Goal: Task Accomplishment & Management: Use online tool/utility

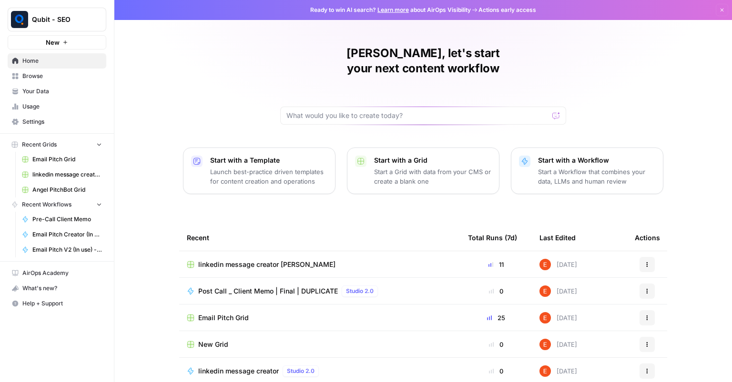
click at [42, 70] on link "Browse" at bounding box center [57, 76] width 99 height 15
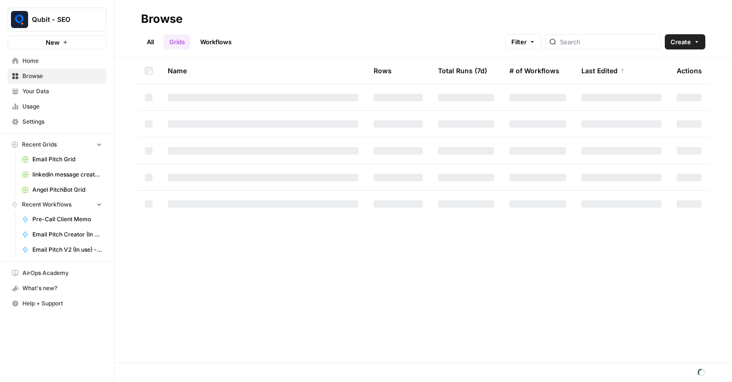
click at [573, 36] on div at bounding box center [603, 41] width 116 height 15
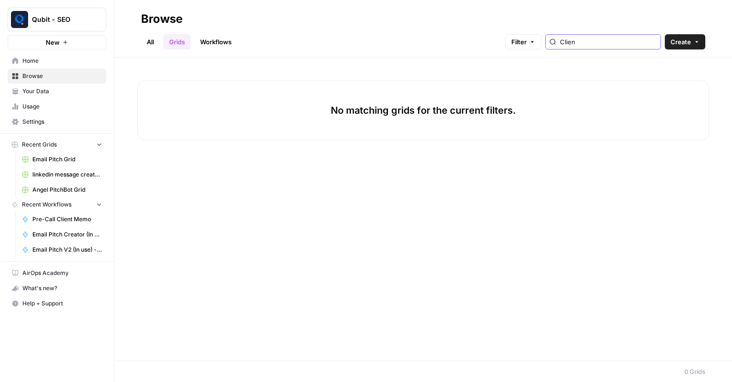
type input "Clien"
click at [218, 38] on link "Workflows" at bounding box center [215, 41] width 43 height 15
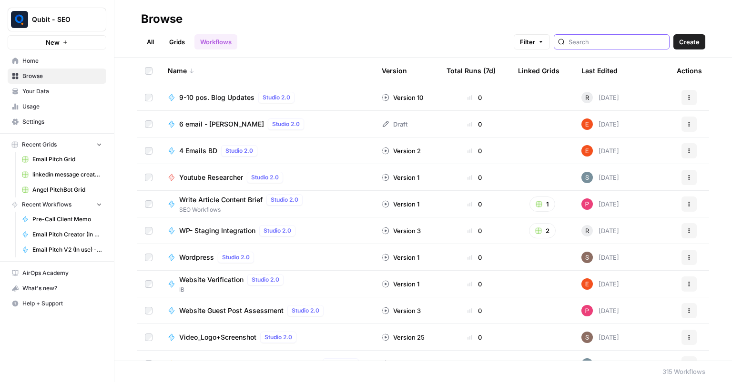
click at [620, 44] on input "search" at bounding box center [616, 42] width 97 height 10
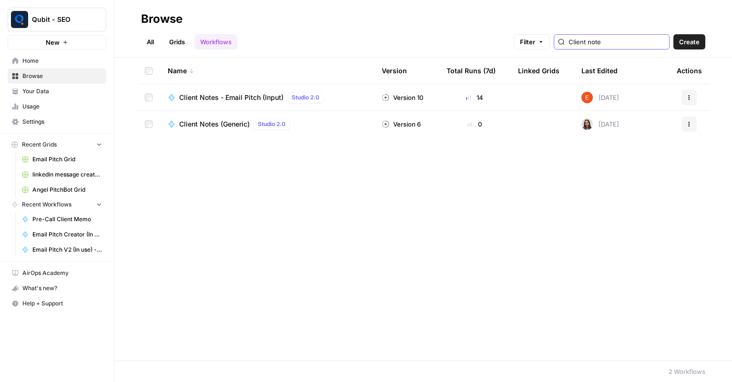
type input "Client note"
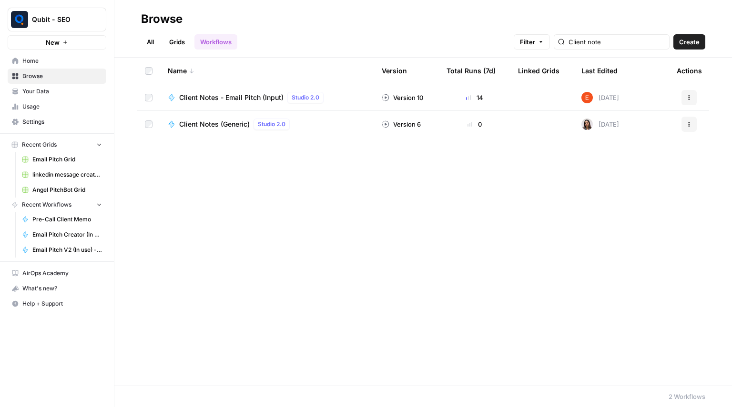
click at [77, 63] on span "Home" at bounding box center [62, 61] width 80 height 9
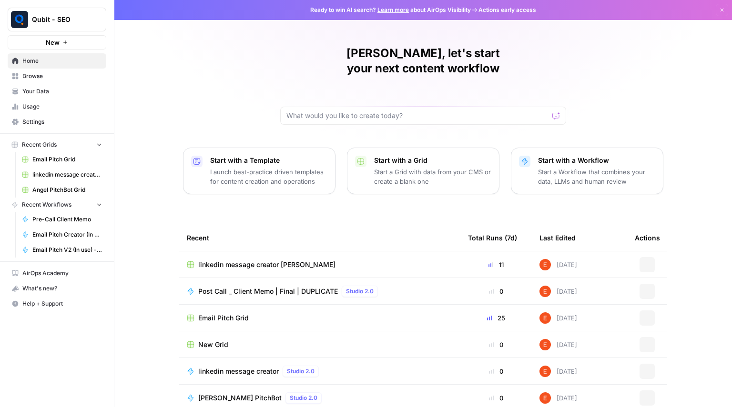
click at [600, 167] on p "Start a Workflow that combines your data, LLMs and human review" at bounding box center [596, 176] width 117 height 19
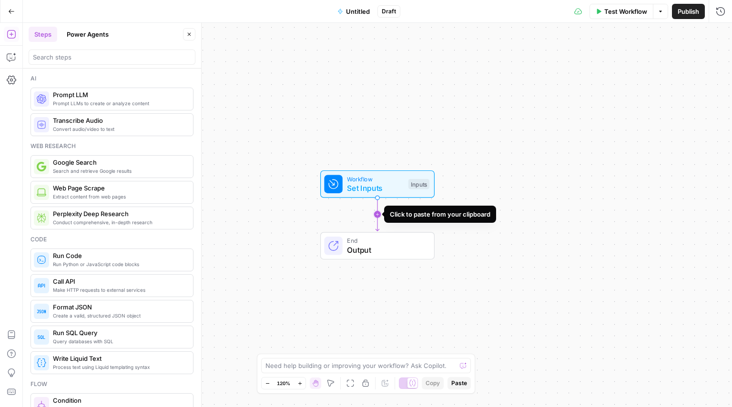
click at [377, 213] on icon "Edge from start to end" at bounding box center [376, 214] width 3 height 33
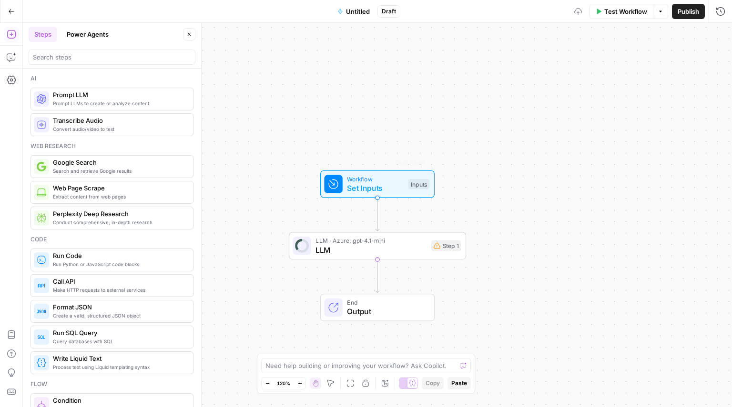
click at [375, 244] on span "LLM" at bounding box center [370, 249] width 111 height 11
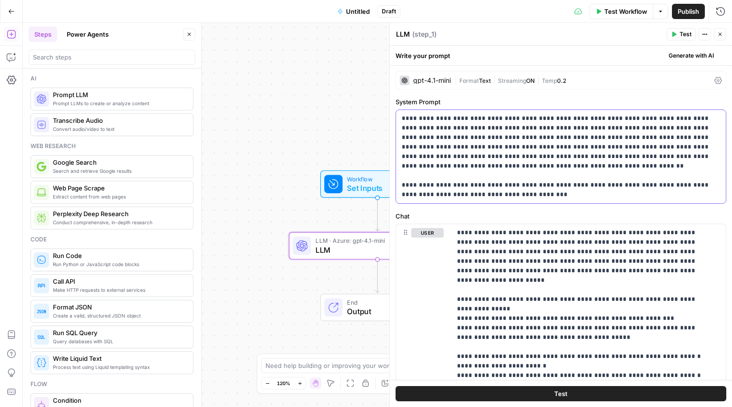
click at [510, 137] on p "**********" at bounding box center [557, 157] width 311 height 86
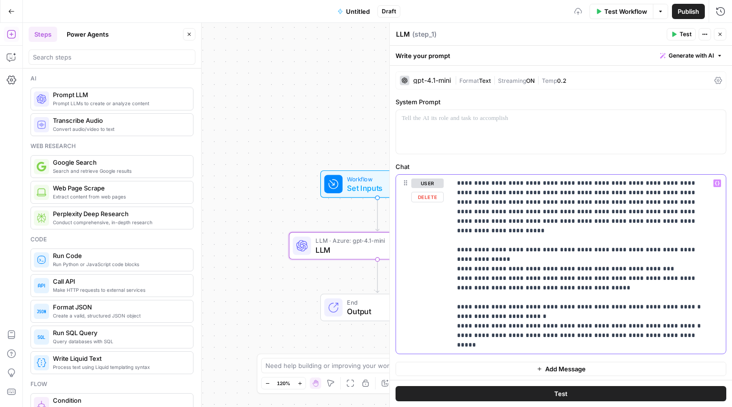
click at [500, 226] on p "**********" at bounding box center [585, 264] width 256 height 171
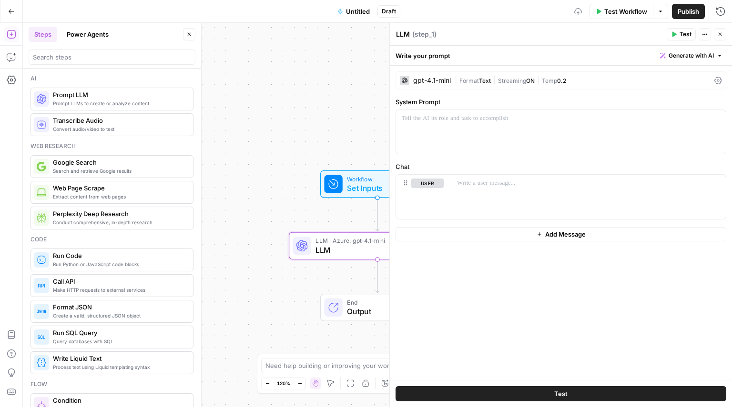
click at [503, 82] on span "Streaming" at bounding box center [512, 80] width 28 height 7
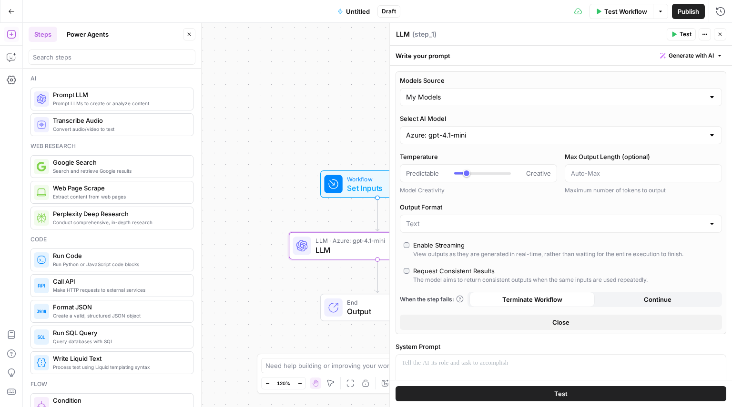
type input "***"
click at [465, 97] on input "Models Source" at bounding box center [555, 97] width 298 height 10
type input "***"
click at [442, 118] on span "AirOps Models" at bounding box center [555, 121] width 295 height 10
type input "AirOps Models"
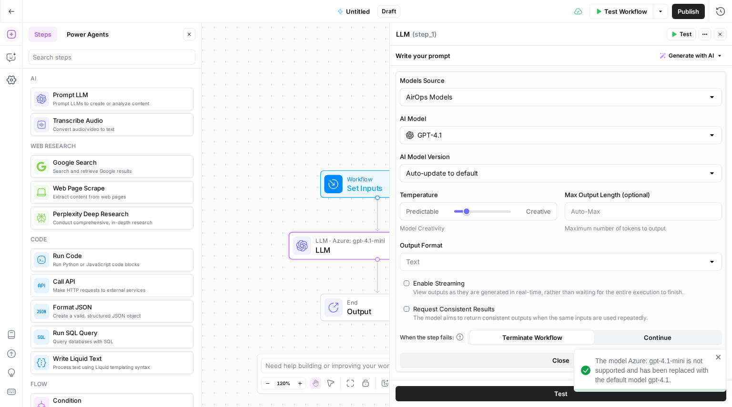
type input "***"
click at [483, 97] on input "Models Source" at bounding box center [555, 97] width 298 height 10
type input "***"
type input "AirOps Models"
click at [447, 165] on div "Auto-update to default" at bounding box center [561, 173] width 322 height 18
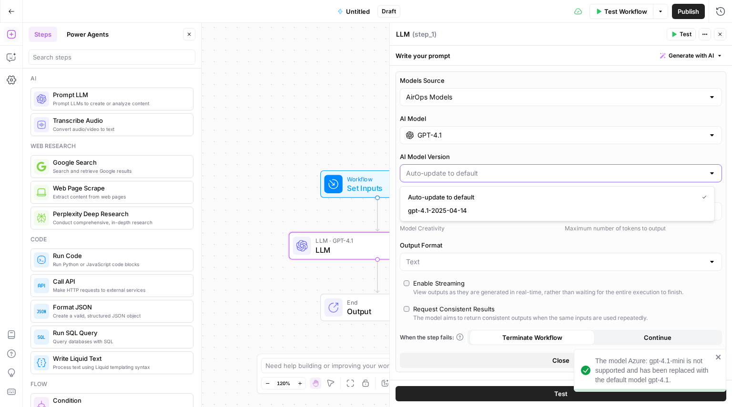
click at [475, 140] on input "GPT-4.1" at bounding box center [560, 136] width 287 height 10
type input "Auto-update to default"
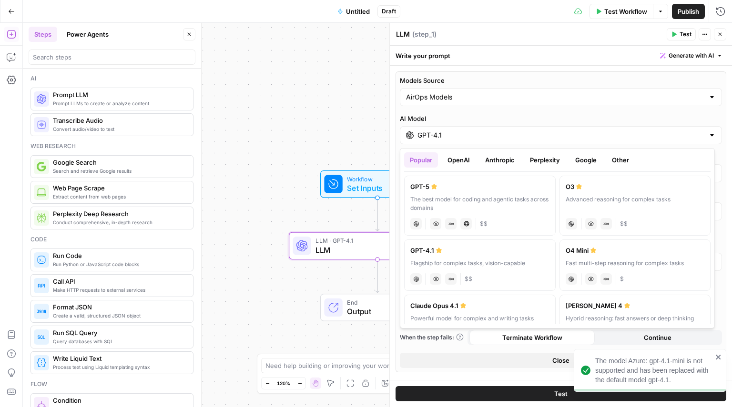
click at [531, 154] on button "Perplexity" at bounding box center [544, 159] width 41 height 15
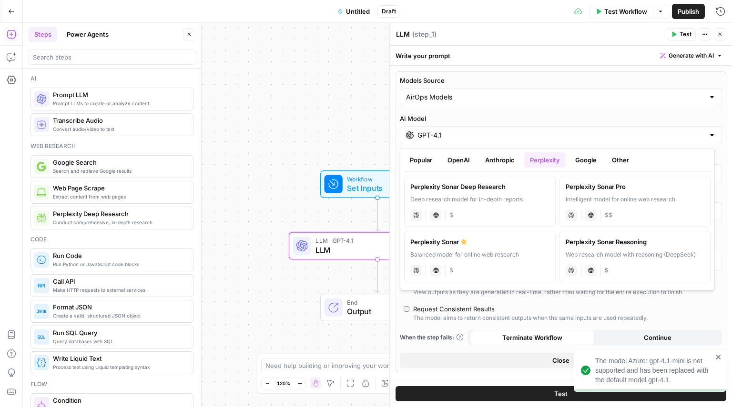
click at [500, 261] on label "Perplexity Sonar Balanced model for online web research perplexity Live Web Res…" at bounding box center [479, 256] width 151 height 51
type input "***"
type input "Perplexity Sonar"
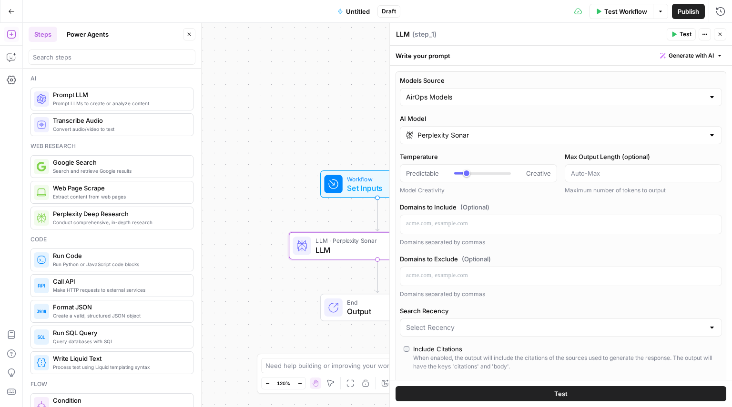
type input "***"
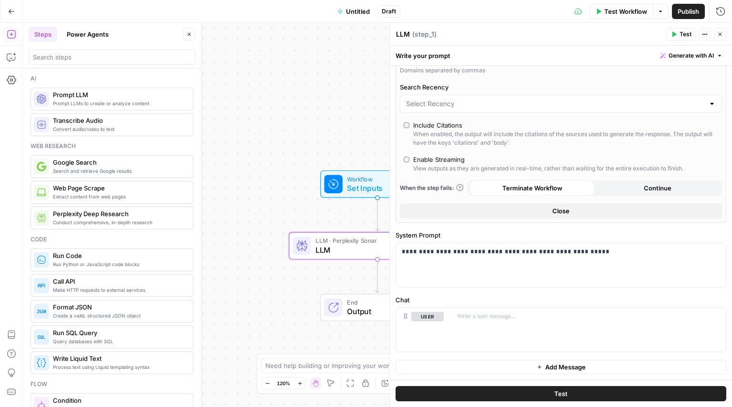
click at [516, 382] on button "Test" at bounding box center [560, 393] width 331 height 15
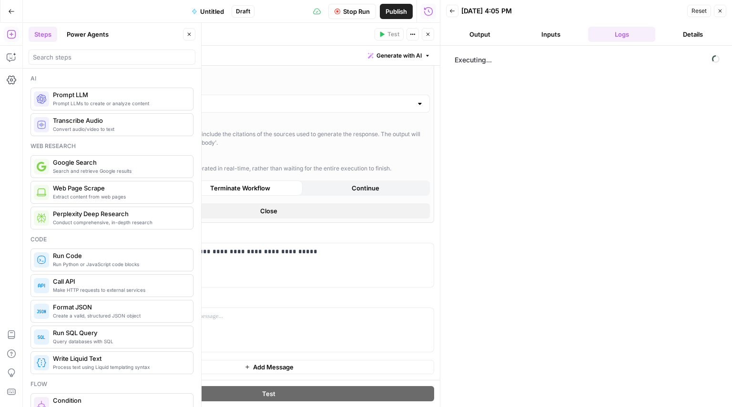
click at [187, 34] on icon "button" at bounding box center [189, 34] width 6 height 6
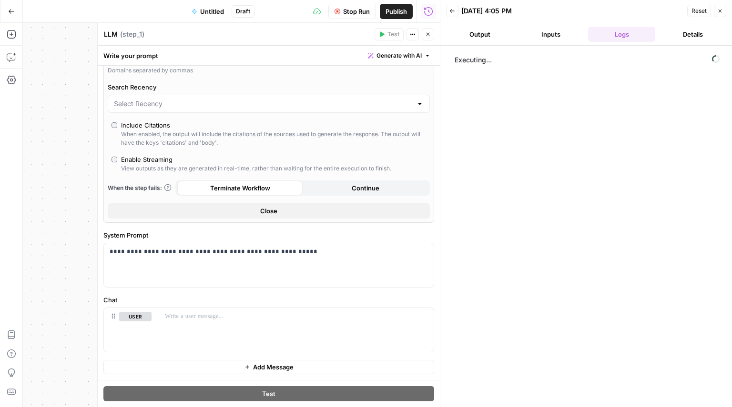
click at [204, 13] on span "Untitled" at bounding box center [212, 12] width 24 height 10
type input "***"
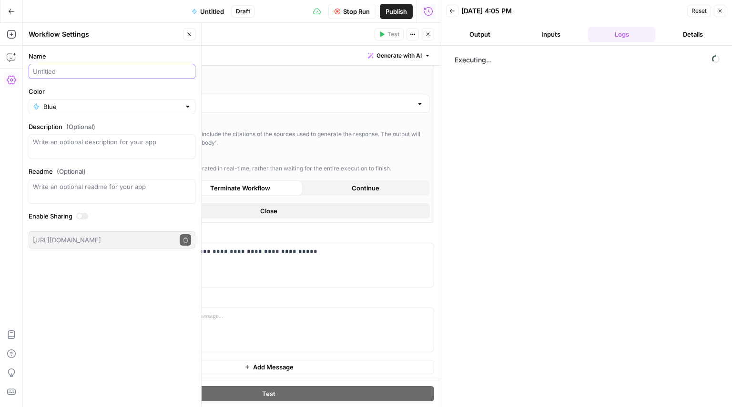
click at [57, 76] on input "Name" at bounding box center [112, 72] width 158 height 10
type input "Website Extractor"
type input "***"
type input "Website Extractor"
click at [191, 34] on icon "button" at bounding box center [189, 34] width 6 height 6
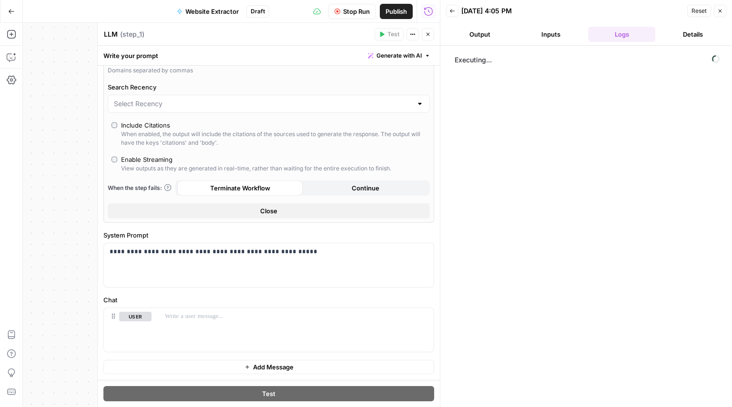
click at [555, 30] on button "Inputs" at bounding box center [550, 34] width 67 height 15
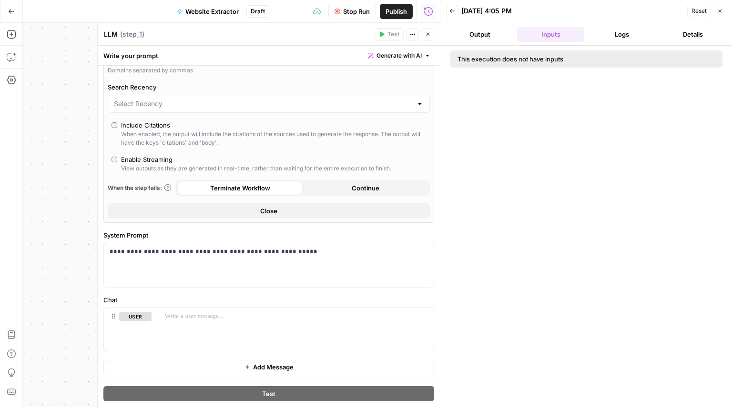
click at [474, 37] on button "Output" at bounding box center [479, 34] width 67 height 15
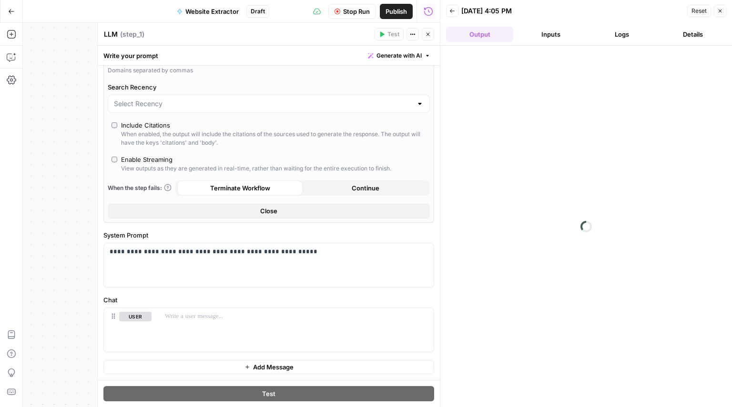
click at [624, 41] on button "Logs" at bounding box center [621, 34] width 67 height 15
click at [477, 34] on button "Output" at bounding box center [479, 34] width 67 height 15
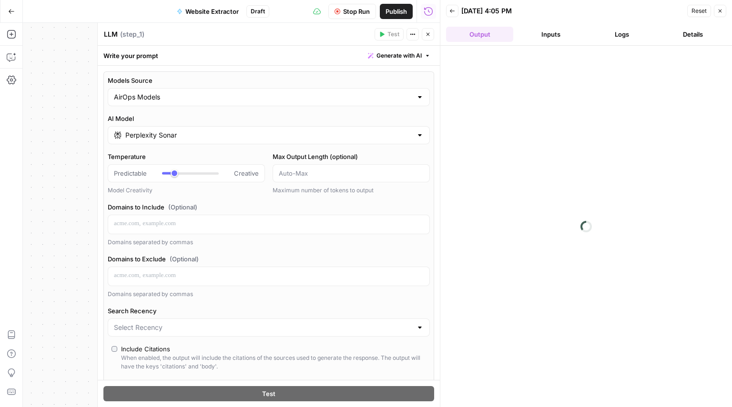
click at [613, 38] on button "Logs" at bounding box center [621, 34] width 67 height 15
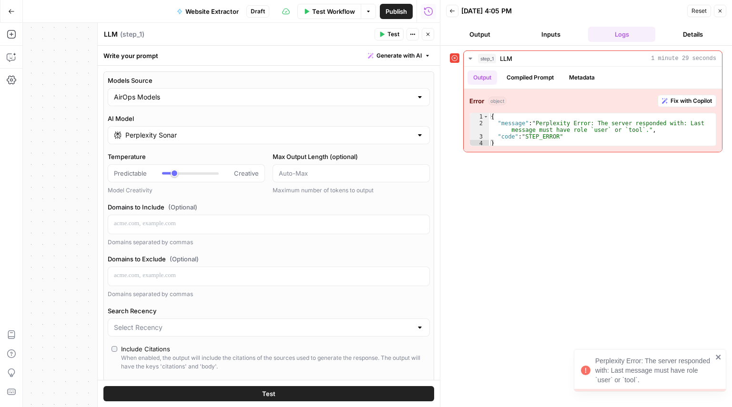
click at [471, 35] on button "Output" at bounding box center [479, 34] width 67 height 15
type input "***"
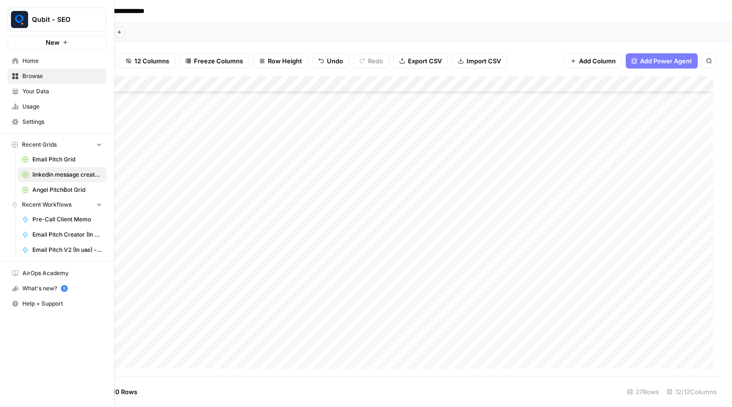
scroll to position [176, 650]
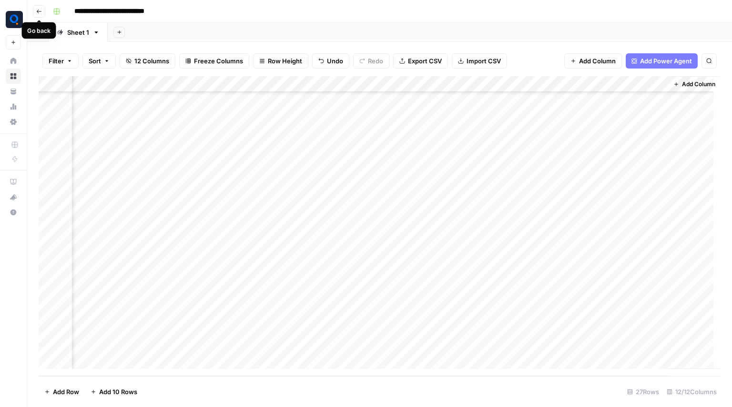
click at [41, 7] on button "Go back" at bounding box center [39, 11] width 12 height 12
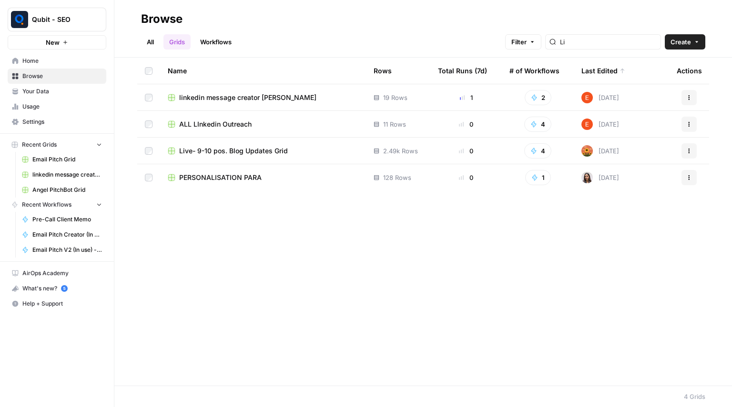
click at [208, 45] on link "Workflows" at bounding box center [215, 41] width 43 height 15
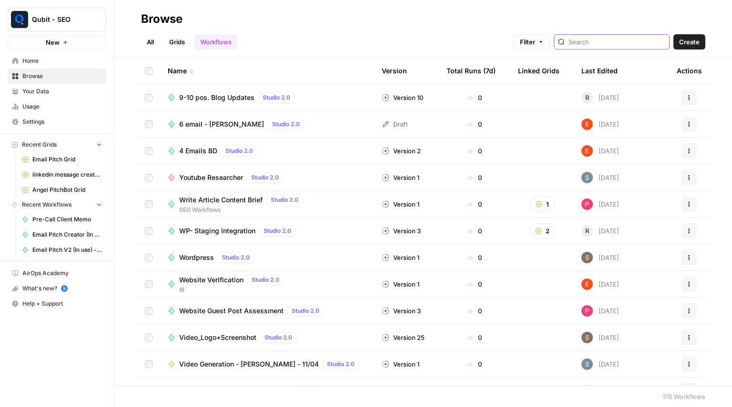
click at [587, 41] on input "search" at bounding box center [616, 42] width 97 height 10
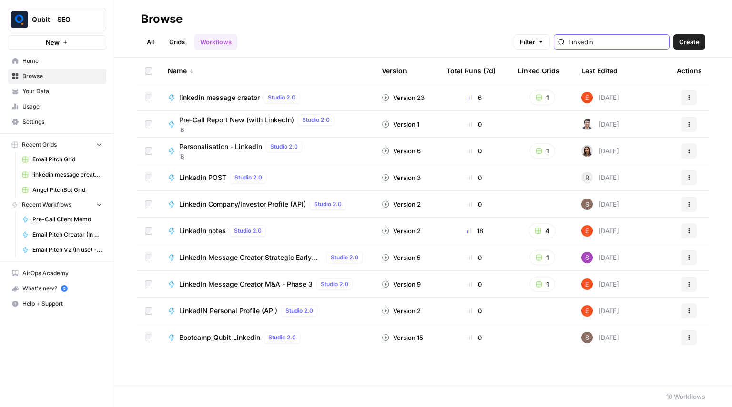
type input "Linkedin"
click at [203, 180] on span "Linkedin POST" at bounding box center [202, 178] width 47 height 10
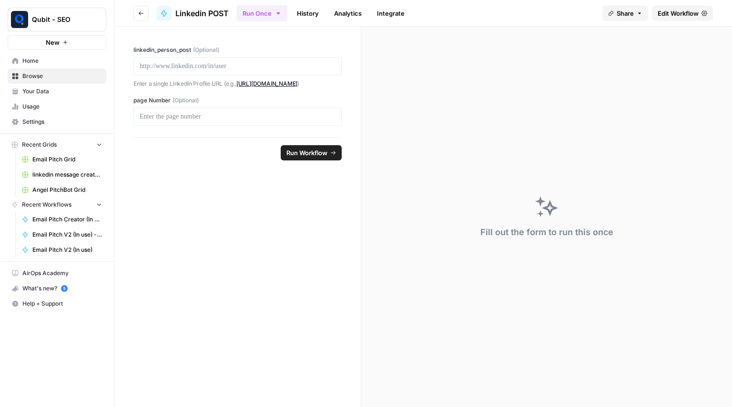
click at [687, 11] on span "Edit Workflow" at bounding box center [677, 14] width 41 height 10
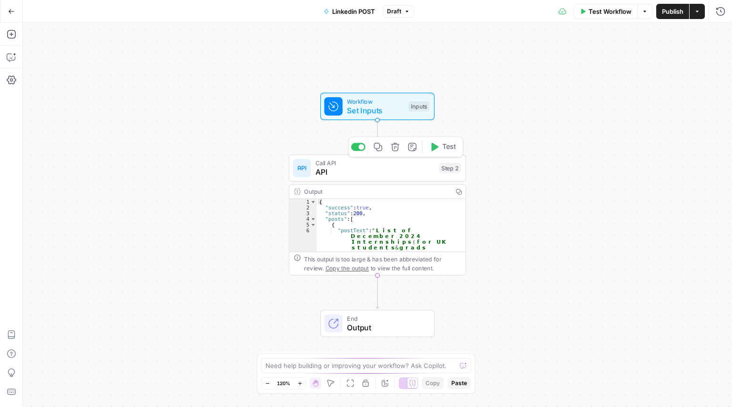
click at [330, 177] on span "API" at bounding box center [374, 172] width 119 height 11
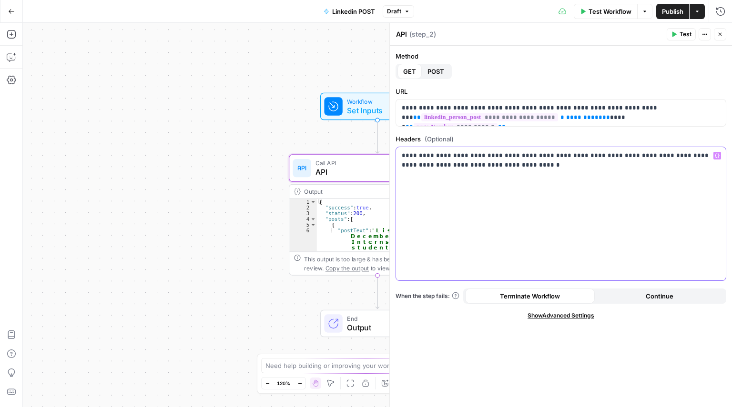
drag, startPoint x: 497, startPoint y: 166, endPoint x: 510, endPoint y: 168, distance: 13.0
click at [510, 168] on p "**********" at bounding box center [561, 160] width 318 height 19
click at [557, 217] on div "**********" at bounding box center [561, 213] width 330 height 133
drag, startPoint x: 447, startPoint y: 165, endPoint x: 527, endPoint y: 168, distance: 80.1
click at [527, 168] on p "**********" at bounding box center [561, 160] width 318 height 19
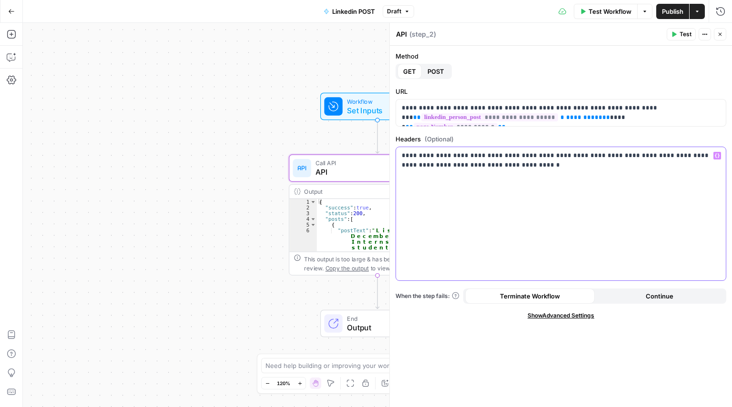
click at [596, 170] on p "**********" at bounding box center [561, 160] width 318 height 19
click at [719, 35] on icon "button" at bounding box center [720, 34] width 6 height 6
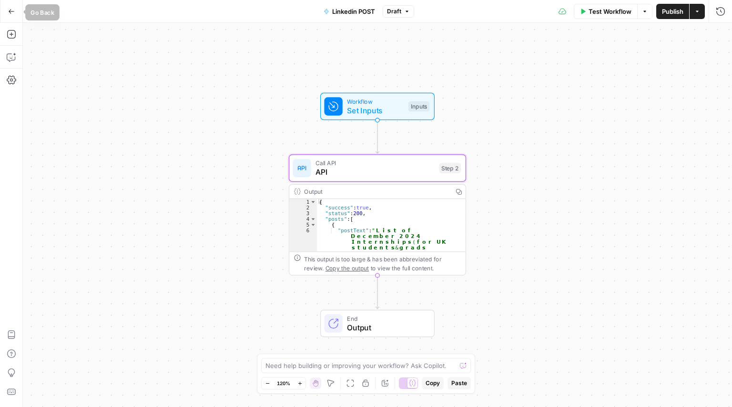
click at [7, 14] on button "Go Back" at bounding box center [11, 11] width 17 height 17
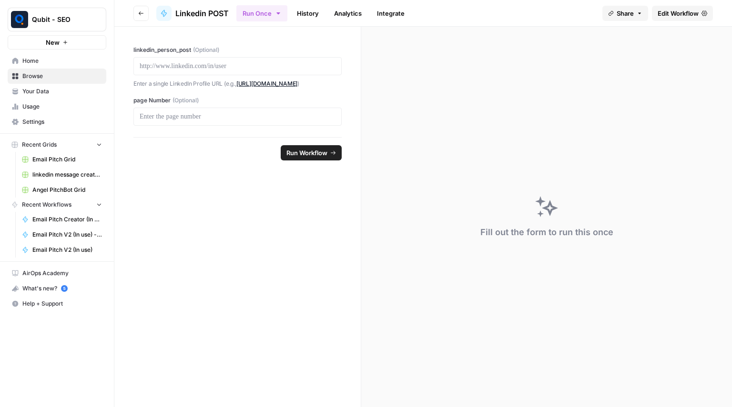
click at [141, 16] on icon "button" at bounding box center [141, 13] width 6 height 6
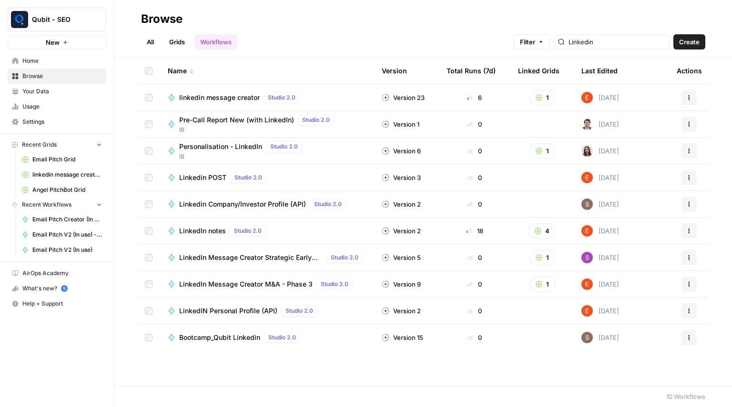
click at [147, 43] on link "All" at bounding box center [150, 41] width 19 height 15
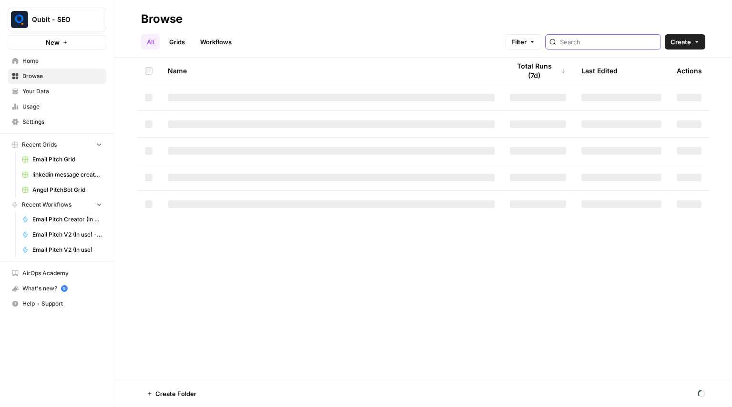
click at [607, 42] on input "search" at bounding box center [608, 42] width 97 height 10
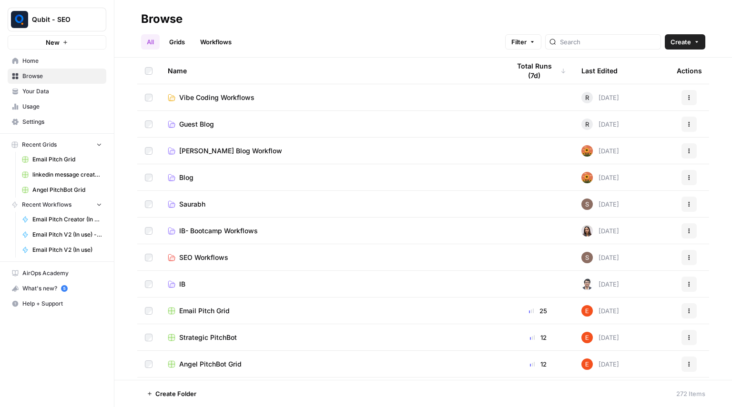
click at [209, 39] on link "Workflows" at bounding box center [215, 41] width 43 height 15
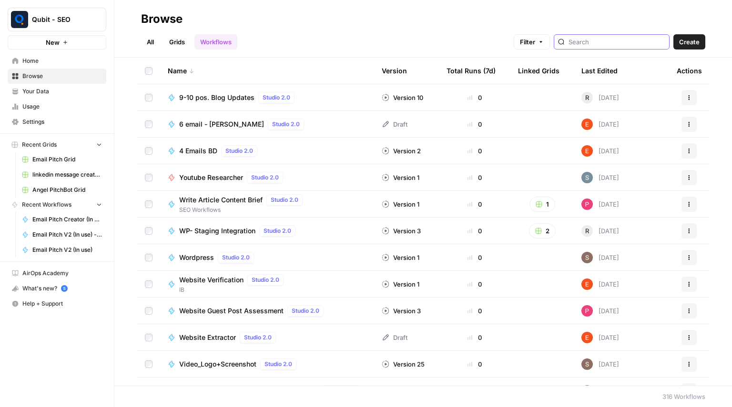
click at [630, 40] on input "search" at bounding box center [616, 42] width 97 height 10
click at [173, 45] on link "Grids" at bounding box center [176, 41] width 27 height 15
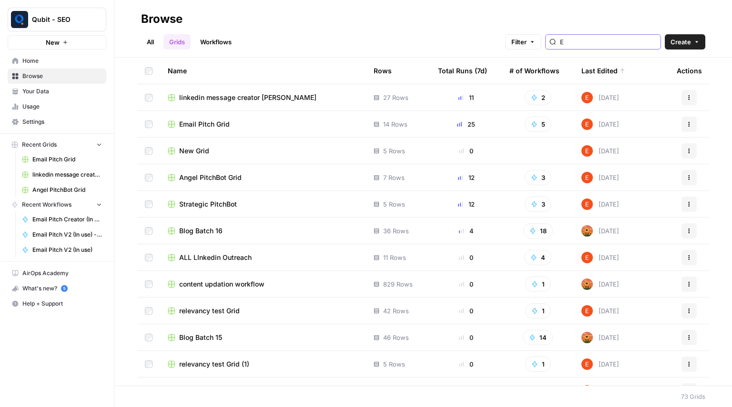
click at [616, 40] on input "E" at bounding box center [608, 42] width 97 height 10
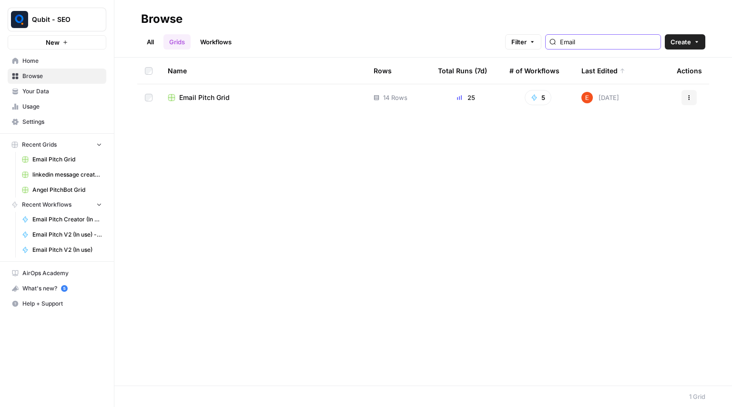
type input "Email"
click at [273, 89] on td "Email Pitch Grid" at bounding box center [263, 97] width 206 height 27
click at [206, 102] on span "Email Pitch Grid" at bounding box center [204, 98] width 50 height 10
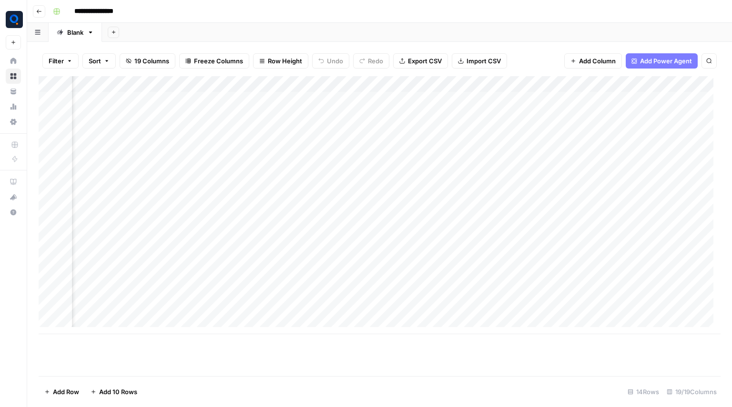
scroll to position [0, 423]
click at [464, 125] on div "Add Column" at bounding box center [380, 205] width 682 height 258
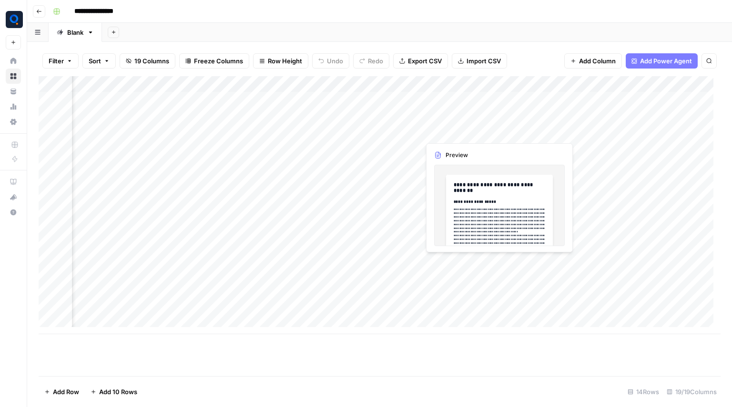
click at [464, 125] on div "Add Column" at bounding box center [380, 205] width 682 height 258
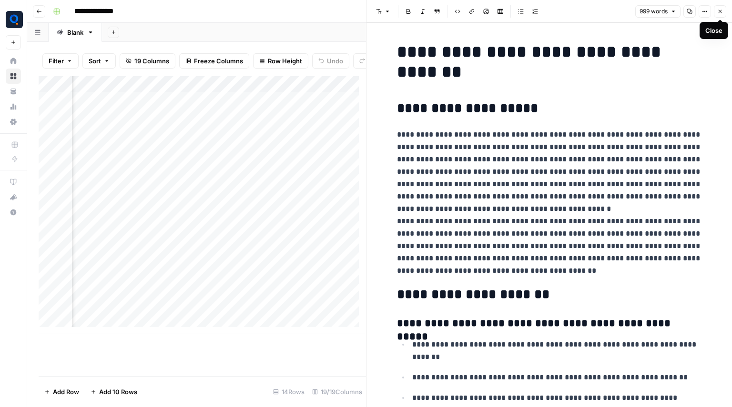
click at [720, 17] on button "Close" at bounding box center [720, 11] width 12 height 12
click at [720, 17] on div "Font style Bold Italic Block quote Code block Link Image Insert Table Bulleted …" at bounding box center [549, 11] width 354 height 12
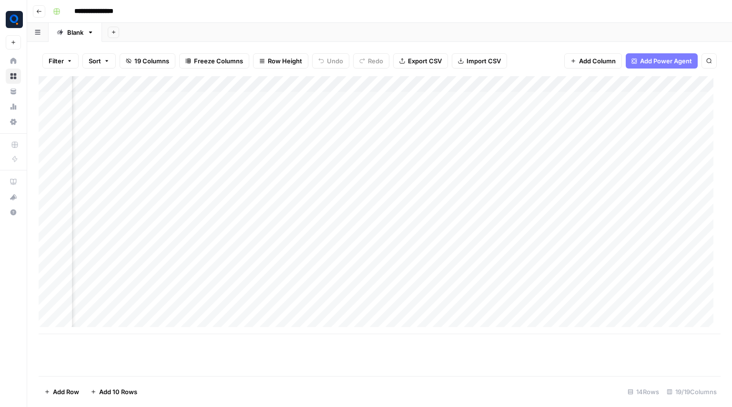
scroll to position [0, 279]
click at [457, 82] on div "Add Column" at bounding box center [380, 205] width 682 height 258
click at [519, 43] on div "Filter Sort 19 Columns Freeze Columns Row Height Undo Redo Export CSV Import CS…" at bounding box center [379, 224] width 704 height 365
click at [514, 193] on div "Add Column" at bounding box center [380, 205] width 682 height 258
click at [459, 86] on div "Add Column" at bounding box center [380, 205] width 682 height 258
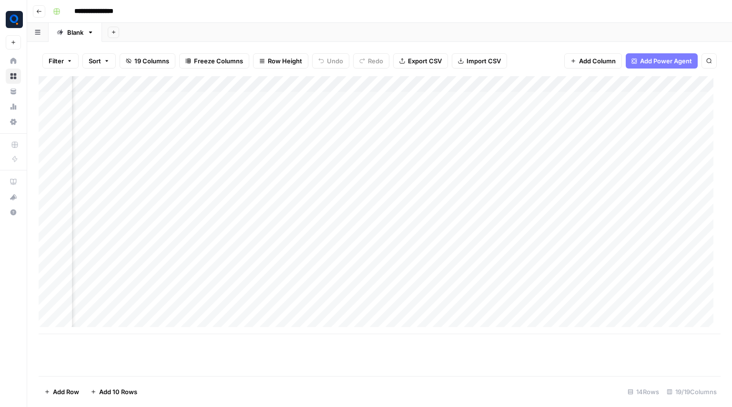
drag, startPoint x: 533, startPoint y: 160, endPoint x: 443, endPoint y: 81, distance: 119.9
click at [443, 81] on div "Add Column" at bounding box center [380, 205] width 682 height 258
click at [40, 15] on button "Go back" at bounding box center [39, 11] width 12 height 12
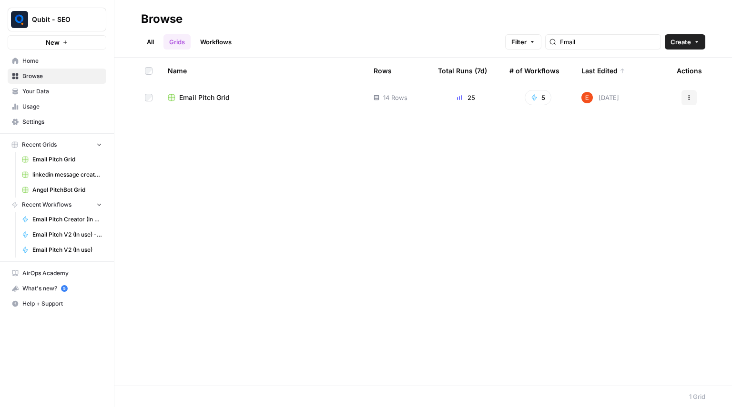
click at [221, 43] on link "Workflows" at bounding box center [215, 41] width 43 height 15
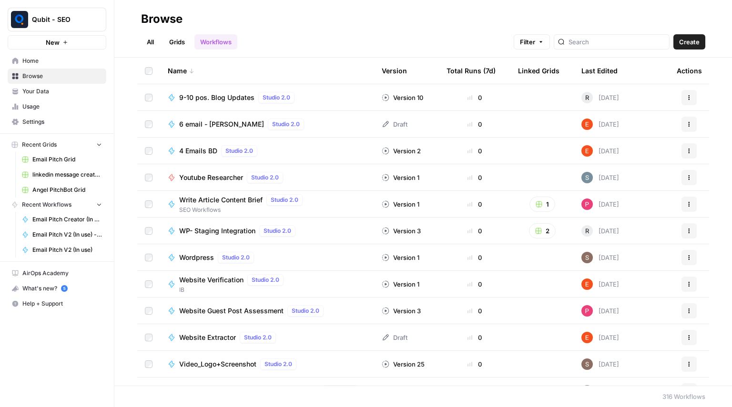
click at [179, 41] on link "Grids" at bounding box center [176, 41] width 27 height 15
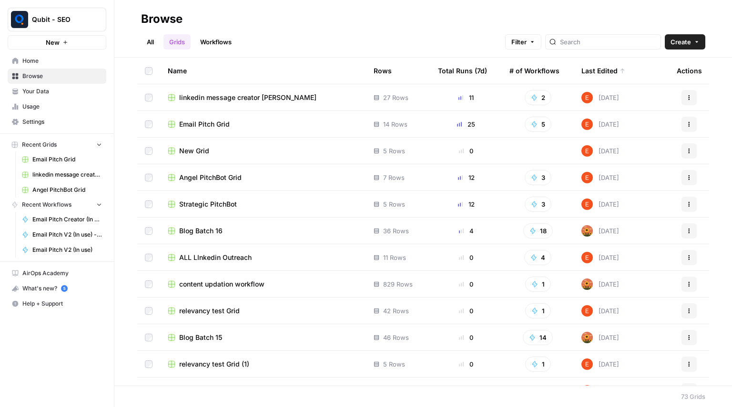
click at [587, 48] on div at bounding box center [603, 41] width 116 height 15
click at [590, 42] on input "search" at bounding box center [608, 42] width 97 height 10
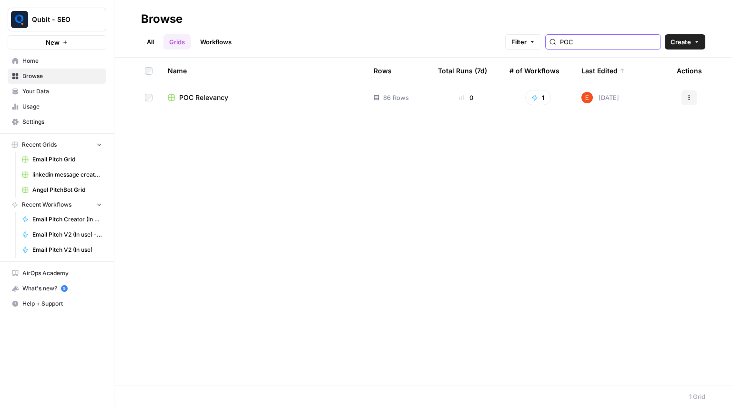
type input "POC"
click at [187, 101] on span "POC Relevancy" at bounding box center [203, 98] width 49 height 10
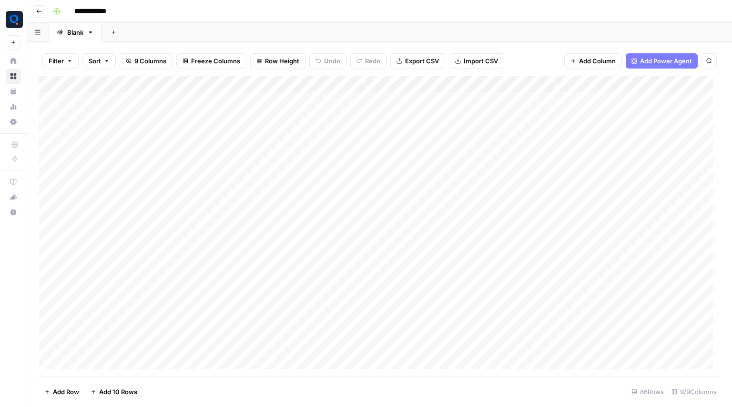
click at [481, 86] on div "Add Column" at bounding box center [380, 226] width 682 height 300
click at [642, 262] on div "Add Column" at bounding box center [380, 226] width 682 height 300
click at [33, 11] on button "Go back" at bounding box center [39, 11] width 12 height 12
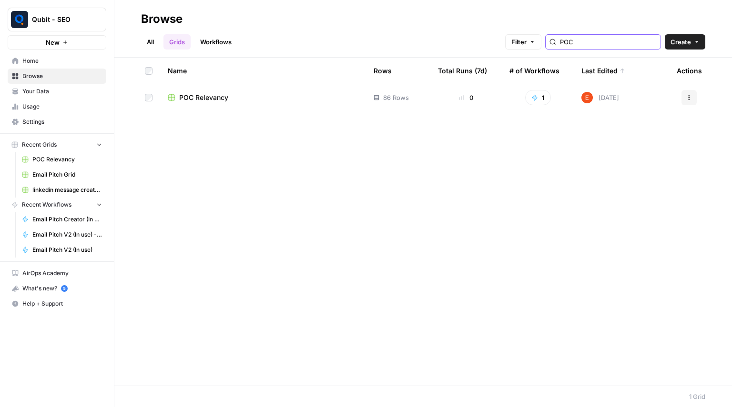
click at [604, 41] on input "POC" at bounding box center [608, 42] width 97 height 10
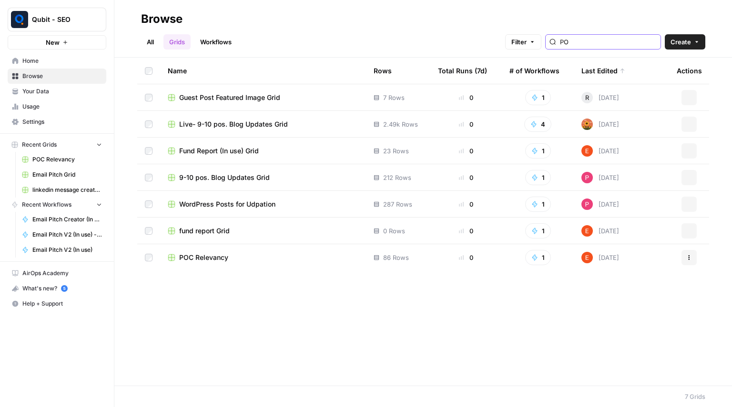
type input "P"
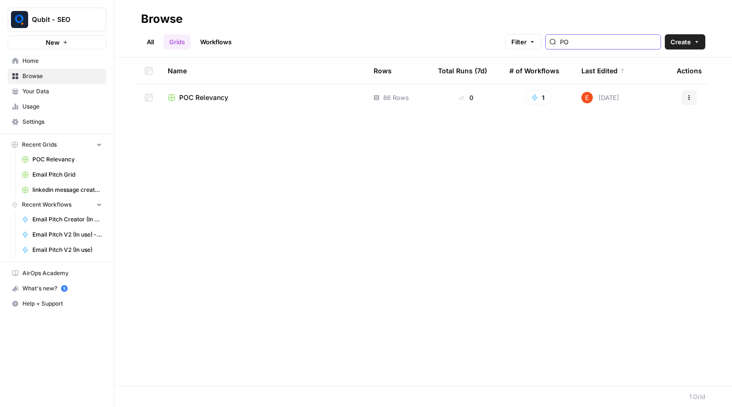
type input "P"
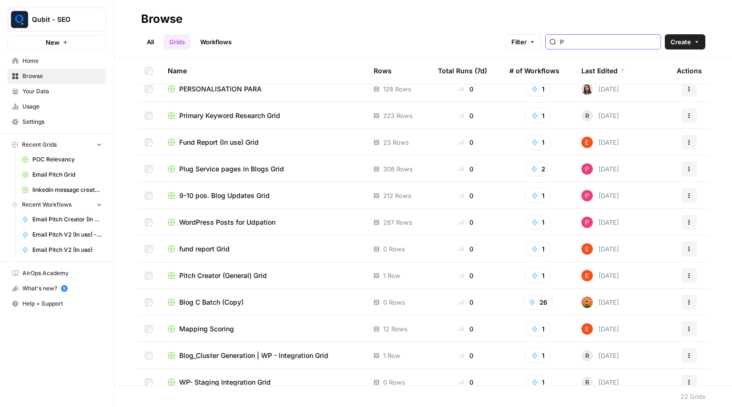
scroll to position [285, 0]
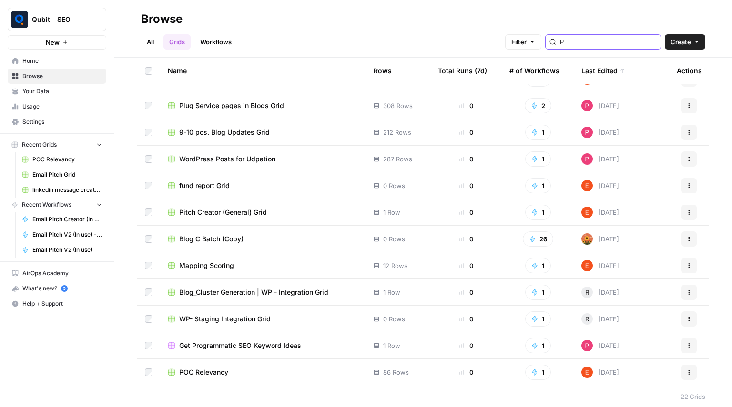
click at [602, 40] on input "P" at bounding box center [608, 42] width 97 height 10
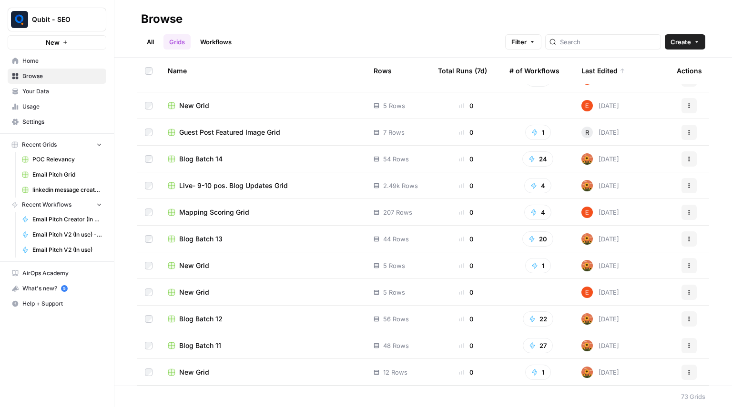
click at [218, 42] on link "Workflows" at bounding box center [215, 41] width 43 height 15
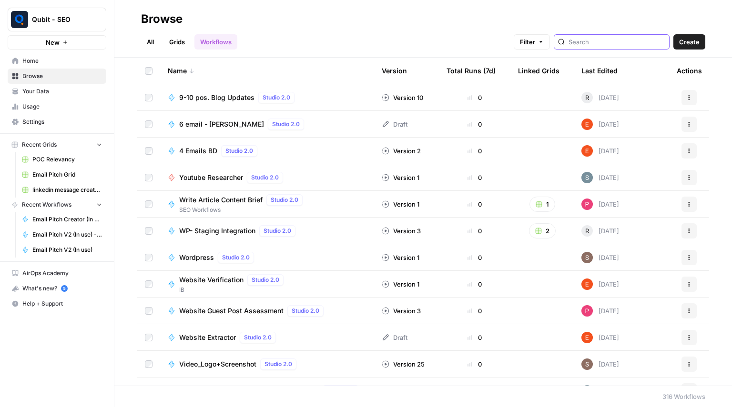
click at [617, 38] on input "search" at bounding box center [616, 42] width 97 height 10
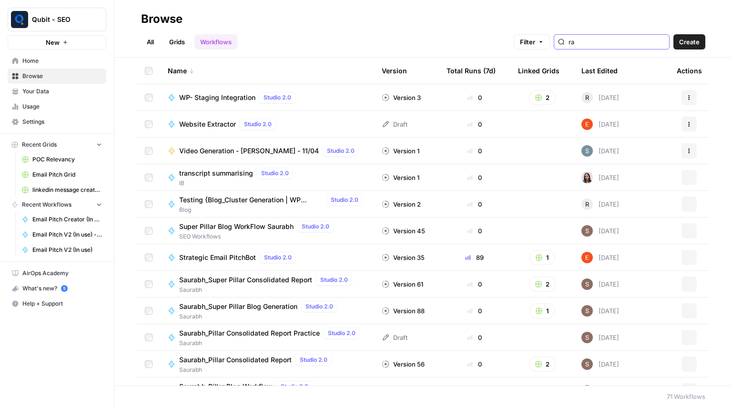
type input "r"
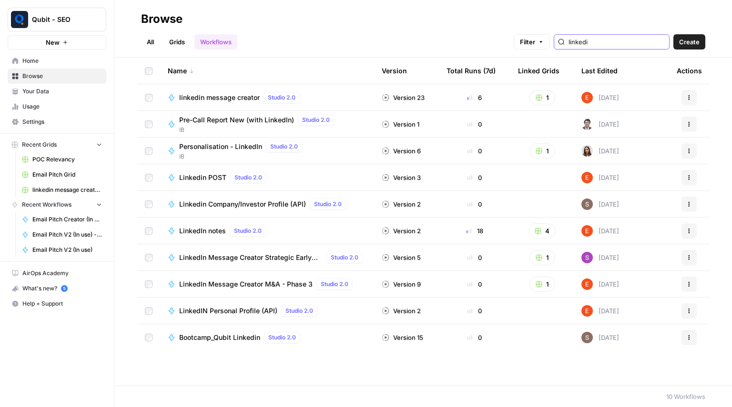
type input "linkedi"
click at [211, 201] on span "Linkedin Company/Investor Profile (API)" at bounding box center [242, 205] width 127 height 10
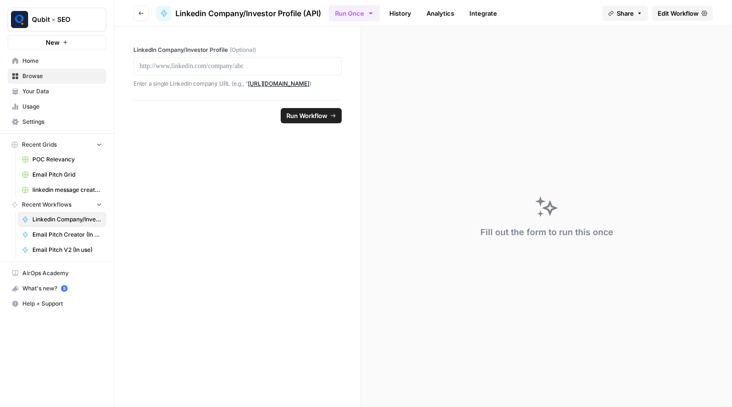
click at [685, 15] on span "Edit Workflow" at bounding box center [677, 14] width 41 height 10
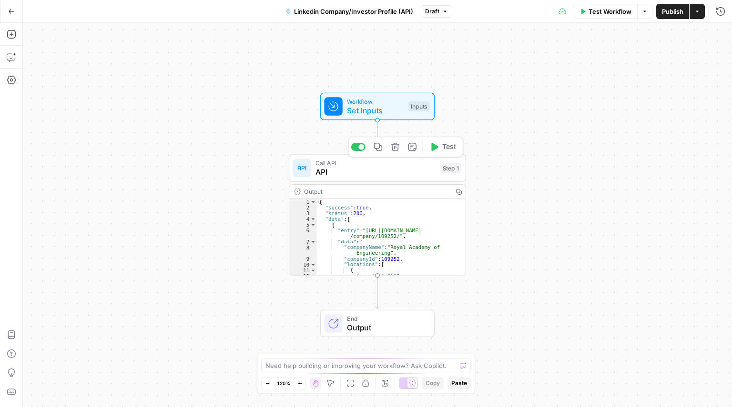
click at [379, 179] on div "Call API API Step 1 Copy step Delete step Add Note Test" at bounding box center [377, 168] width 177 height 28
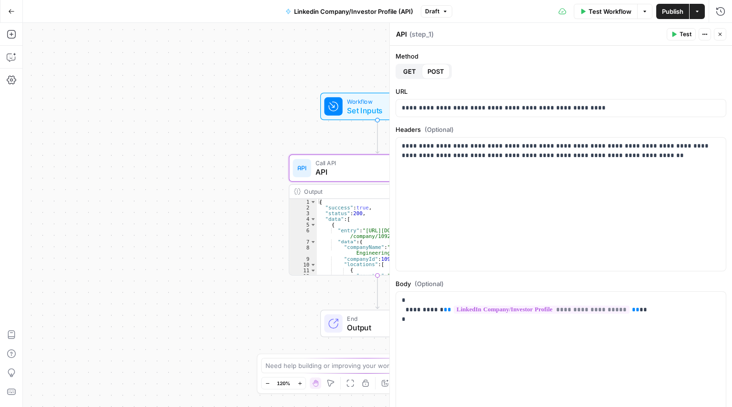
click at [714, 36] on button "Close" at bounding box center [720, 34] width 12 height 12
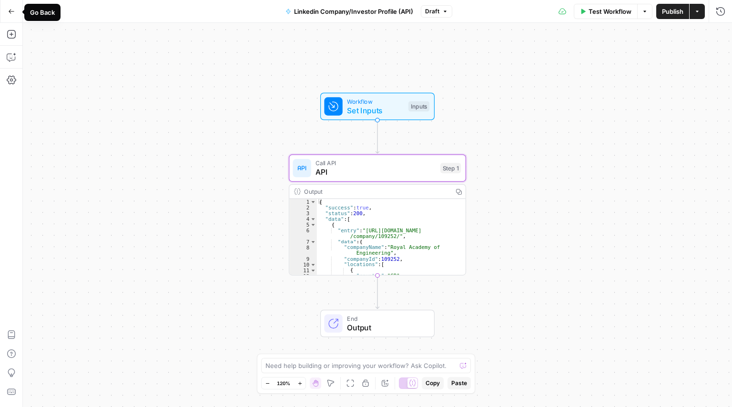
click at [12, 7] on button "Go Back" at bounding box center [11, 11] width 17 height 17
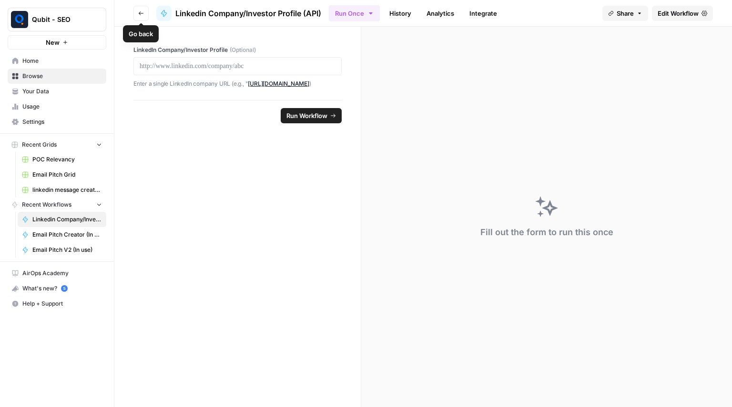
click at [144, 11] on button "Go back" at bounding box center [140, 13] width 15 height 15
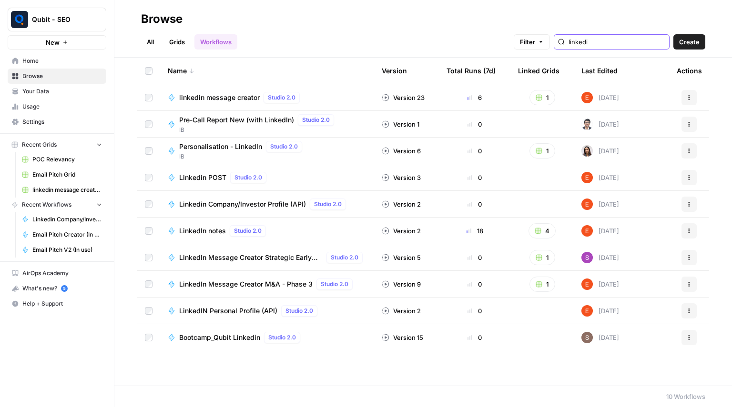
click at [594, 39] on input "linkedi" at bounding box center [616, 42] width 97 height 10
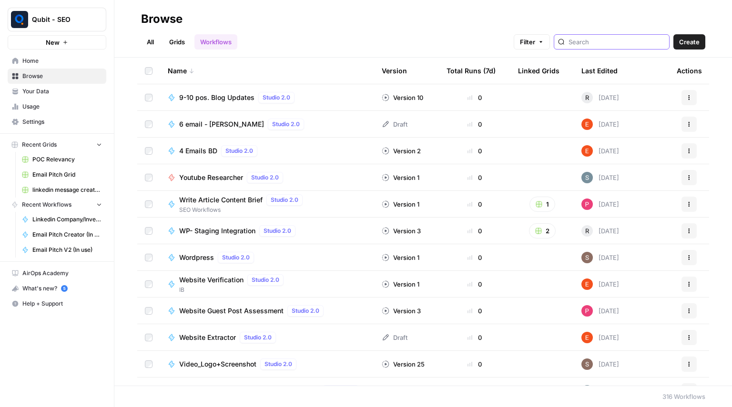
click at [610, 41] on input "search" at bounding box center [616, 42] width 97 height 10
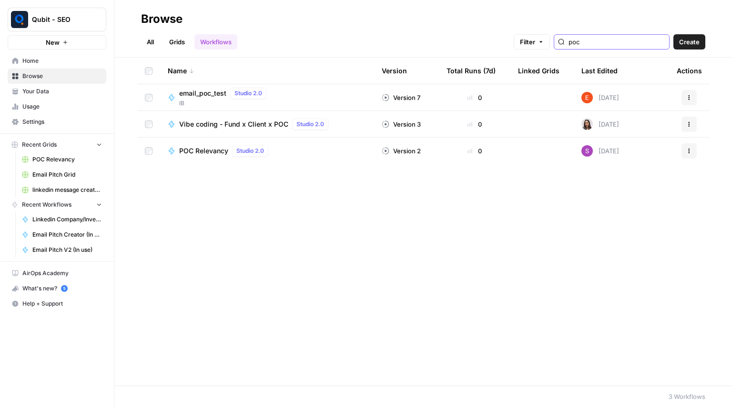
type input "poc"
click at [189, 150] on span "POC Relevancy" at bounding box center [203, 151] width 49 height 10
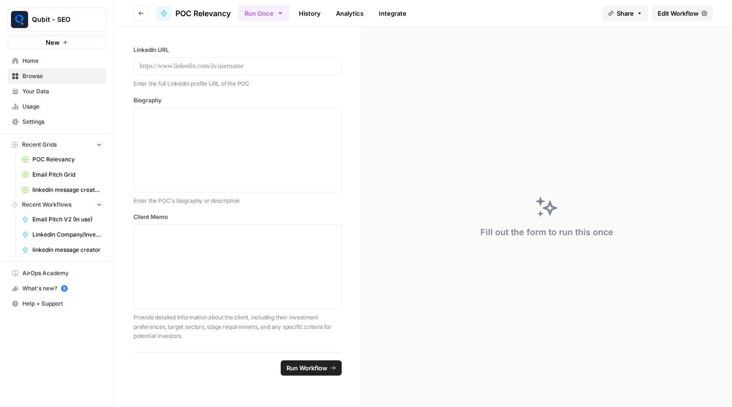
click at [694, 13] on span "Edit Workflow" at bounding box center [677, 14] width 41 height 10
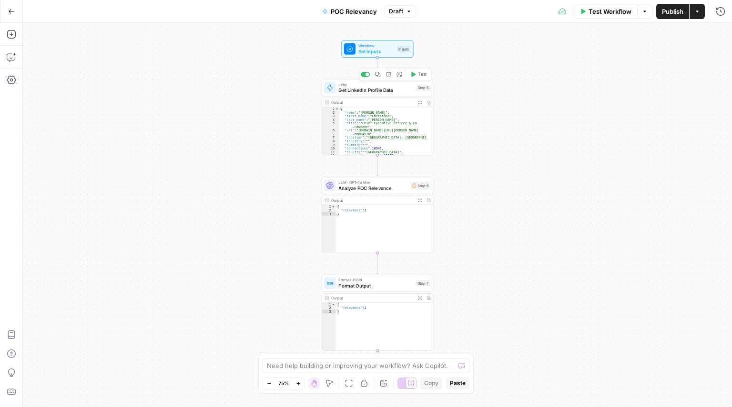
click at [382, 92] on span "Get LinkedIn Profile Data" at bounding box center [375, 90] width 75 height 7
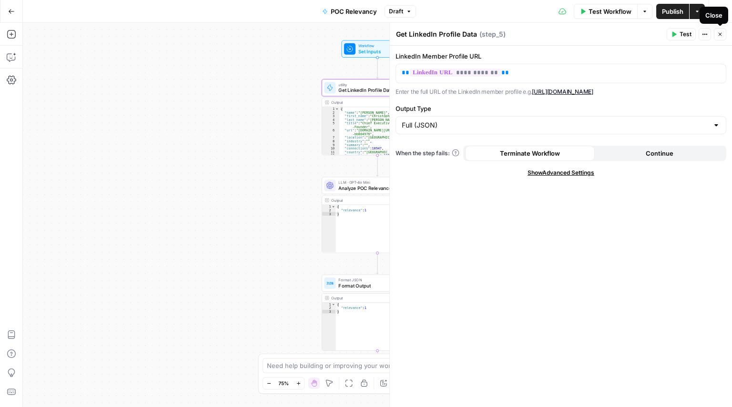
click at [721, 38] on button "Close" at bounding box center [720, 34] width 12 height 12
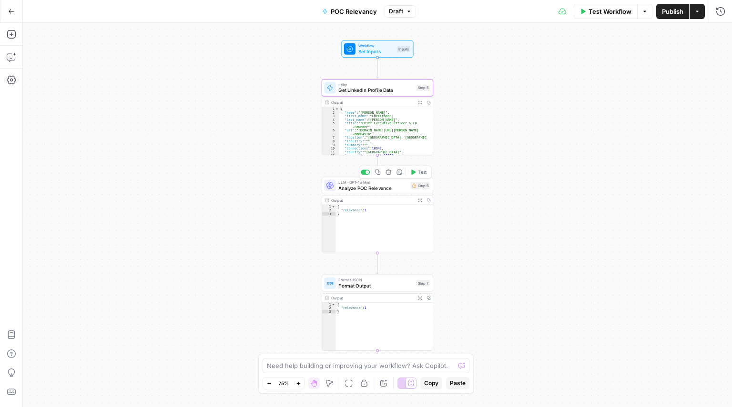
click at [392, 191] on span "Analyze POC Relevance" at bounding box center [372, 187] width 69 height 7
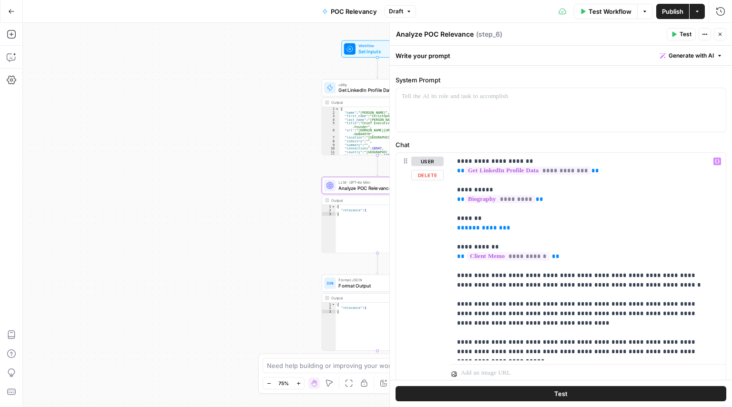
scroll to position [53, 0]
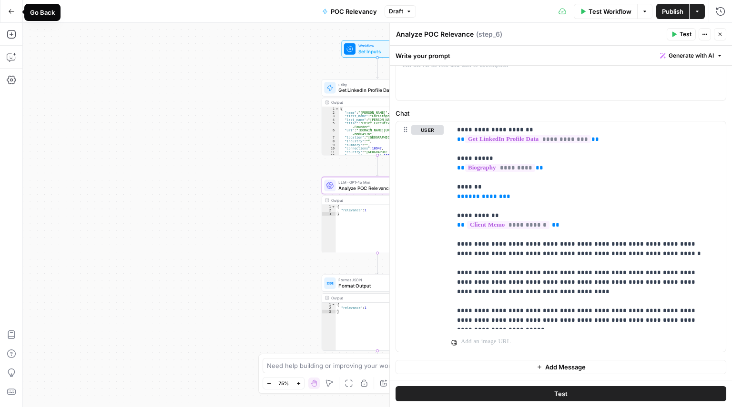
click at [11, 14] on icon "button" at bounding box center [11, 11] width 7 height 7
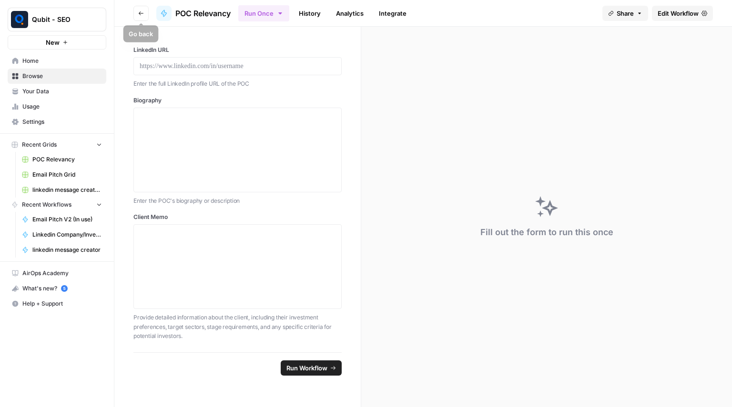
click at [138, 16] on button "Go back" at bounding box center [140, 13] width 15 height 15
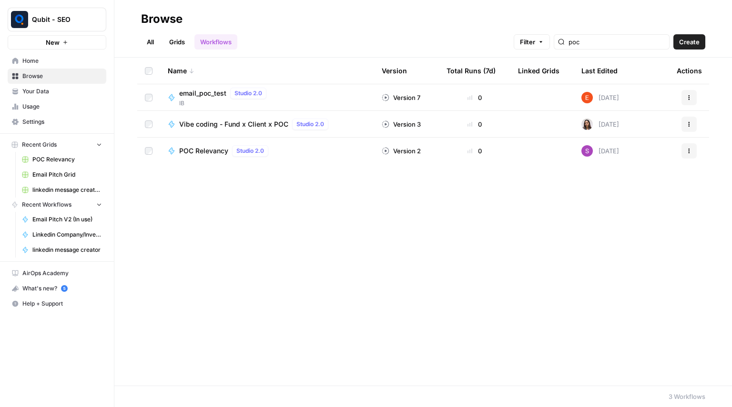
click at [612, 48] on div "poc" at bounding box center [611, 41] width 116 height 15
click at [613, 45] on input "poc" at bounding box center [616, 42] width 97 height 10
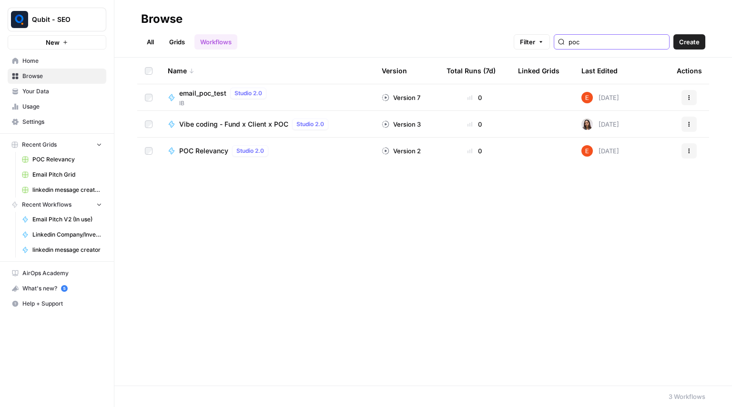
click at [613, 45] on input "poc" at bounding box center [616, 42] width 97 height 10
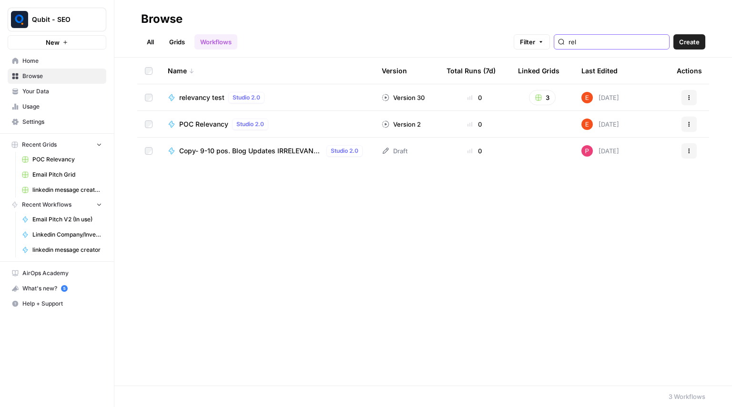
type input "rel"
click at [341, 94] on div "relevancy test Studio 2.0" at bounding box center [267, 97] width 199 height 11
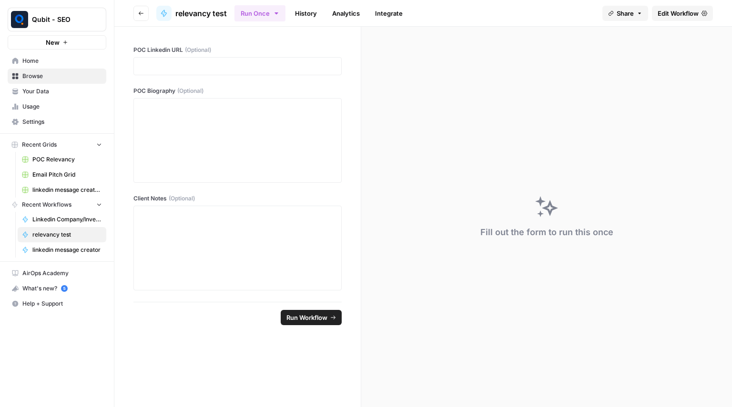
click at [653, 18] on link "Edit Workflow" at bounding box center [682, 13] width 61 height 15
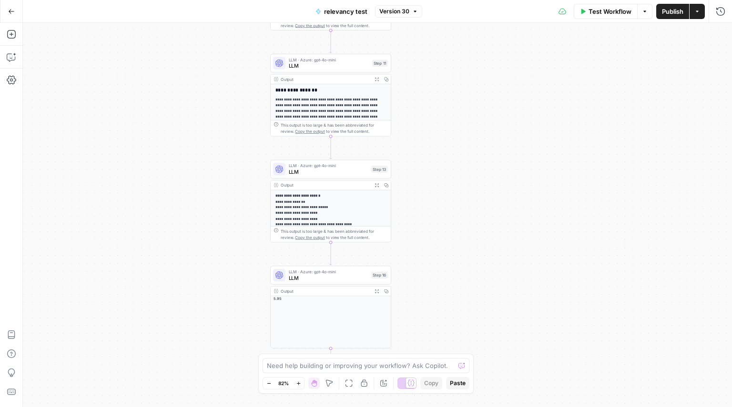
click at [341, 10] on span "relevancy test" at bounding box center [345, 12] width 43 height 10
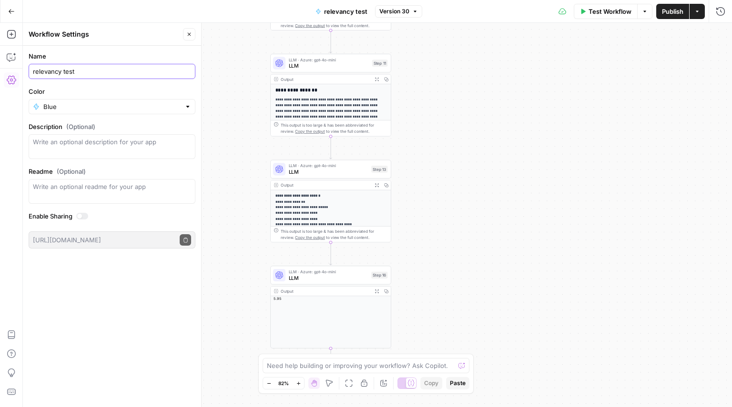
click at [94, 70] on input "relevancy test" at bounding box center [112, 72] width 158 height 10
type input "POC SCORING - In USe"
click at [245, 149] on div "Workflow Set Inputs Inputs Workflow Workflow Step 1 Output Expand Output Copy 1…" at bounding box center [377, 215] width 709 height 384
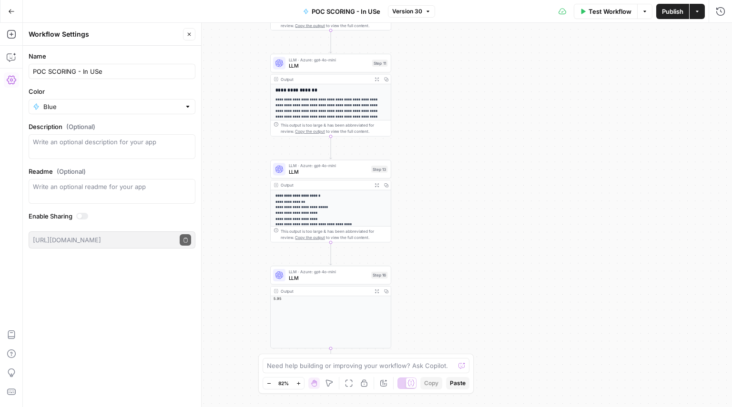
click at [194, 36] on button "Close" at bounding box center [189, 34] width 12 height 12
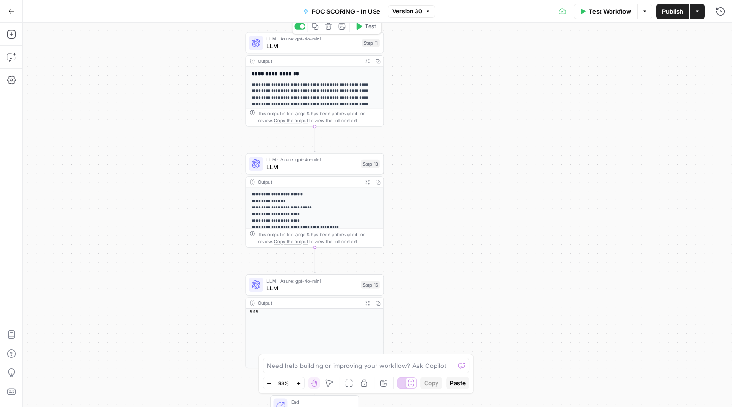
click at [339, 46] on span "LLM" at bounding box center [312, 45] width 92 height 9
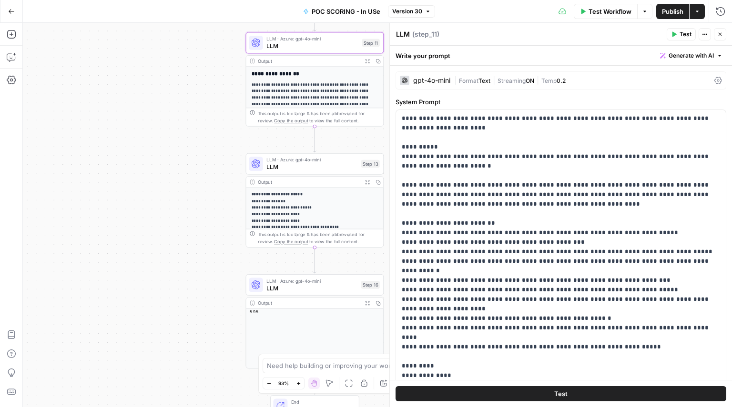
click at [719, 30] on button "Close" at bounding box center [720, 34] width 12 height 12
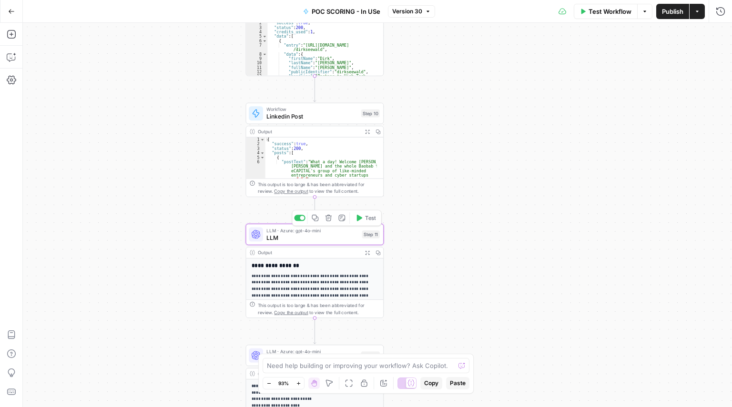
click at [276, 237] on span "LLM" at bounding box center [312, 237] width 92 height 9
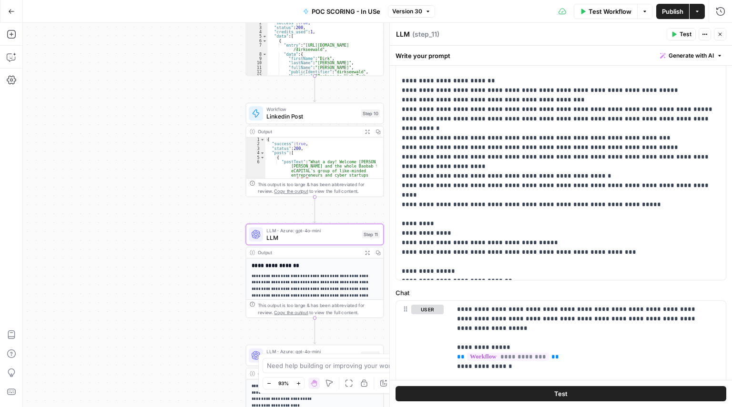
scroll to position [232, 0]
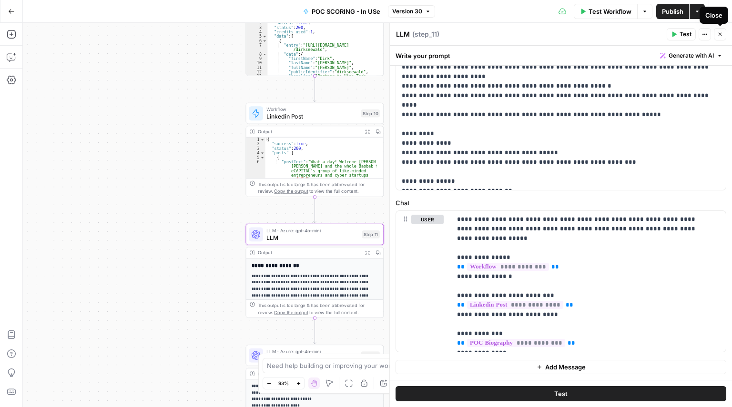
click at [721, 36] on icon "button" at bounding box center [719, 34] width 3 height 3
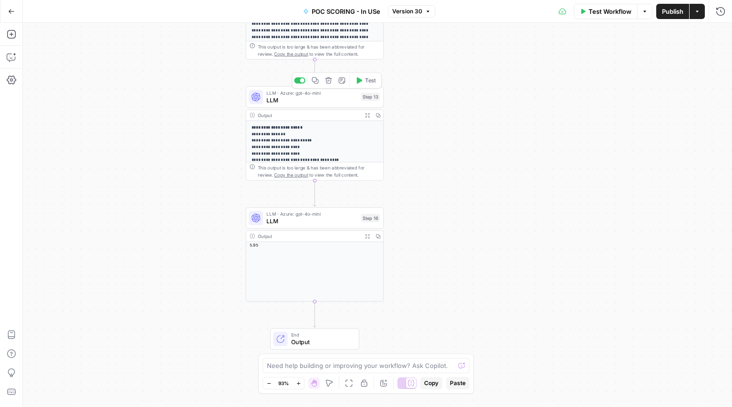
click at [336, 100] on span "LLM" at bounding box center [311, 100] width 91 height 9
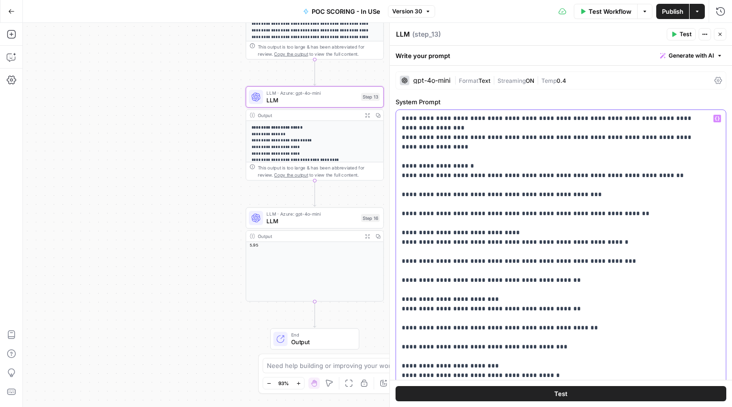
click at [475, 148] on p "**********" at bounding box center [554, 323] width 304 height 419
click at [550, 124] on p "**********" at bounding box center [554, 323] width 304 height 419
click at [666, 120] on p "**********" at bounding box center [554, 323] width 304 height 419
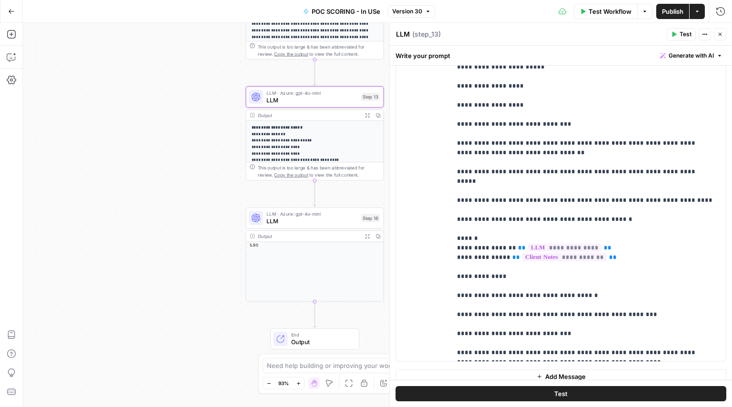
scroll to position [527, 0]
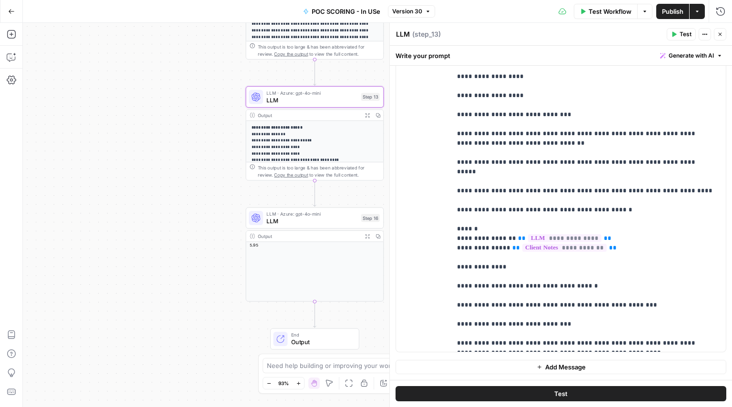
drag, startPoint x: 451, startPoint y: 233, endPoint x: 505, endPoint y: 240, distance: 55.2
click at [505, 240] on div "**********" at bounding box center [561, 172] width 330 height 360
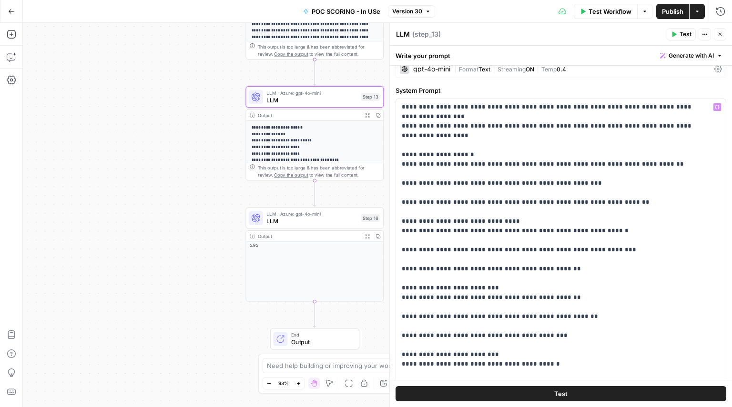
scroll to position [11, 0]
drag, startPoint x: 409, startPoint y: 138, endPoint x: 471, endPoint y: 181, distance: 75.0
click at [471, 181] on p "**********" at bounding box center [554, 311] width 304 height 419
drag, startPoint x: 410, startPoint y: 206, endPoint x: 507, endPoint y: 240, distance: 103.0
click at [507, 240] on p "**********" at bounding box center [554, 311] width 304 height 419
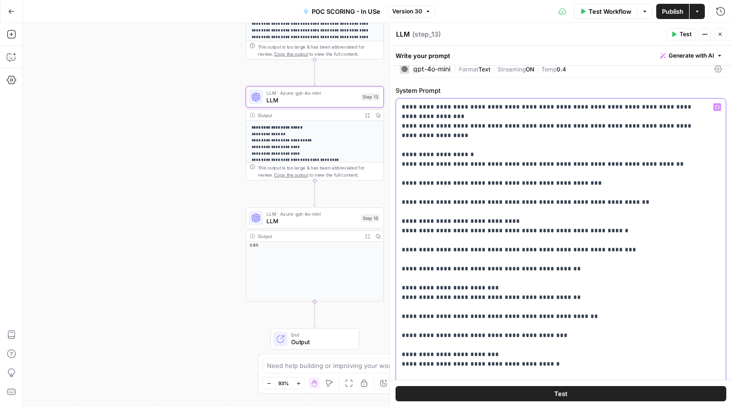
scroll to position [39, 0]
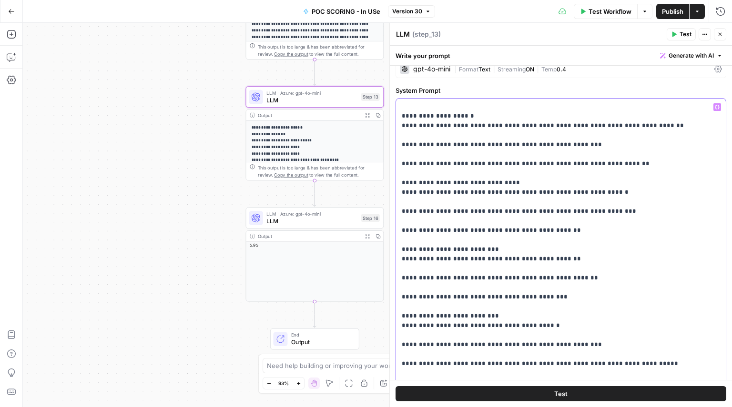
drag, startPoint x: 410, startPoint y: 234, endPoint x: 528, endPoint y: 300, distance: 135.2
click at [528, 300] on p "**********" at bounding box center [554, 273] width 304 height 419
drag, startPoint x: 528, startPoint y: 300, endPoint x: 553, endPoint y: 301, distance: 25.7
click at [553, 301] on p "**********" at bounding box center [554, 273] width 304 height 419
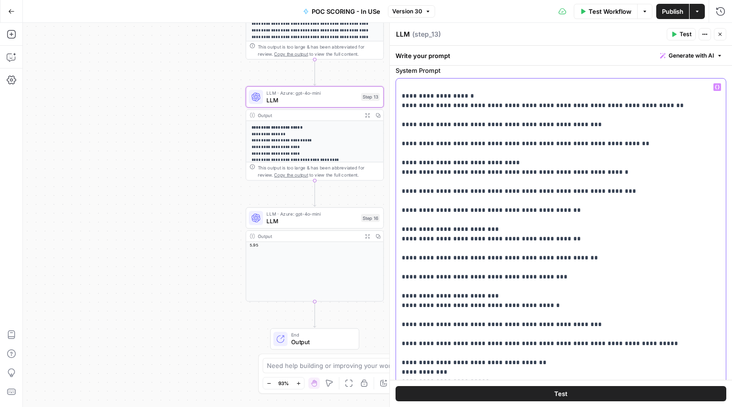
scroll to position [40, 0]
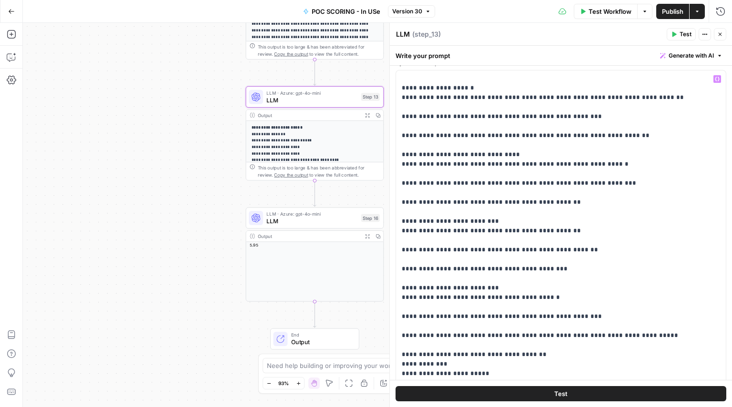
click at [562, 395] on span "Test" at bounding box center [560, 394] width 13 height 10
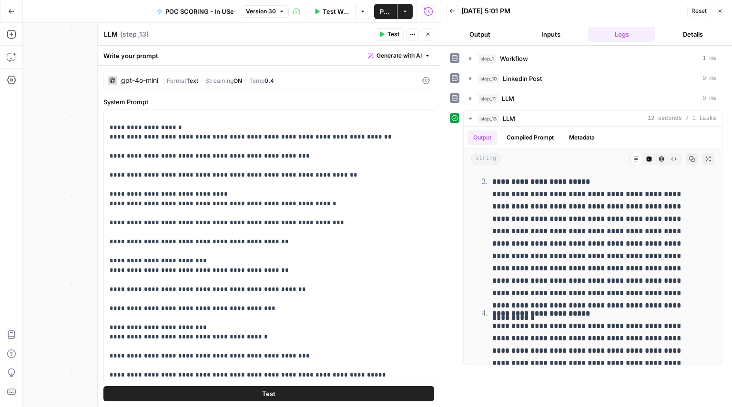
click at [681, 32] on button "Details" at bounding box center [692, 34] width 67 height 15
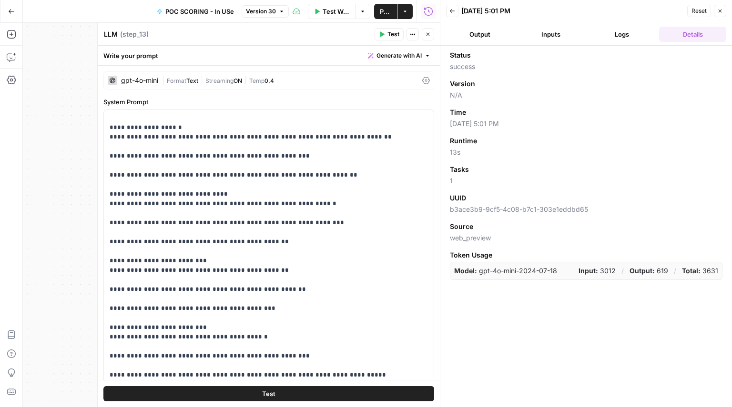
drag, startPoint x: 459, startPoint y: 181, endPoint x: 448, endPoint y: 178, distance: 11.3
click at [448, 178] on div "Status success Version N/A Time [DATE] 5:01 PM Runtime 13s Tasks 1 UUID b3ace3b…" at bounding box center [586, 227] width 292 height 362
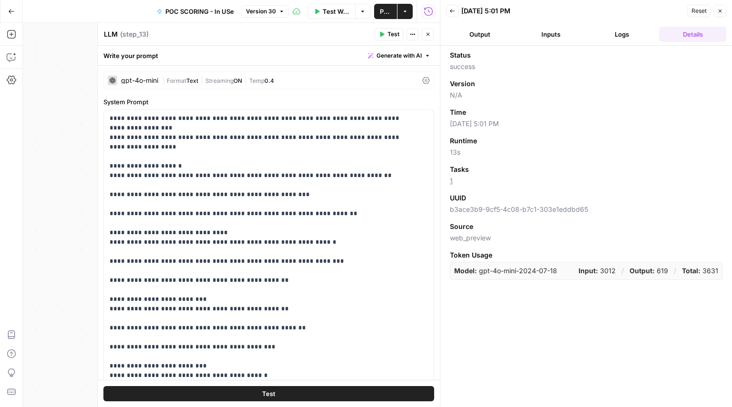
click at [285, 82] on div "| Format Text | Streaming ON | Temp 0.4" at bounding box center [290, 80] width 256 height 9
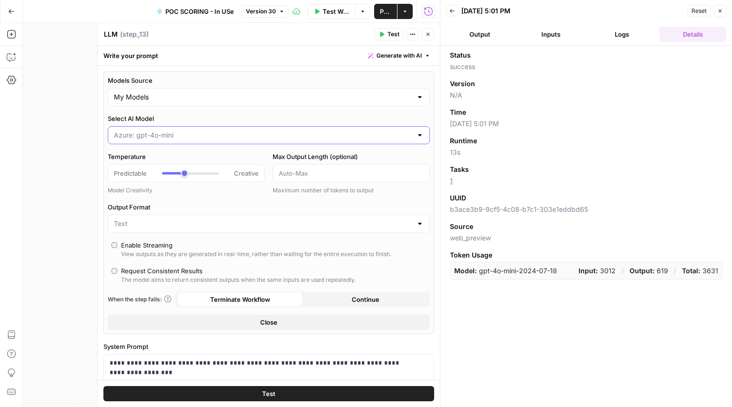
click at [212, 131] on input "Select AI Model" at bounding box center [263, 136] width 298 height 10
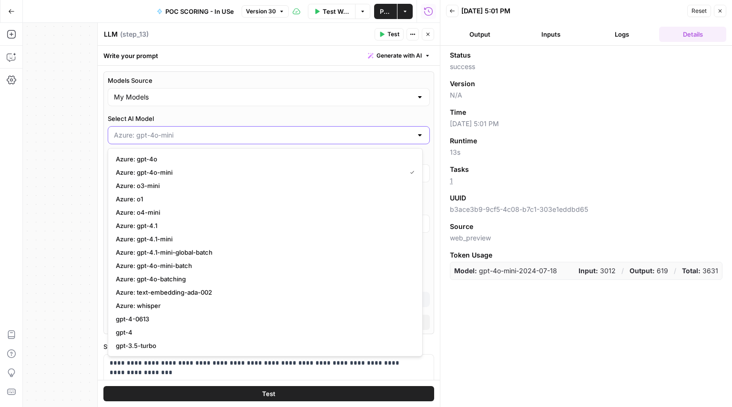
type input "***"
type input "Azure: gpt-4o-mini"
click at [182, 103] on div "My Models" at bounding box center [269, 97] width 322 height 18
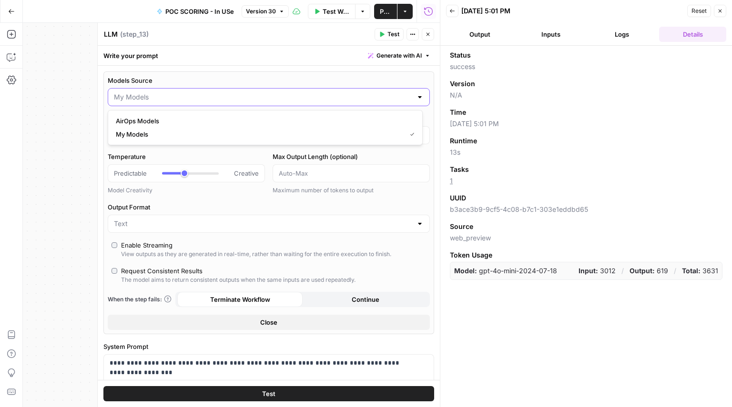
type input "***"
click at [151, 120] on span "AirOps Models" at bounding box center [263, 121] width 295 height 10
type input "AirOps Models"
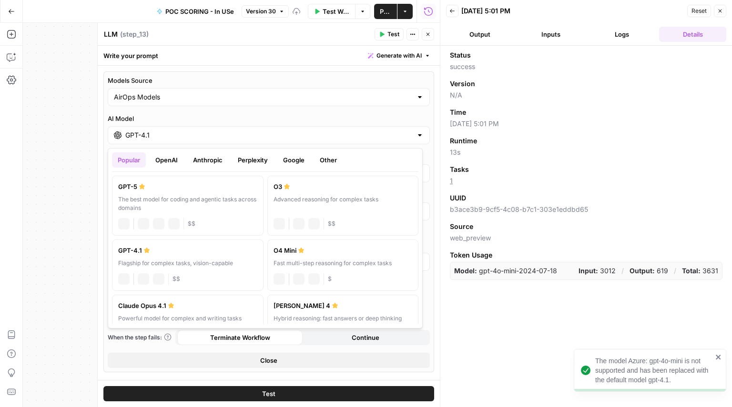
click at [164, 135] on input "GPT-4.1" at bounding box center [268, 136] width 287 height 10
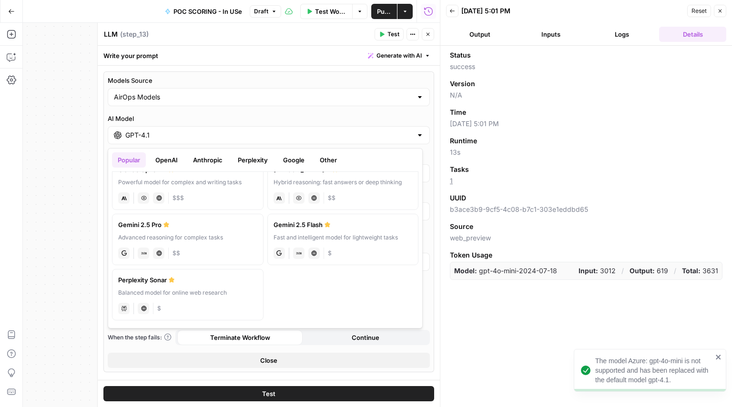
click at [159, 154] on button "OpenAI" at bounding box center [167, 159] width 34 height 15
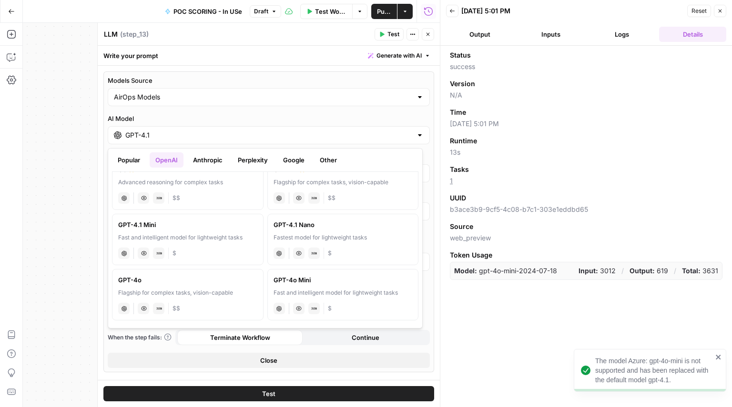
scroll to position [207, 0]
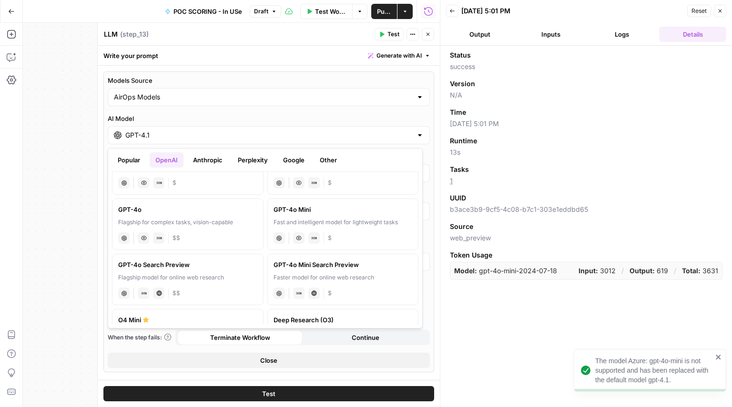
click at [340, 227] on label "GPT-4o Mini Fast and intelligent model for lightweight tasks chat Vision Capabi…" at bounding box center [342, 224] width 151 height 51
type input "***"
type input "GPT-4o Mini"
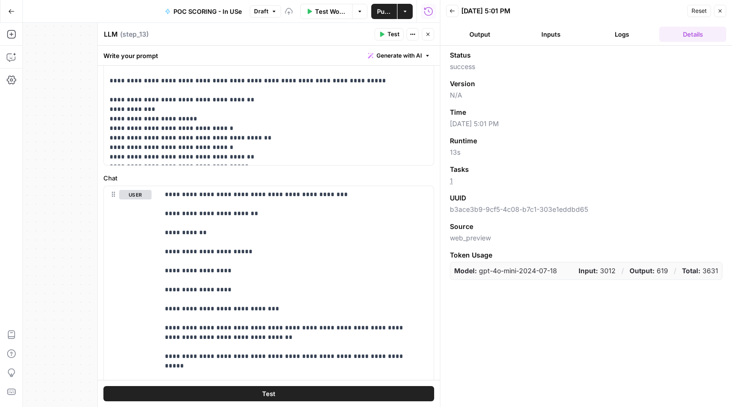
scroll to position [674, 0]
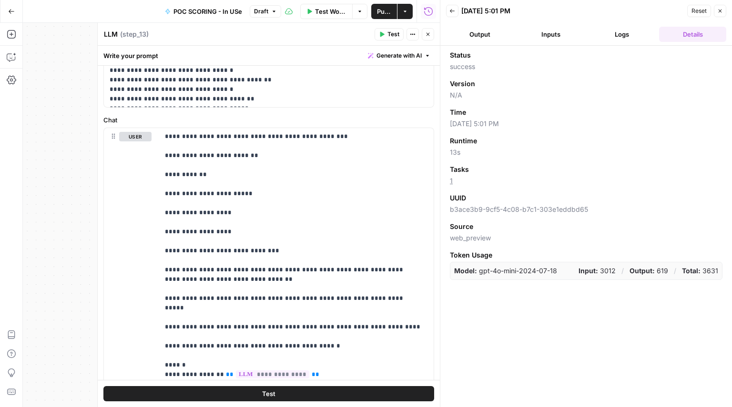
click at [241, 400] on button "Test" at bounding box center [268, 393] width 331 height 15
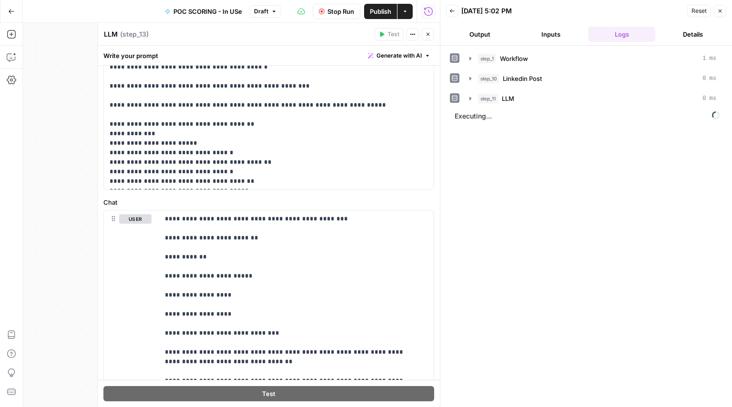
scroll to position [833, 0]
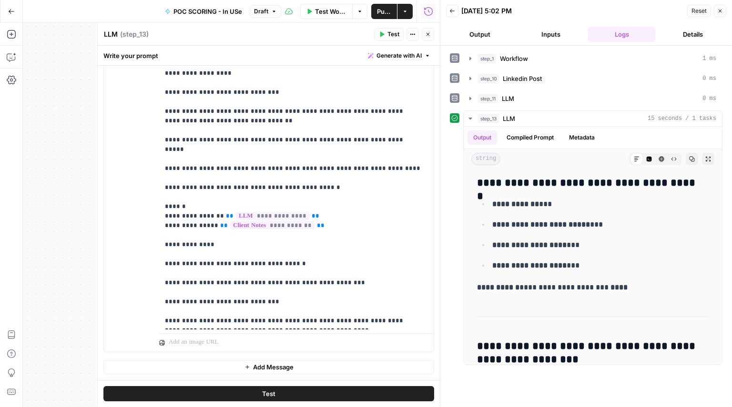
click at [668, 37] on button "Details" at bounding box center [692, 34] width 67 height 15
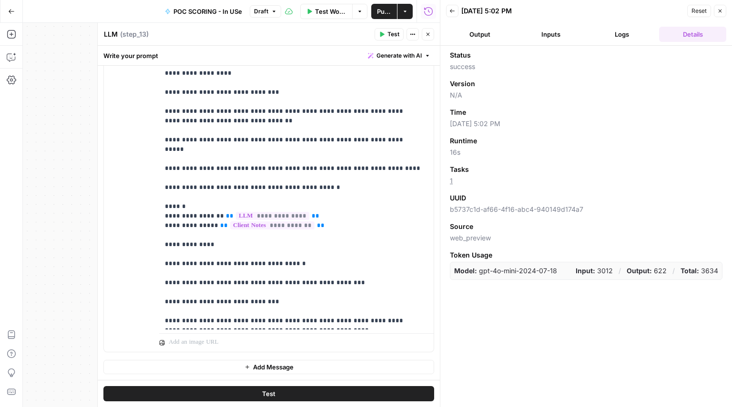
click at [614, 35] on button "Logs" at bounding box center [621, 34] width 67 height 15
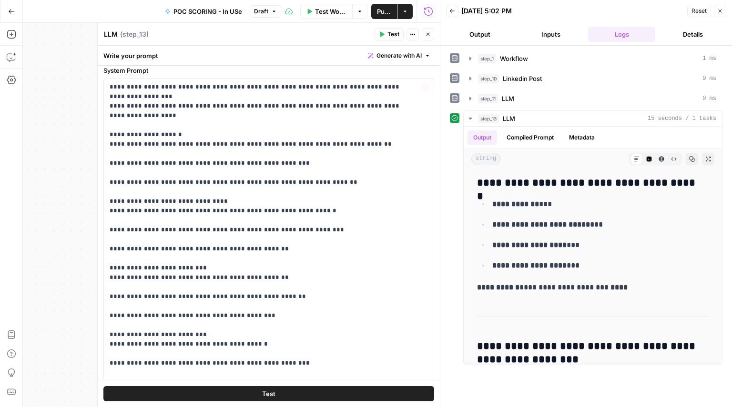
scroll to position [318, 0]
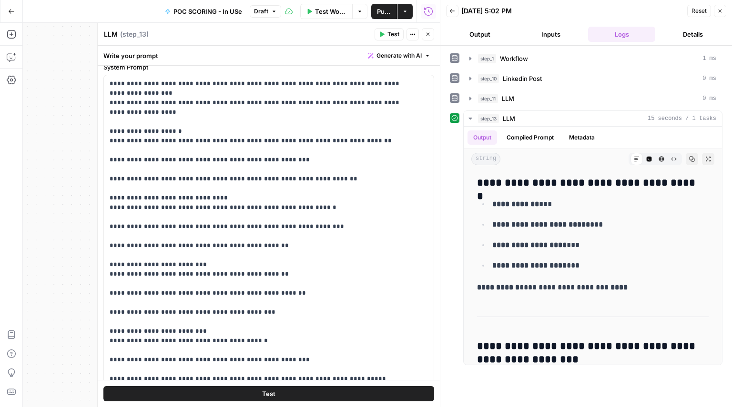
click at [675, 35] on button "Details" at bounding box center [692, 34] width 67 height 15
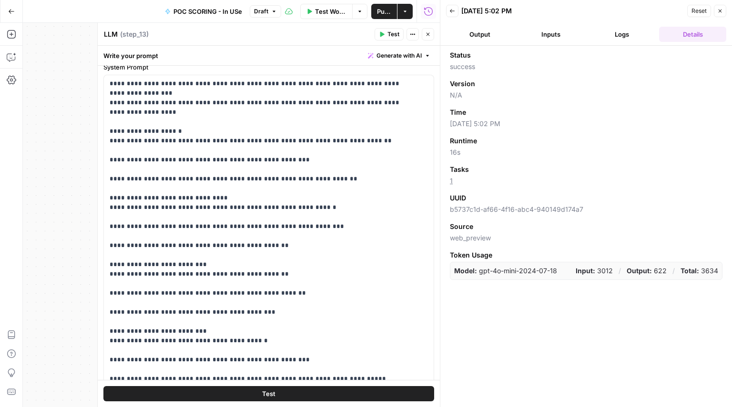
drag, startPoint x: 458, startPoint y: 181, endPoint x: 430, endPoint y: 175, distance: 29.1
click at [430, 175] on body "Qubit - SEO New Home Browse Your Data Usage Settings Recent Grids POC Relevancy…" at bounding box center [366, 203] width 732 height 407
click at [523, 200] on div "UUID" at bounding box center [586, 198] width 272 height 10
drag, startPoint x: 536, startPoint y: 275, endPoint x: 463, endPoint y: 272, distance: 73.4
click at [463, 272] on p "Model: gpt-4o-mini-2024-07-18" at bounding box center [505, 271] width 103 height 10
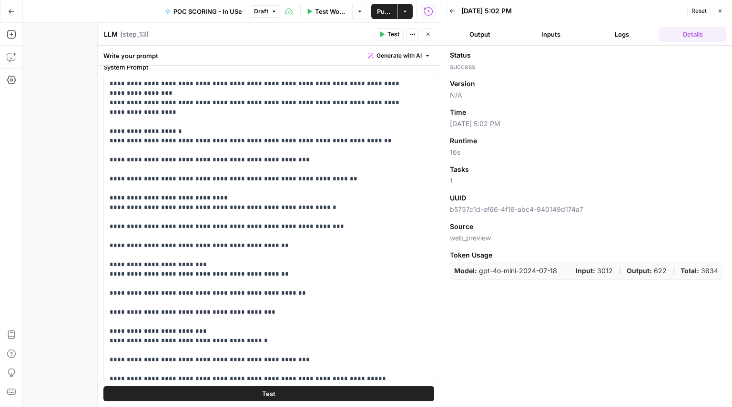
scroll to position [0, 0]
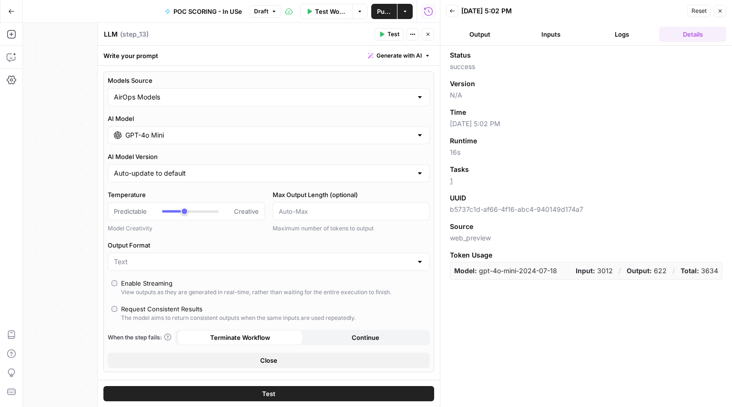
click at [210, 136] on input "GPT-4o Mini" at bounding box center [268, 136] width 287 height 10
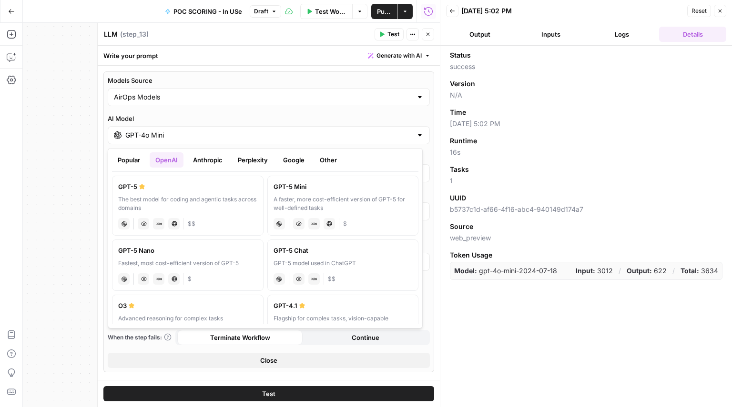
click at [546, 35] on button "Inputs" at bounding box center [550, 34] width 67 height 15
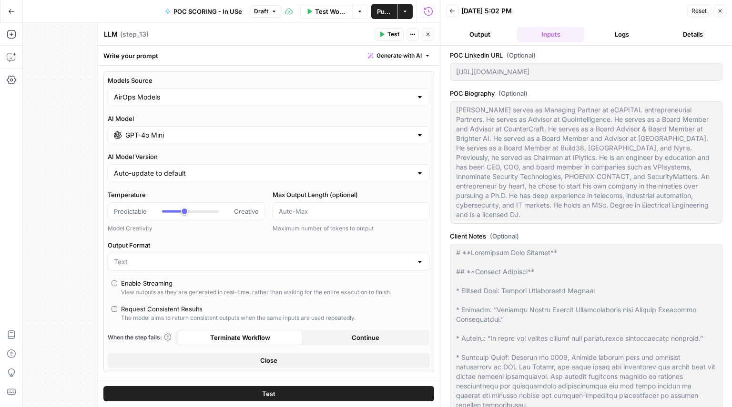
click at [621, 33] on button "Logs" at bounding box center [621, 34] width 67 height 15
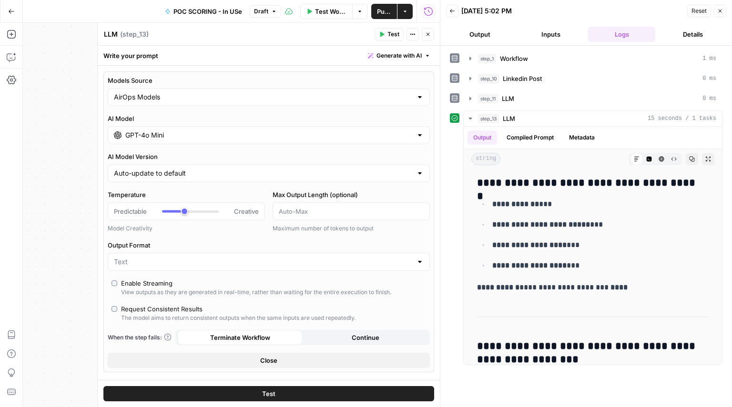
click at [192, 141] on div "GPT-4o Mini" at bounding box center [269, 135] width 322 height 18
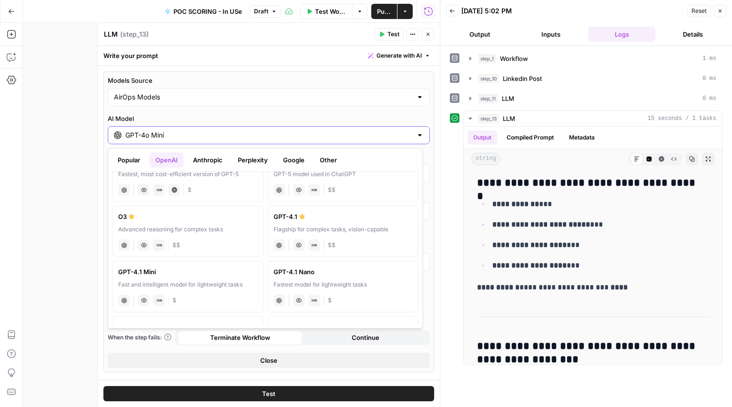
scroll to position [89, 0]
click at [166, 284] on div "Fast and intelligent model for lightweight tasks" at bounding box center [187, 285] width 139 height 9
type input "***"
type input "GPT-4.1 Mini"
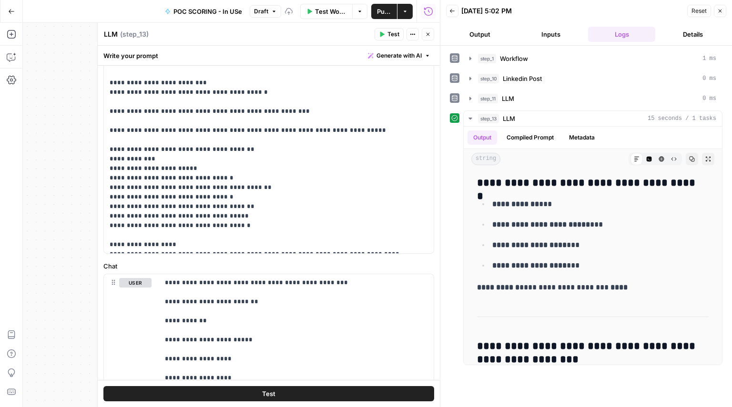
scroll to position [554, 0]
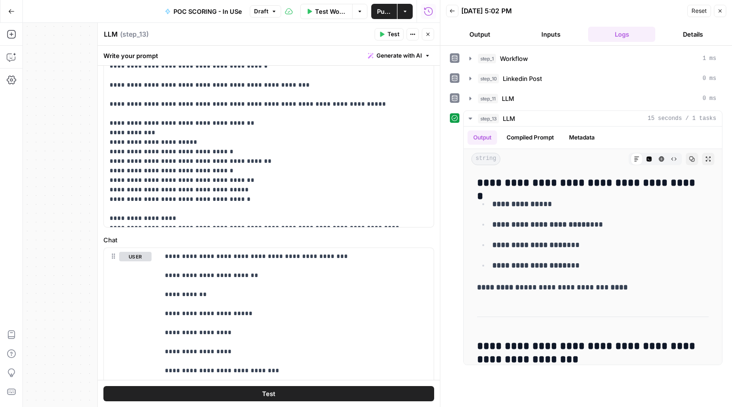
click at [220, 388] on button "Test" at bounding box center [268, 393] width 331 height 15
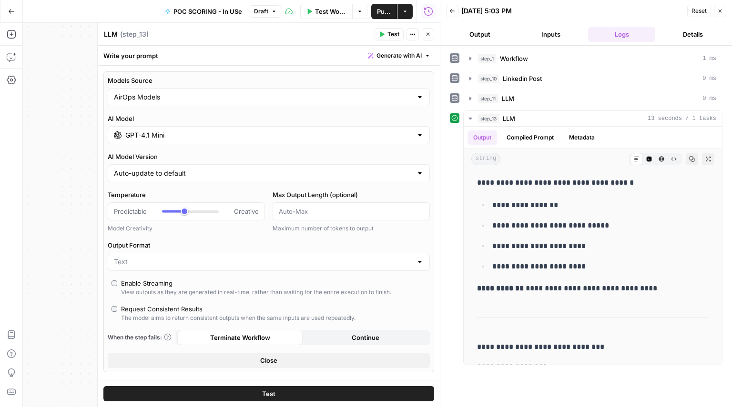
scroll to position [0, 0]
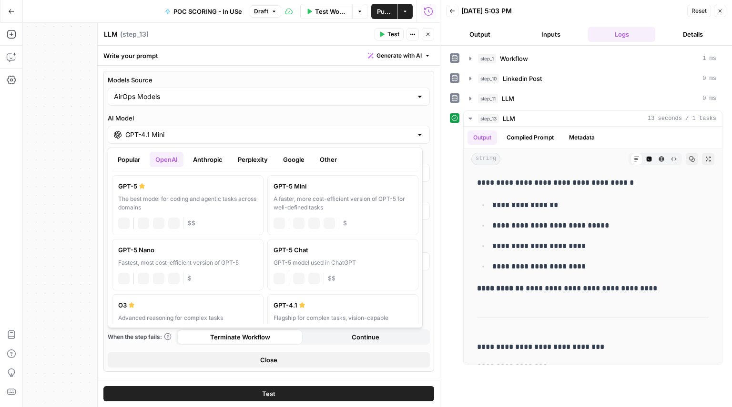
click at [239, 132] on input "GPT-4.1 Mini" at bounding box center [268, 135] width 287 height 10
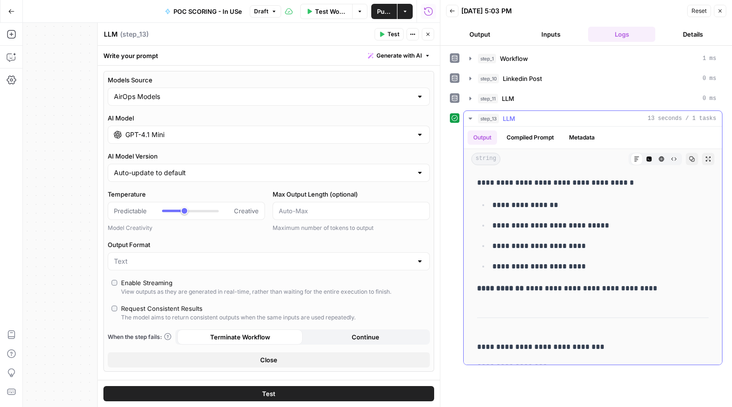
drag, startPoint x: 718, startPoint y: 119, endPoint x: 671, endPoint y: 118, distance: 47.6
click at [671, 118] on button "step_13 LLM 13 seconds / 1 tasks" at bounding box center [592, 118] width 258 height 15
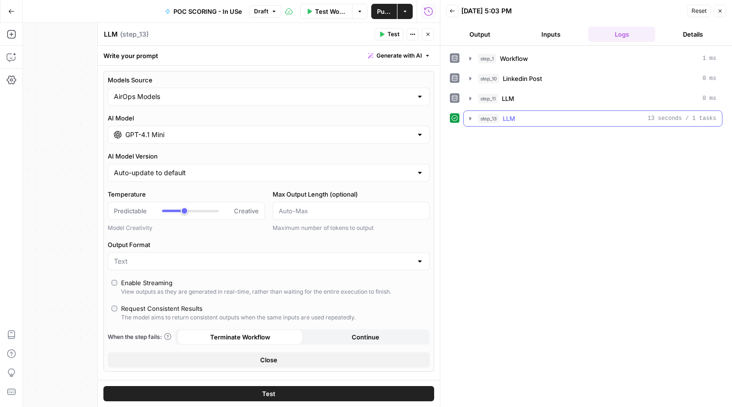
click at [671, 118] on span "13 seconds / 1 tasks" at bounding box center [681, 118] width 69 height 9
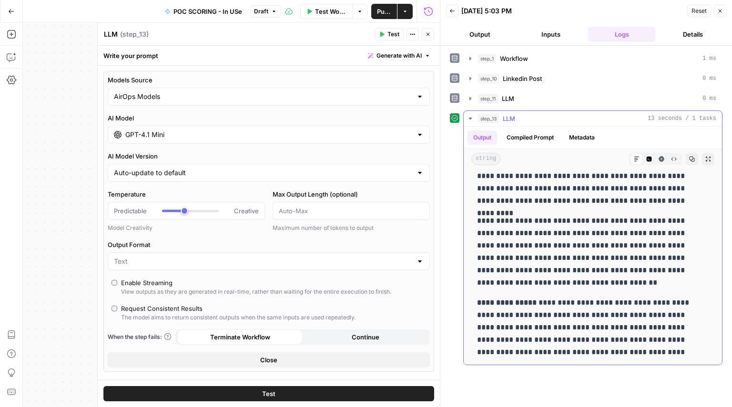
scroll to position [1062, 0]
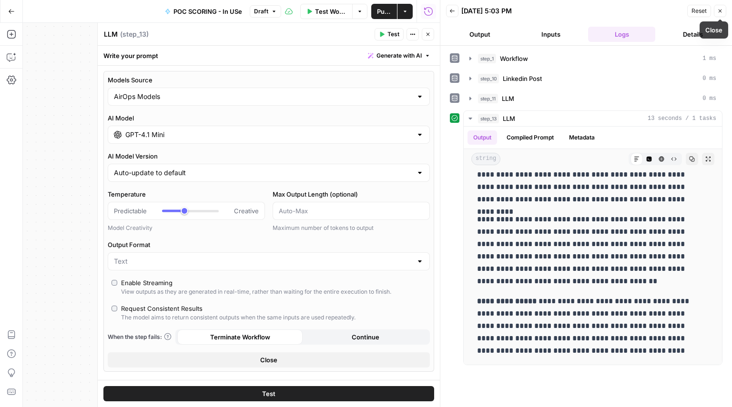
click at [716, 10] on button "Close" at bounding box center [720, 11] width 12 height 12
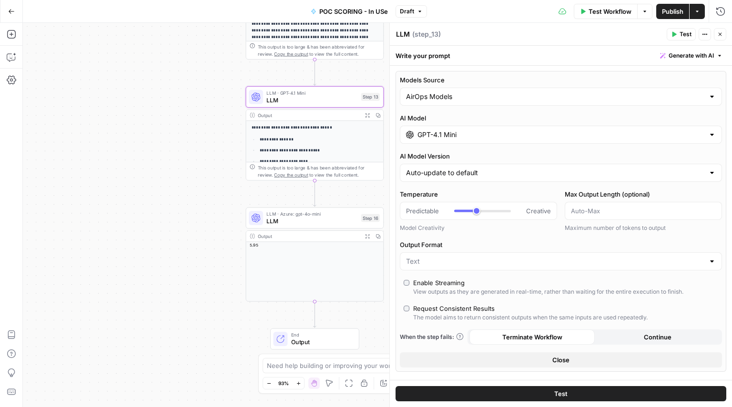
type input "***"
click at [720, 35] on icon "button" at bounding box center [719, 34] width 3 height 3
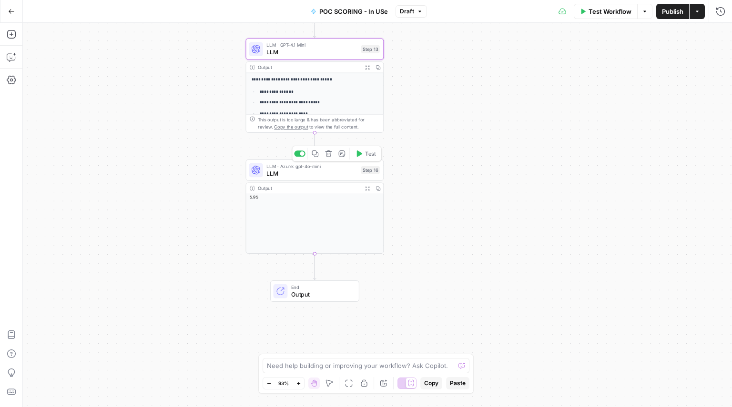
click at [286, 167] on span "LLM · Azure: gpt-4o-mini" at bounding box center [311, 165] width 91 height 7
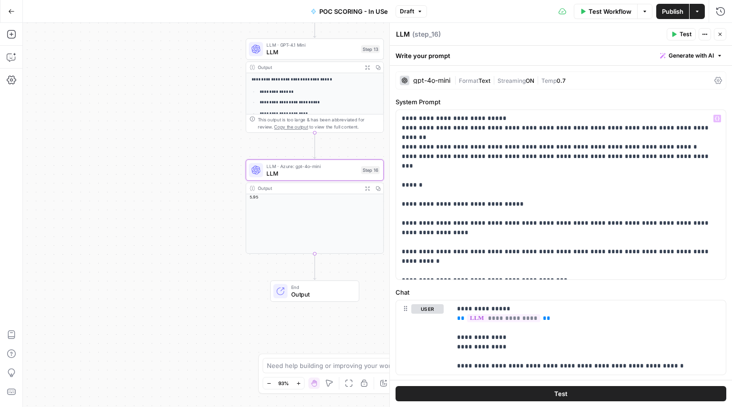
scroll to position [23, 0]
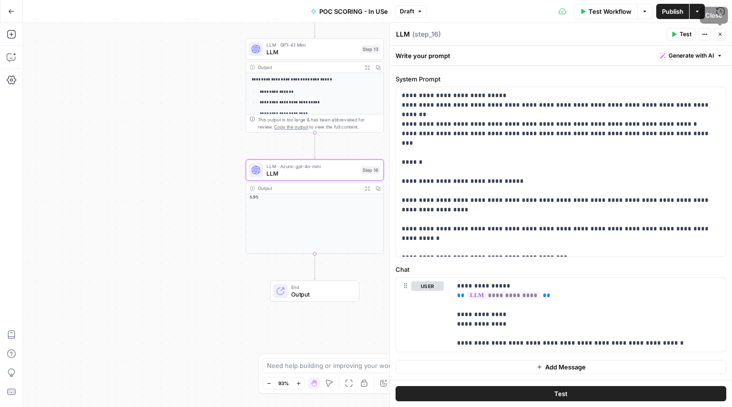
click at [714, 36] on button "Close" at bounding box center [720, 34] width 12 height 12
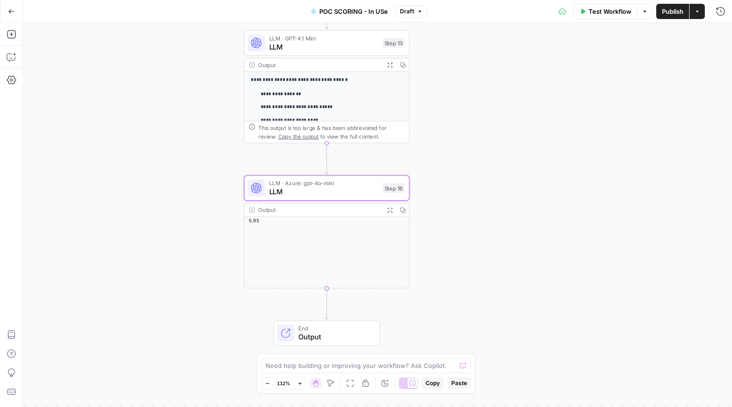
drag, startPoint x: 444, startPoint y: 186, endPoint x: 446, endPoint y: 199, distance: 13.0
click at [446, 199] on div "Workflow Set Inputs Inputs Workflow Workflow Step 1 Output Expand Output Copy 1…" at bounding box center [377, 215] width 709 height 384
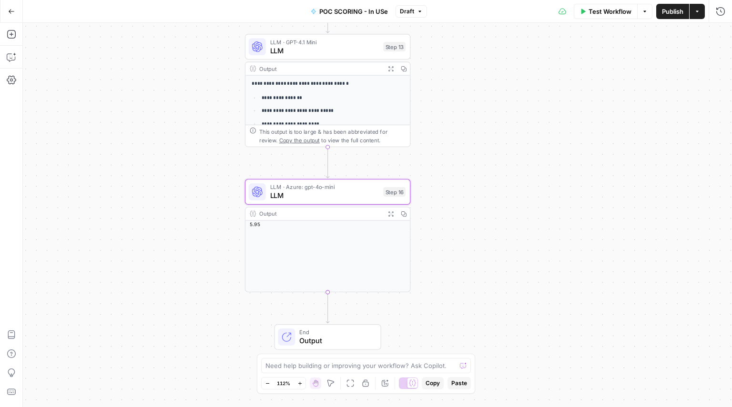
drag, startPoint x: 446, startPoint y: 199, endPoint x: 448, endPoint y: 208, distance: 9.4
click at [448, 208] on div "Workflow Set Inputs Inputs Workflow Workflow Step 1 Output Expand Output Copy 1…" at bounding box center [377, 215] width 709 height 384
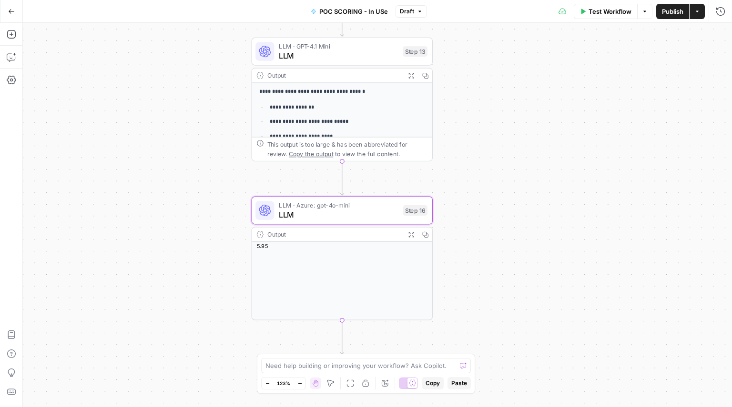
drag, startPoint x: 448, startPoint y: 208, endPoint x: 470, endPoint y: 238, distance: 37.5
click at [470, 238] on div "Workflow Set Inputs Inputs Workflow Workflow Step 1 Output Expand Output Copy 1…" at bounding box center [377, 215] width 709 height 384
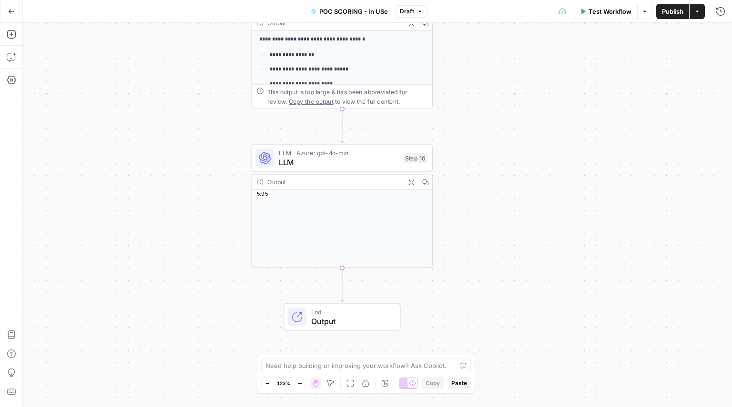
drag, startPoint x: 507, startPoint y: 155, endPoint x: 496, endPoint y: 78, distance: 77.9
click at [496, 78] on div "Workflow Set Inputs Inputs Workflow Workflow Step 1 Output Expand Output Copy 1…" at bounding box center [377, 215] width 709 height 384
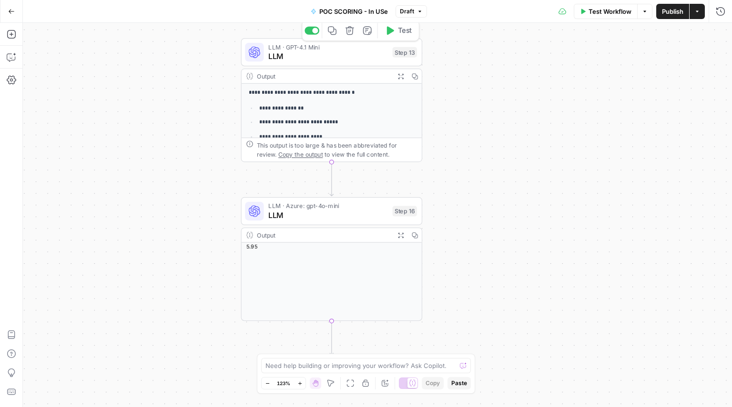
click at [326, 53] on span "LLM" at bounding box center [327, 56] width 119 height 12
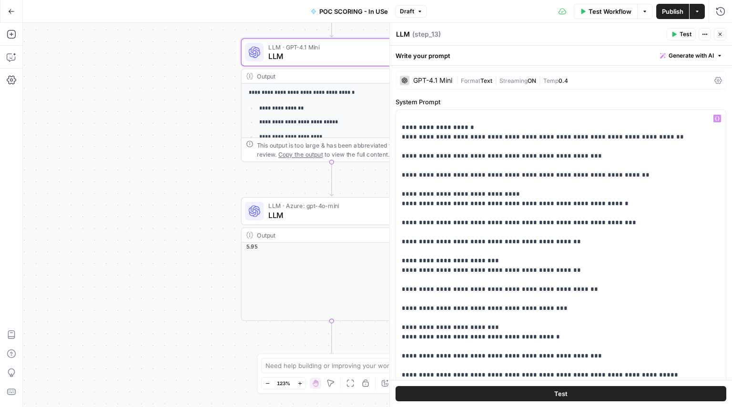
scroll to position [67, 0]
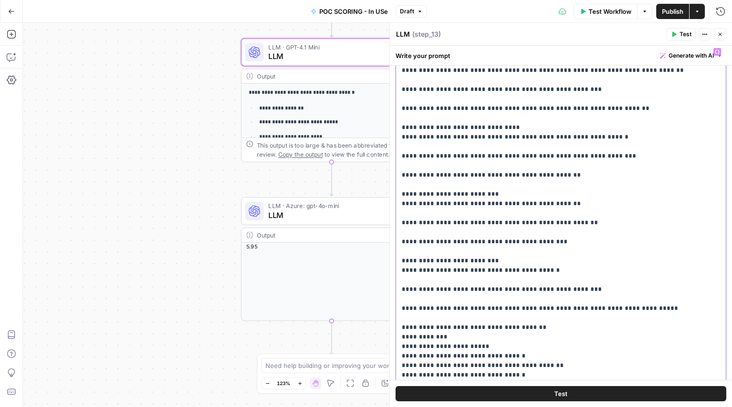
drag, startPoint x: 626, startPoint y: 290, endPoint x: 394, endPoint y: 165, distance: 263.6
click at [394, 165] on div "**********" at bounding box center [560, 215] width 342 height 384
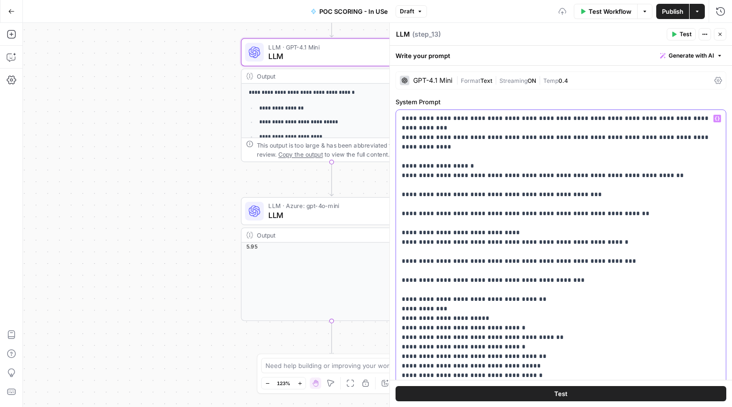
scroll to position [0, 0]
click at [443, 73] on div "GPT-4.1 Mini | Format Text | Streaming ON | Temp 0.4" at bounding box center [560, 80] width 331 height 18
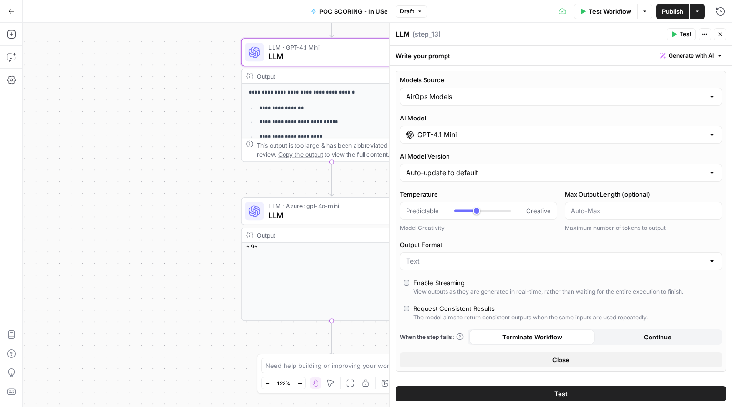
click at [479, 136] on input "GPT-4.1 Mini" at bounding box center [560, 135] width 287 height 10
type input "***"
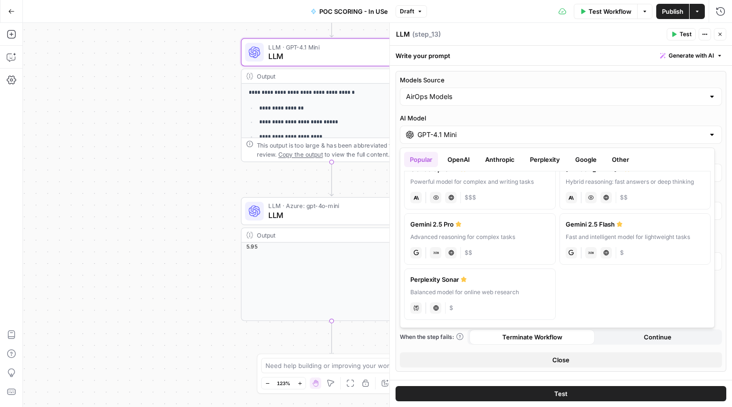
scroll to position [61, 0]
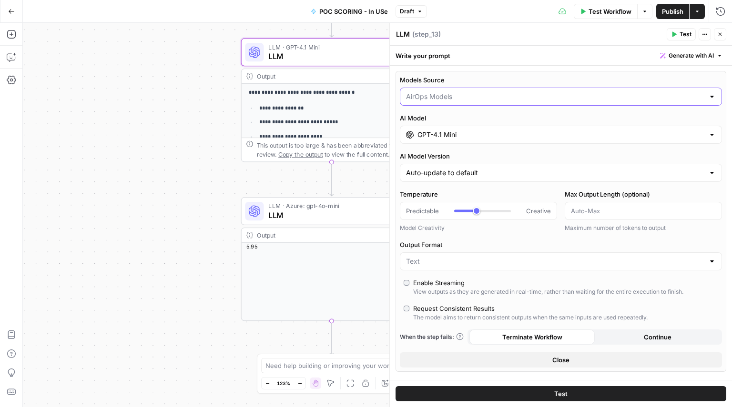
click at [472, 94] on input "Models Source" at bounding box center [555, 97] width 298 height 10
click at [463, 135] on span "My Models" at bounding box center [555, 134] width 295 height 10
type input "My Models"
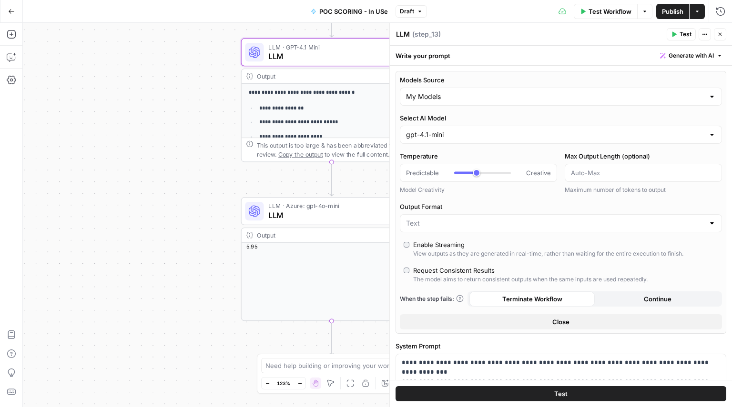
type input "***"
click at [463, 135] on input "Select AI Model" at bounding box center [555, 135] width 298 height 10
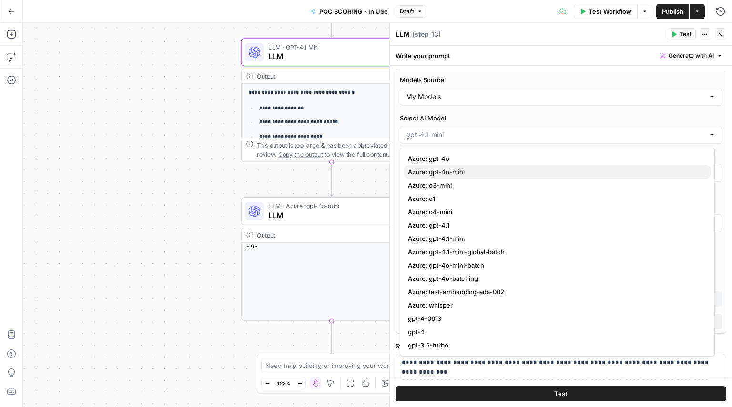
click at [476, 171] on span "Azure: gpt-4o-mini" at bounding box center [555, 172] width 295 height 10
type input "***"
type input "Azure: gpt-4o-mini"
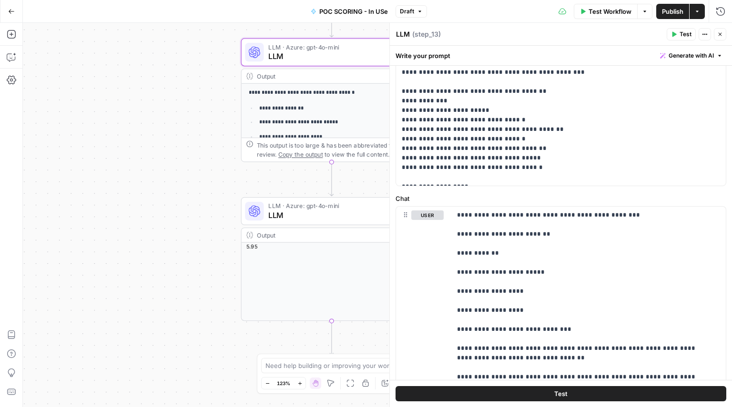
scroll to position [668, 0]
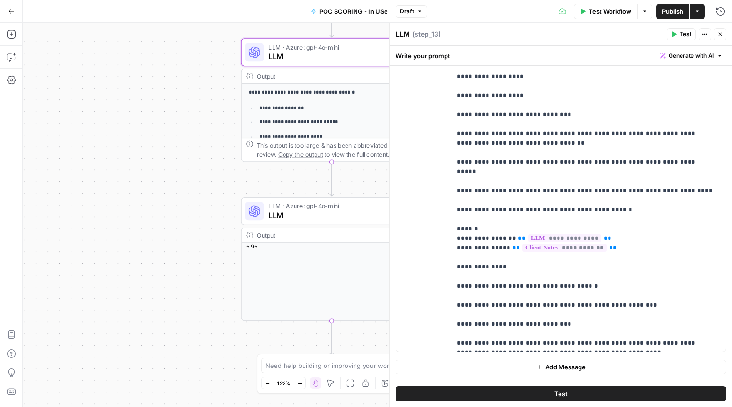
click at [669, 11] on span "Publish" at bounding box center [672, 12] width 21 height 10
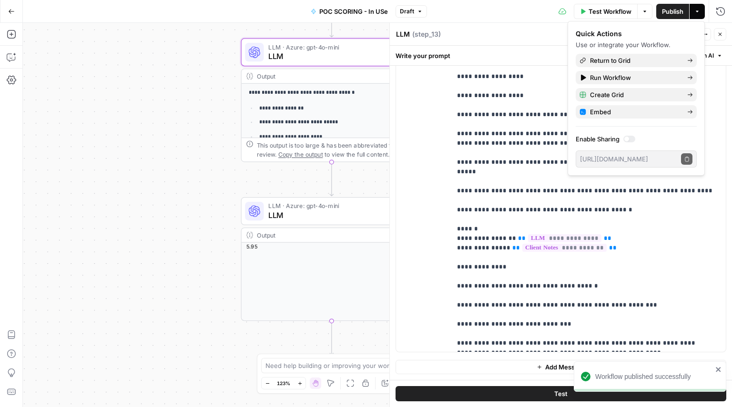
type input "***"
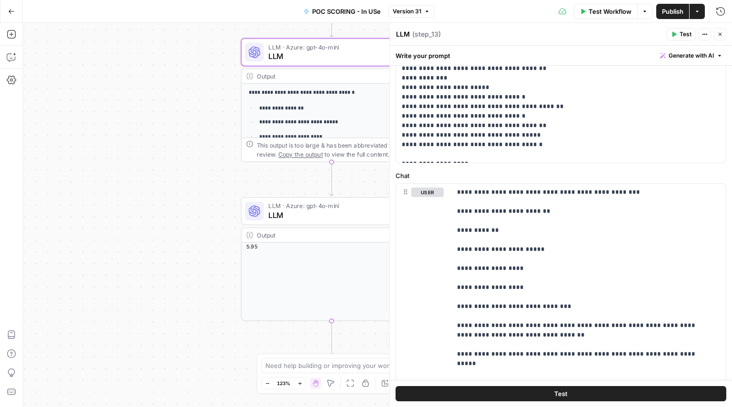
scroll to position [476, 0]
click at [708, 157] on p "**********" at bounding box center [557, 20] width 311 height 276
drag, startPoint x: 694, startPoint y: 153, endPoint x: 572, endPoint y: 149, distance: 123.0
click at [572, 149] on p "**********" at bounding box center [557, 20] width 311 height 276
click at [413, 11] on span "Draft" at bounding box center [407, 11] width 14 height 9
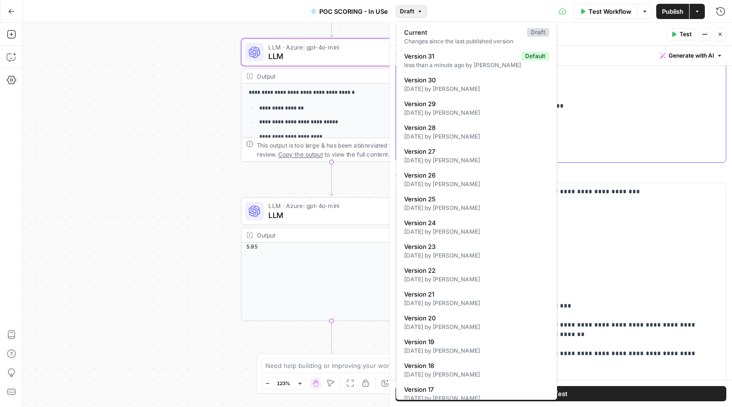
click at [599, 106] on p "**********" at bounding box center [557, 20] width 311 height 276
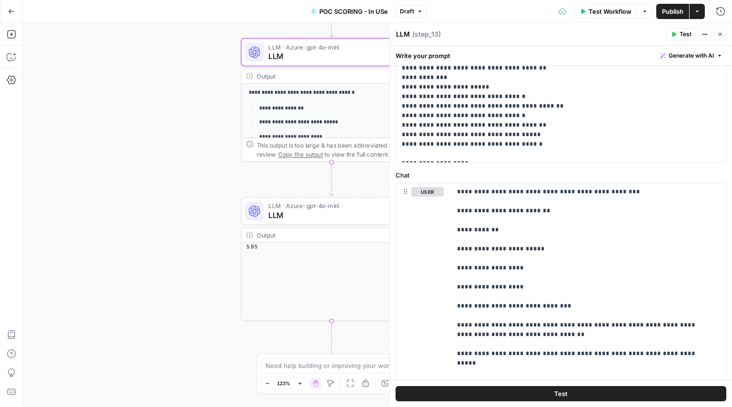
click at [416, 4] on div "POC SCORING - In USe Draft" at bounding box center [366, 11] width 122 height 15
click at [415, 7] on button "Draft" at bounding box center [410, 11] width 31 height 12
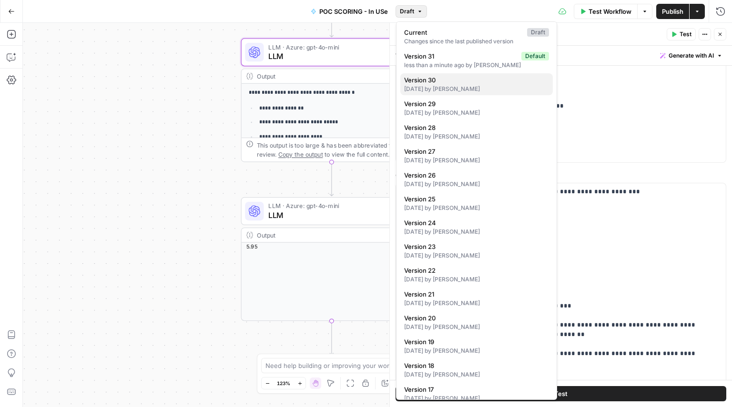
click at [437, 92] on div "[DATE] by [PERSON_NAME]" at bounding box center [476, 89] width 145 height 9
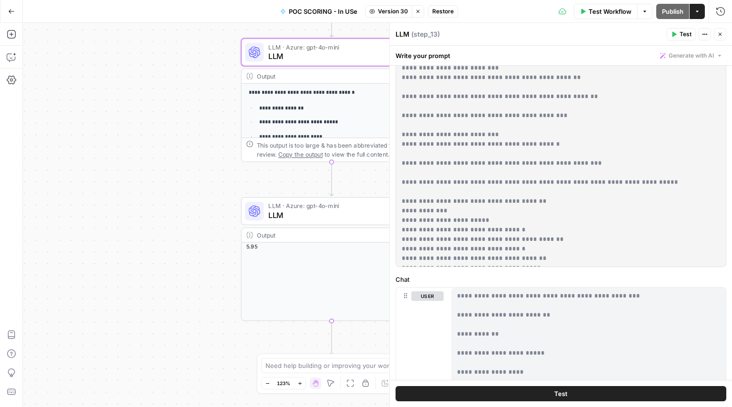
click at [415, 15] on button "Stop viewing" at bounding box center [418, 11] width 12 height 12
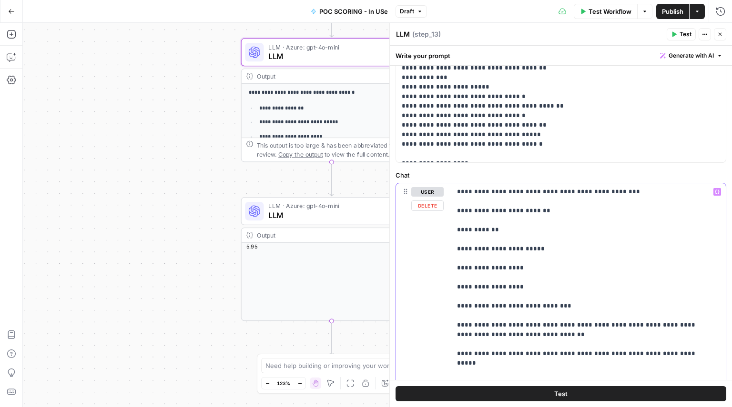
click at [560, 194] on p "**********" at bounding box center [585, 363] width 256 height 352
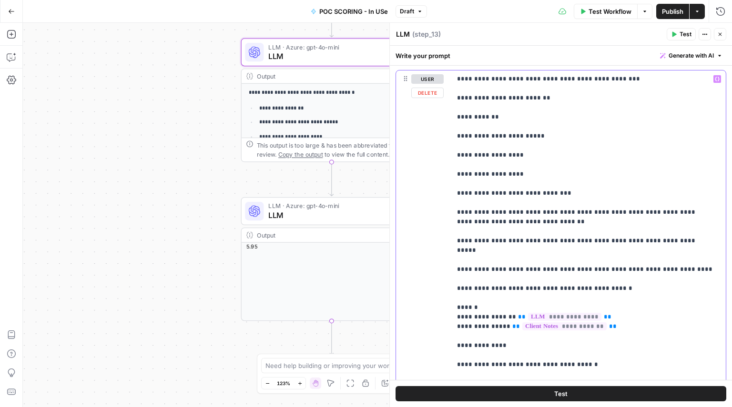
scroll to position [589, 0]
click at [578, 238] on p "**********" at bounding box center [585, 250] width 256 height 352
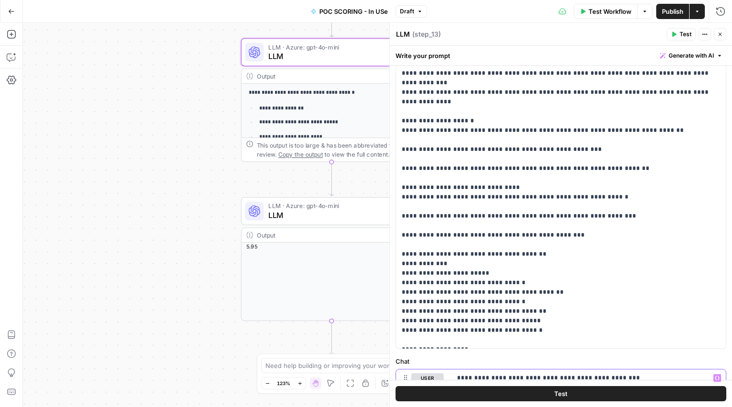
scroll to position [0, 0]
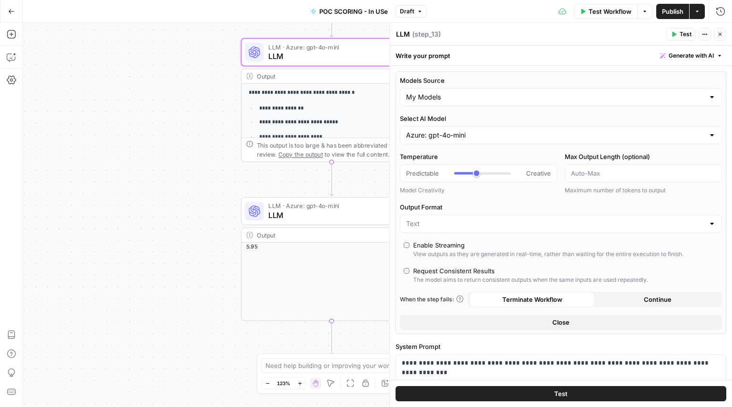
click at [669, 4] on button "Publish" at bounding box center [672, 11] width 33 height 15
type input "***"
click at [331, 219] on span "LLM" at bounding box center [327, 216] width 119 height 12
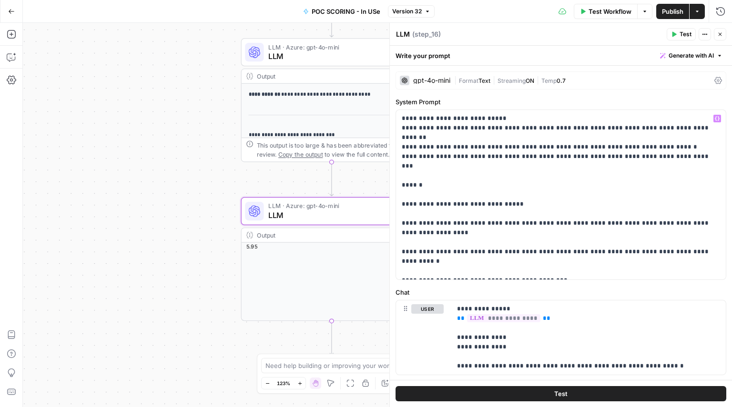
scroll to position [23, 0]
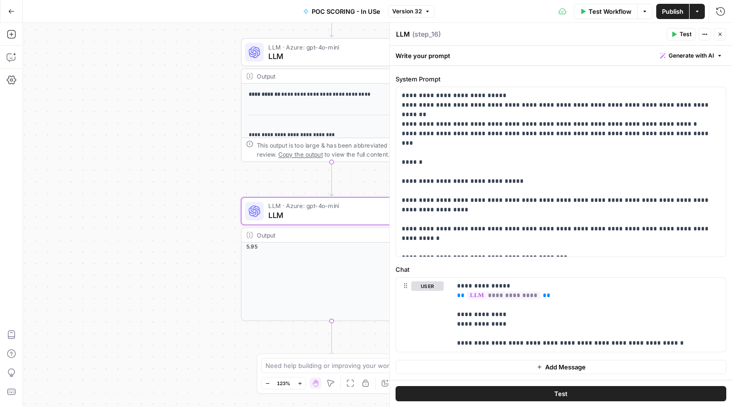
click at [719, 37] on button "Close" at bounding box center [720, 34] width 12 height 12
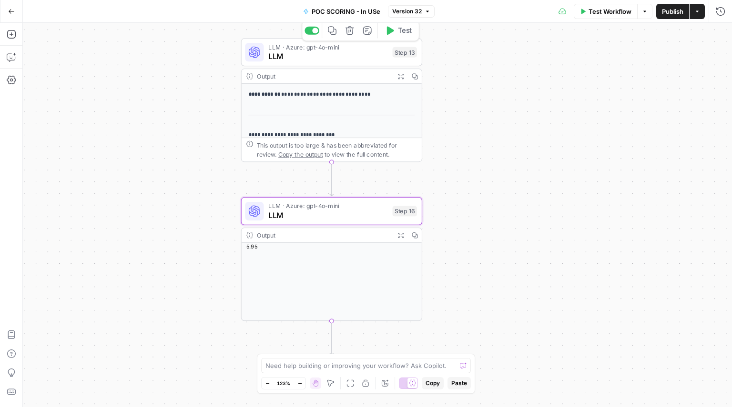
click at [327, 59] on span "LLM" at bounding box center [327, 56] width 119 height 12
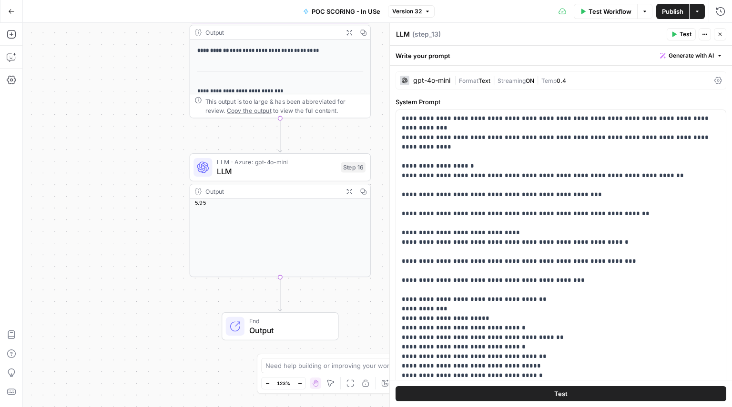
drag, startPoint x: 181, startPoint y: 216, endPoint x: 129, endPoint y: 174, distance: 66.7
click at [129, 174] on div "Workflow Set Inputs Inputs Workflow Workflow Step 1 Output Expand Output Copy 1…" at bounding box center [377, 215] width 709 height 384
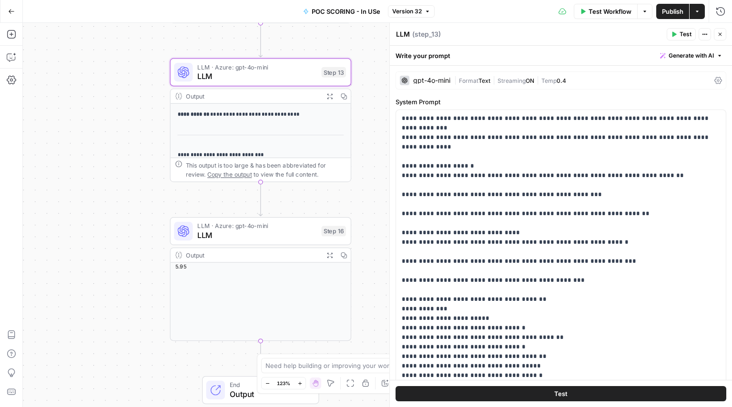
drag, startPoint x: 142, startPoint y: 163, endPoint x: 122, endPoint y: 226, distance: 66.0
click at [122, 226] on div "Workflow Set Inputs Inputs Workflow Workflow Step 1 Output Expand Output Copy 1…" at bounding box center [377, 215] width 709 height 384
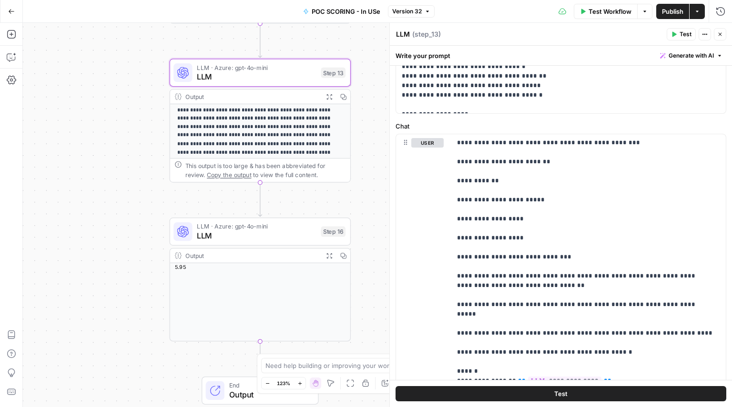
scroll to position [0, 0]
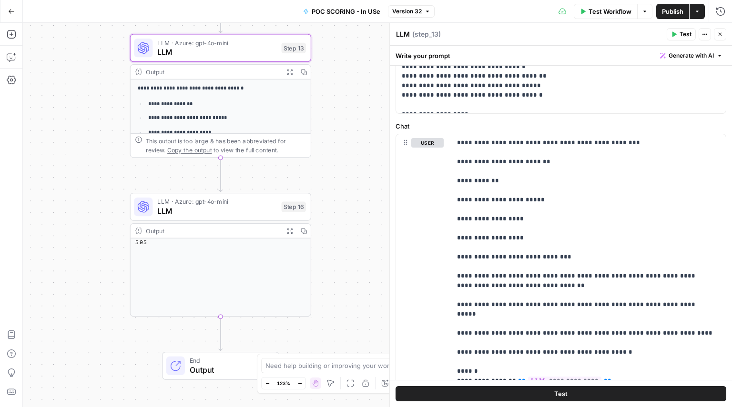
drag, startPoint x: 376, startPoint y: 198, endPoint x: 336, endPoint y: 173, distance: 46.7
click at [336, 173] on div "Workflow Set Inputs Inputs Workflow Workflow Step 1 Output Expand Output Copy 1…" at bounding box center [377, 215] width 709 height 384
drag, startPoint x: 336, startPoint y: 173, endPoint x: 344, endPoint y: 172, distance: 7.7
click at [344, 172] on div "Workflow Set Inputs Inputs Workflow Workflow Step 1 Output Expand Output Copy 1…" at bounding box center [377, 215] width 709 height 384
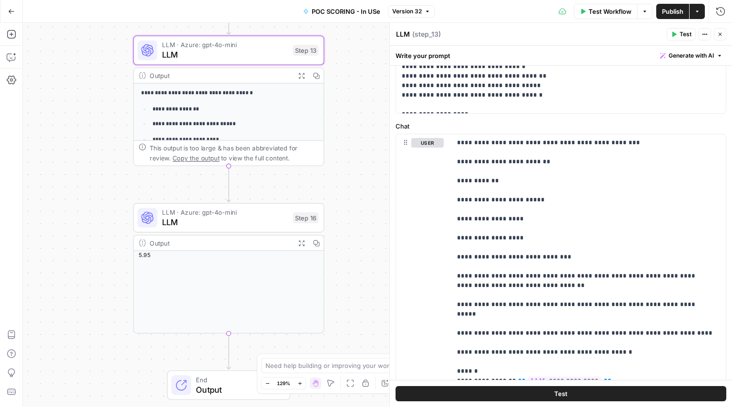
drag, startPoint x: 344, startPoint y: 172, endPoint x: 351, endPoint y: 182, distance: 12.0
click at [351, 182] on div "Workflow Set Inputs Inputs Workflow Workflow Step 1 Output Expand Output Copy 1…" at bounding box center [377, 215] width 709 height 384
drag, startPoint x: 351, startPoint y: 182, endPoint x: 355, endPoint y: 183, distance: 4.9
click at [355, 183] on div "Workflow Set Inputs Inputs Workflow Workflow Step 1 Output Expand Output Copy 1…" at bounding box center [377, 215] width 709 height 384
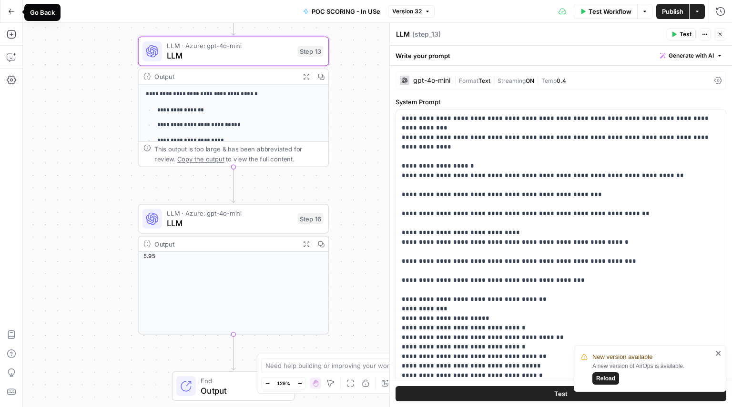
click at [11, 14] on icon "button" at bounding box center [11, 11] width 7 height 7
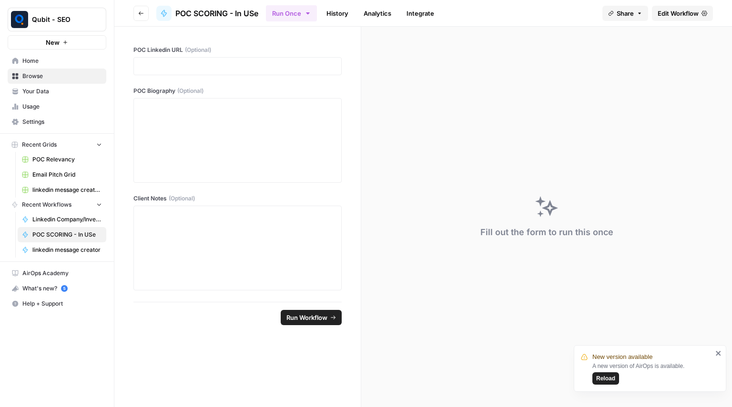
click at [678, 20] on link "Edit Workflow" at bounding box center [682, 13] width 61 height 15
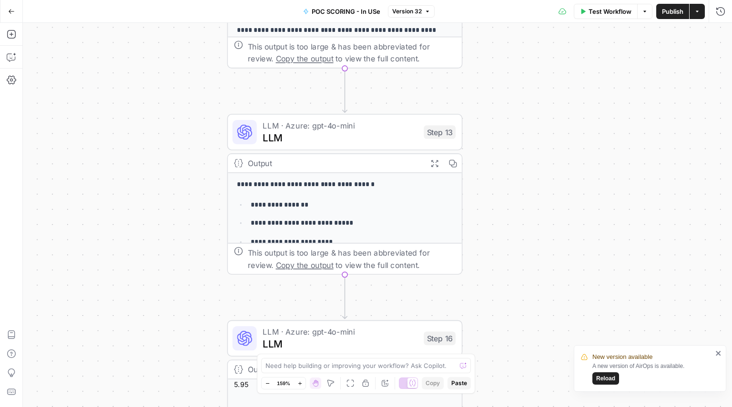
click at [350, 143] on span "LLM" at bounding box center [339, 137] width 155 height 15
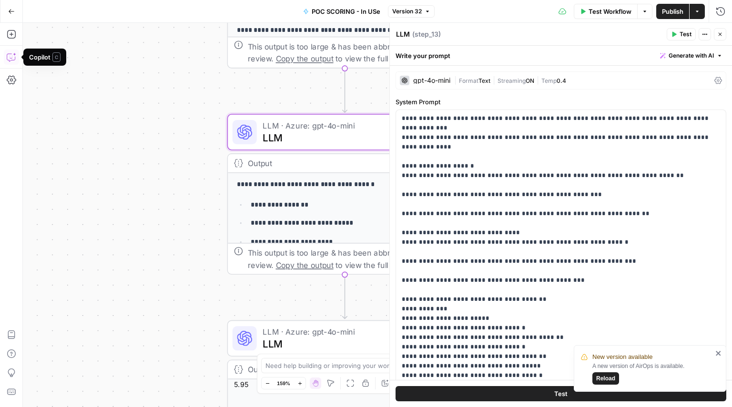
click at [321, 331] on span "LLM · Azure: gpt-4o-mini" at bounding box center [339, 332] width 155 height 12
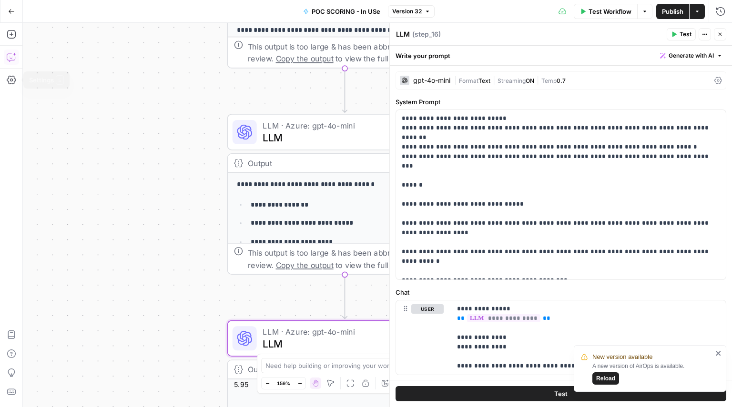
click at [0, 170] on div "Add Steps Copilot Settings AirOps Academy Help Give Feedback Shortcuts" at bounding box center [11, 215] width 23 height 384
click at [10, 40] on button "Add Steps" at bounding box center [11, 34] width 15 height 15
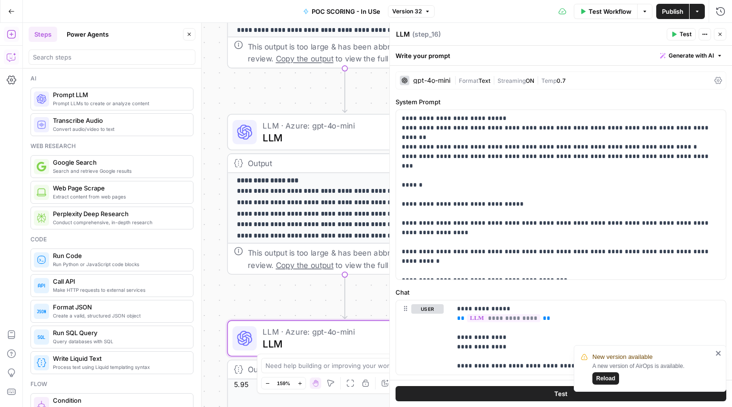
scroll to position [108, 0]
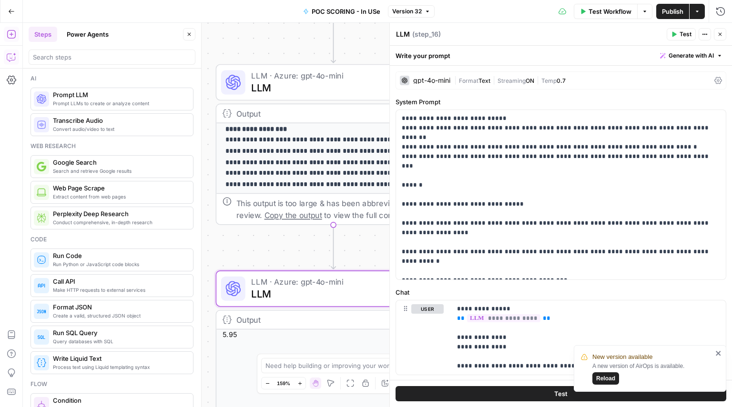
click at [721, 34] on icon "button" at bounding box center [720, 34] width 6 height 6
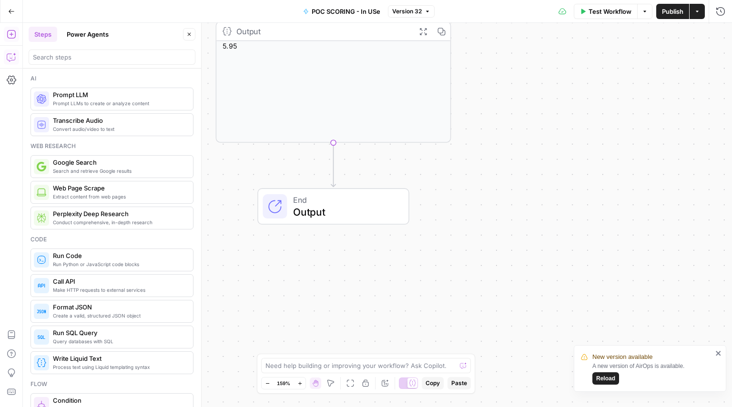
click at [7, 10] on button "Go Back" at bounding box center [11, 11] width 17 height 17
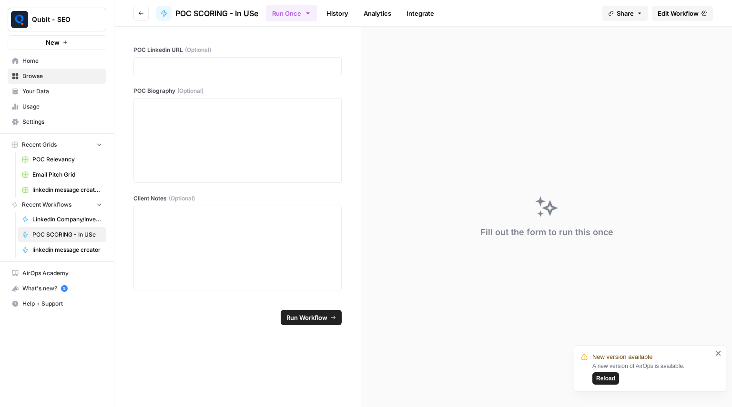
click at [145, 17] on button "Go back" at bounding box center [140, 13] width 15 height 15
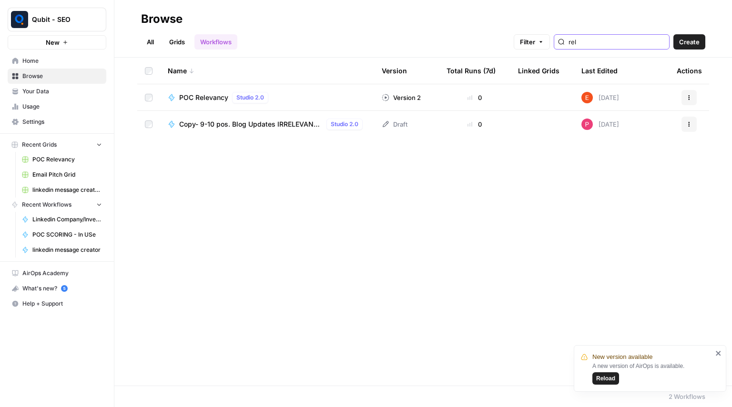
click at [617, 42] on input "rel" at bounding box center [616, 42] width 97 height 10
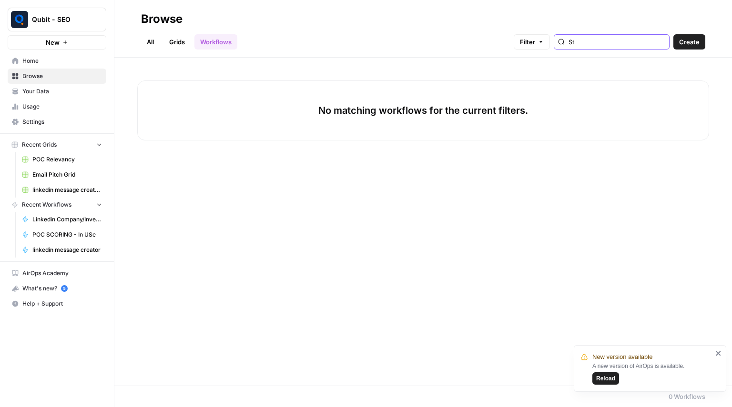
type input "S"
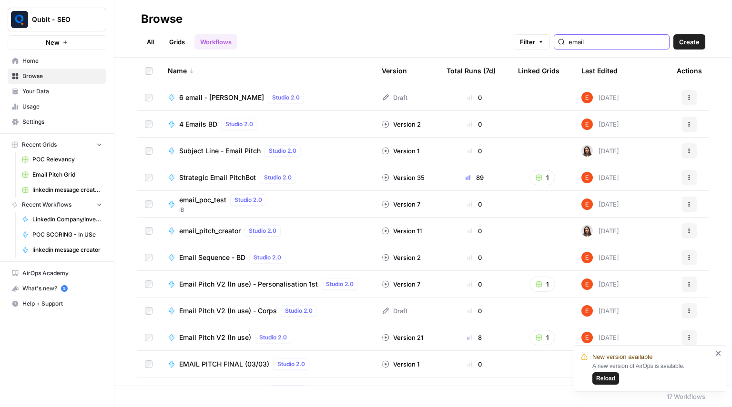
scroll to position [116, 0]
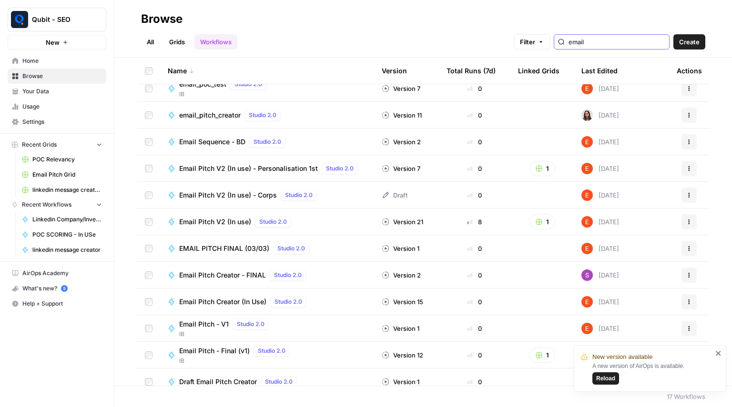
type input "email"
click at [249, 171] on span "Email Pitch V2 (In use) - Personalisation 1st" at bounding box center [248, 169] width 139 height 10
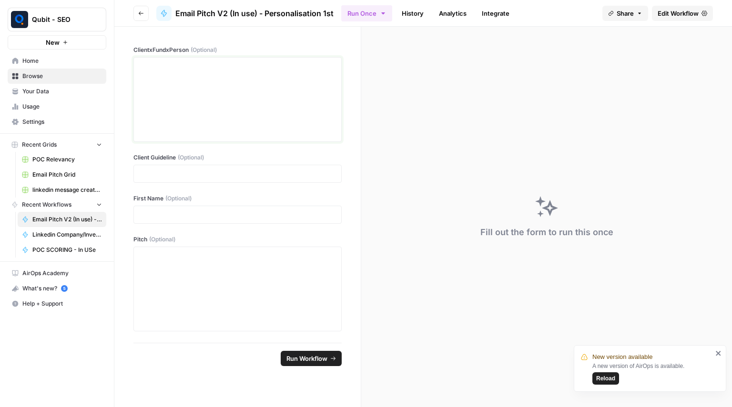
click at [203, 85] on div at bounding box center [238, 99] width 196 height 76
click at [143, 20] on button "Go back" at bounding box center [140, 13] width 15 height 15
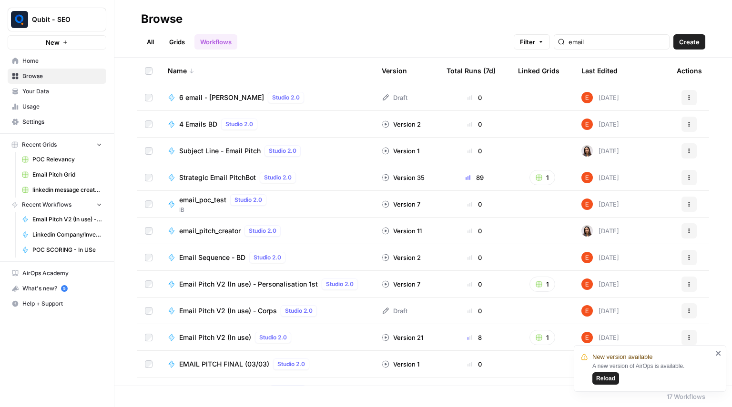
click at [181, 40] on link "Grids" at bounding box center [176, 41] width 27 height 15
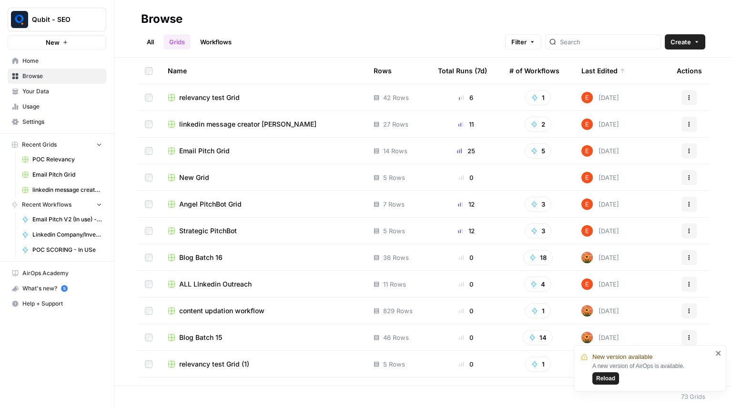
click at [216, 151] on span "Email Pitch Grid" at bounding box center [204, 151] width 50 height 10
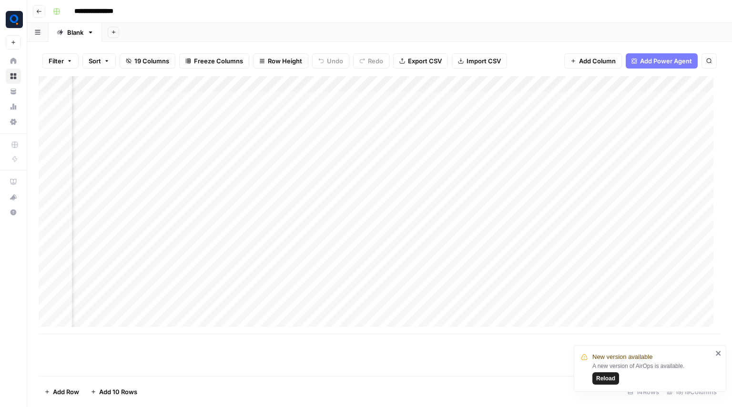
scroll to position [0, 1127]
click at [527, 130] on div "Add Column" at bounding box center [380, 205] width 682 height 258
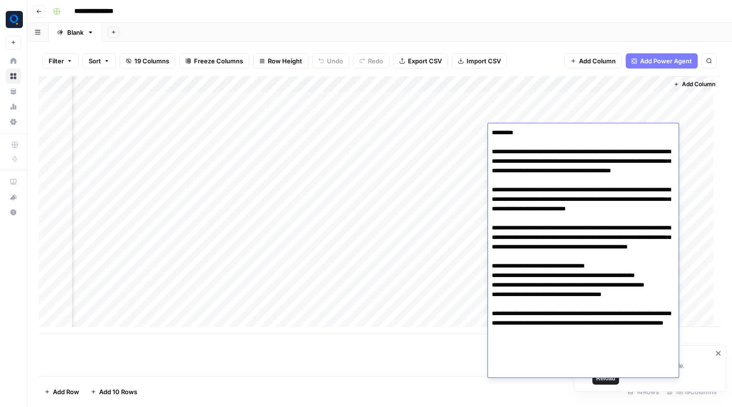
click at [513, 156] on textarea "**********" at bounding box center [583, 252] width 191 height 252
click at [122, 192] on div "Add Column" at bounding box center [380, 205] width 682 height 258
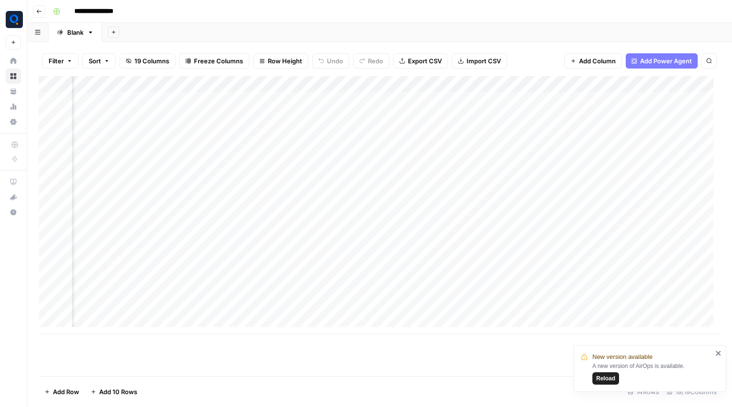
scroll to position [0, 0]
click at [455, 125] on div "Add Column" at bounding box center [380, 205] width 682 height 258
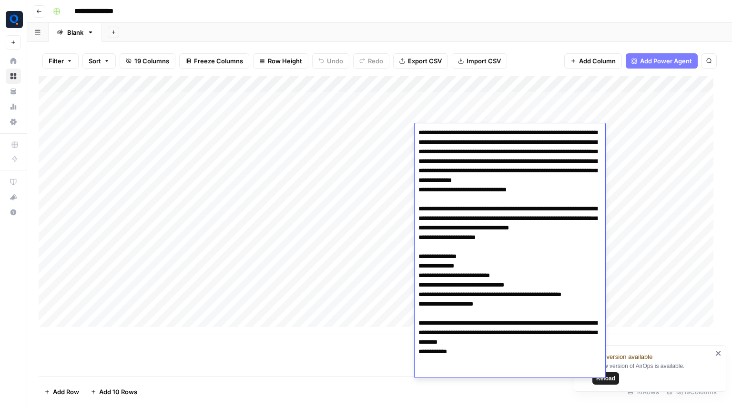
click at [456, 201] on textarea "**********" at bounding box center [509, 247] width 191 height 242
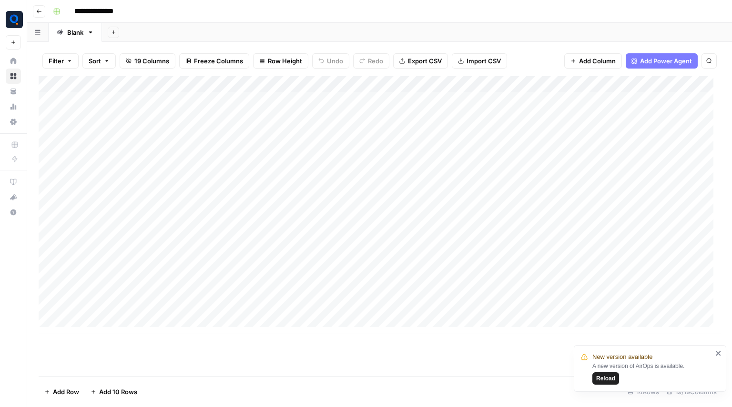
click at [365, 226] on div "Add Column" at bounding box center [380, 205] width 682 height 258
click at [455, 135] on div "Add Column" at bounding box center [380, 205] width 682 height 258
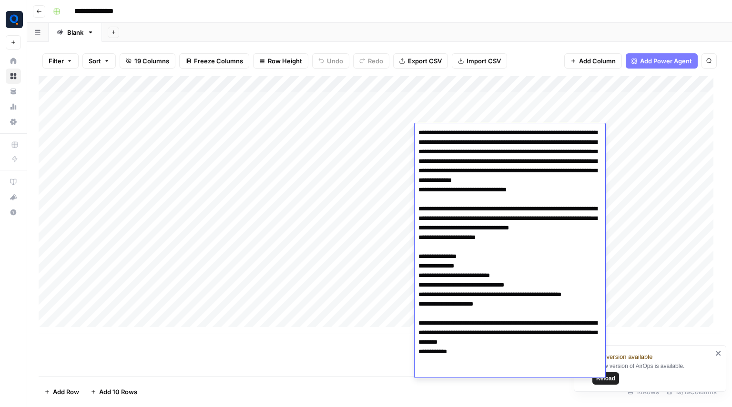
click at [455, 224] on textarea "**********" at bounding box center [509, 247] width 191 height 242
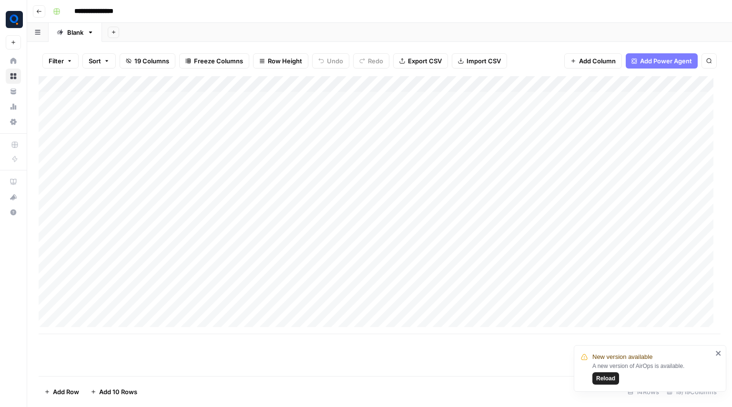
click at [345, 253] on div "Add Column" at bounding box center [380, 205] width 682 height 258
click at [522, 131] on div "Add Column" at bounding box center [380, 205] width 682 height 258
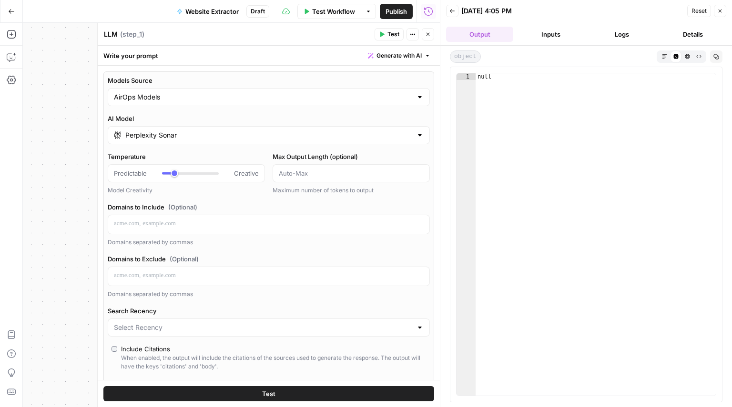
type input "***"
click at [6, 10] on button "Go Back" at bounding box center [11, 11] width 17 height 17
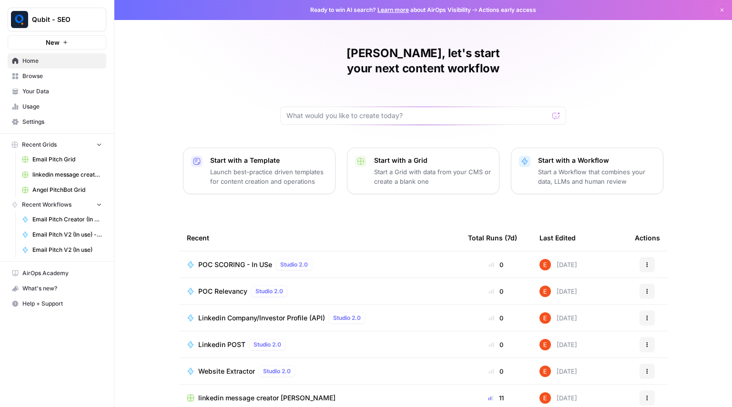
click at [391, 107] on div at bounding box center [423, 116] width 286 height 18
click at [32, 73] on span "Browse" at bounding box center [62, 76] width 80 height 9
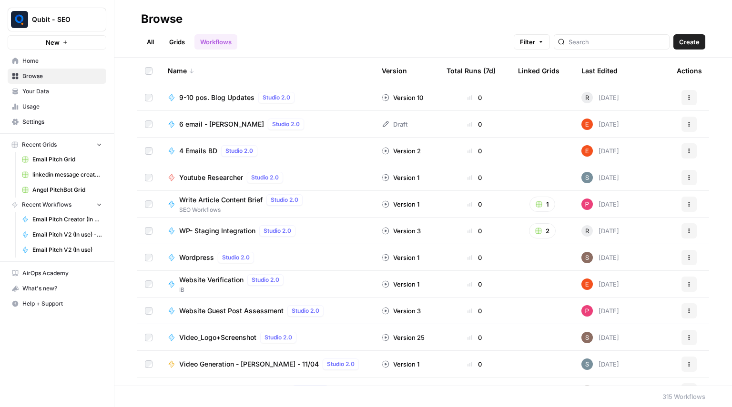
click at [177, 44] on link "Grids" at bounding box center [176, 41] width 27 height 15
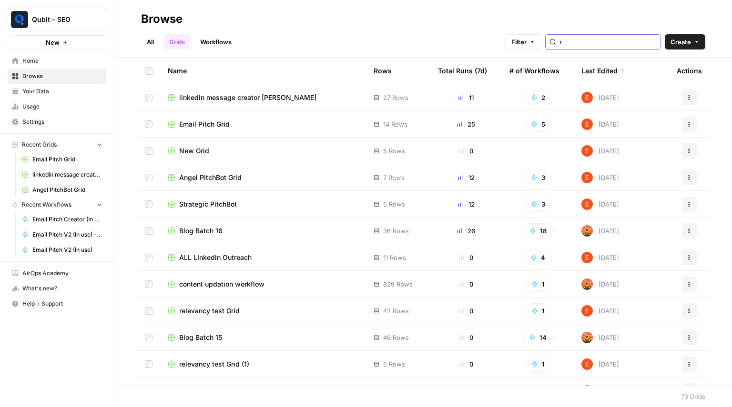
click at [621, 40] on input "r" at bounding box center [608, 42] width 97 height 10
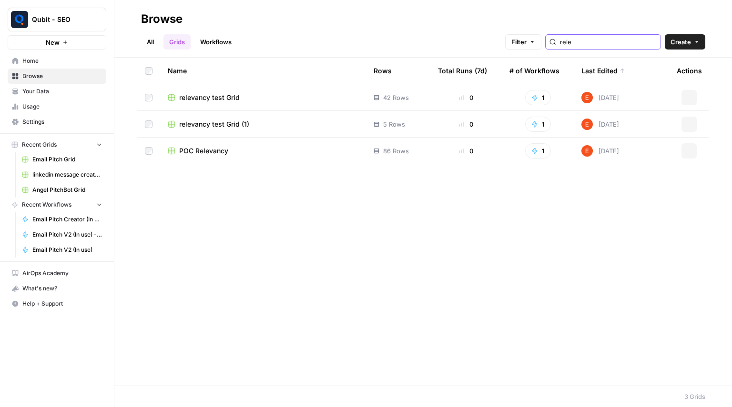
type input "rele"
click at [212, 98] on span "relevancy test Grid" at bounding box center [209, 98] width 60 height 10
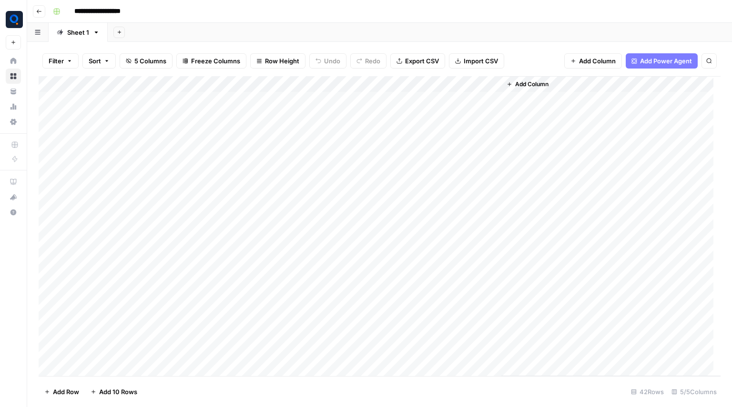
drag, startPoint x: 101, startPoint y: 97, endPoint x: 264, endPoint y: 272, distance: 239.6
click at [264, 272] on div "Add Column" at bounding box center [380, 226] width 682 height 300
click at [494, 225] on div "Add Column" at bounding box center [380, 226] width 682 height 300
click at [397, 85] on div "Add Column" at bounding box center [380, 226] width 682 height 300
click at [476, 209] on div "Add Column" at bounding box center [380, 226] width 682 height 300
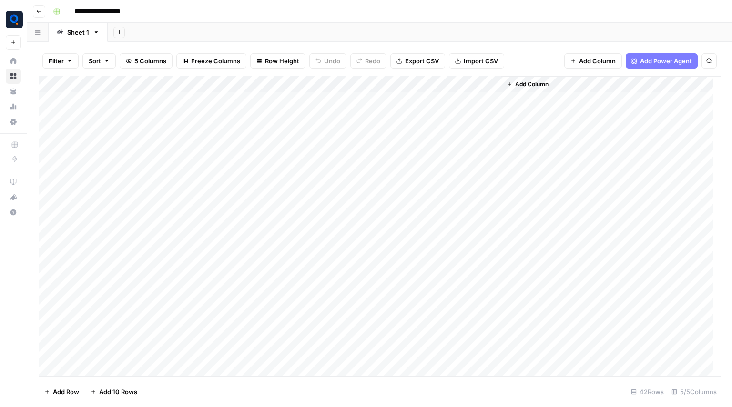
click at [404, 98] on div "Add Column" at bounding box center [380, 226] width 682 height 300
click at [410, 111] on div "Add Column" at bounding box center [380, 226] width 682 height 300
click at [404, 126] on div "Add Column" at bounding box center [380, 226] width 682 height 300
click at [405, 147] on div "Add Column" at bounding box center [380, 226] width 682 height 300
click at [404, 131] on div "Add Column" at bounding box center [380, 226] width 682 height 300
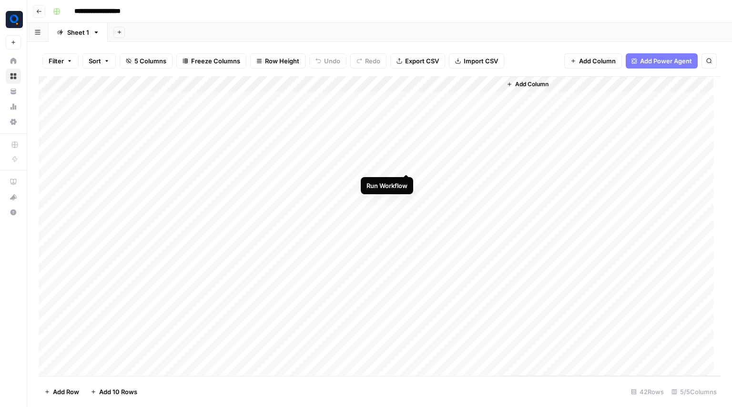
click at [406, 163] on div "Add Column" at bounding box center [380, 226] width 682 height 300
click at [409, 183] on div "Add Column" at bounding box center [380, 226] width 682 height 300
click at [443, 102] on div "Add Column" at bounding box center [380, 226] width 682 height 300
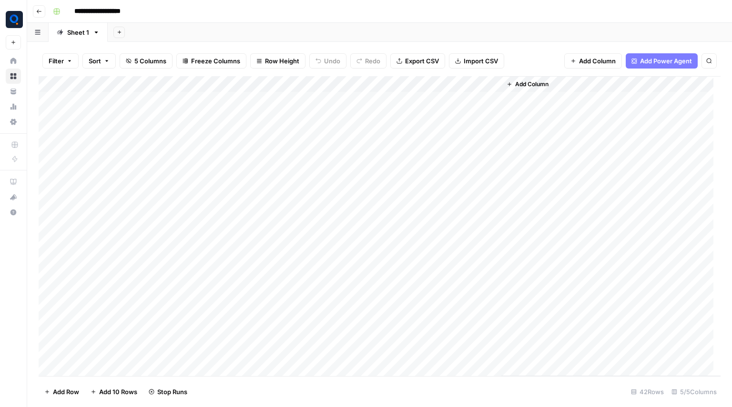
click at [394, 99] on div "Add Column" at bounding box center [380, 226] width 682 height 300
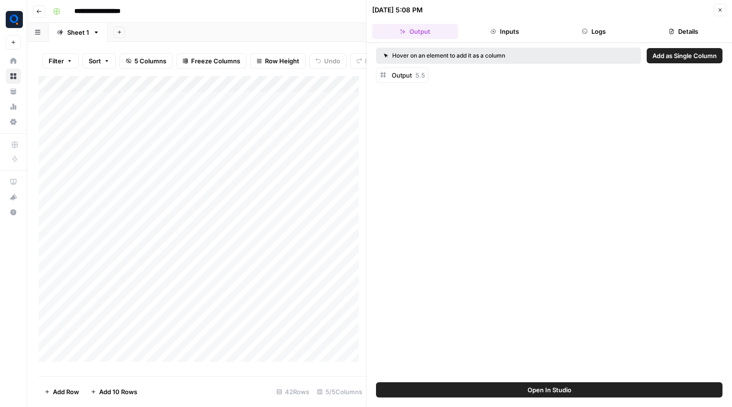
click at [571, 26] on button "Logs" at bounding box center [594, 31] width 86 height 15
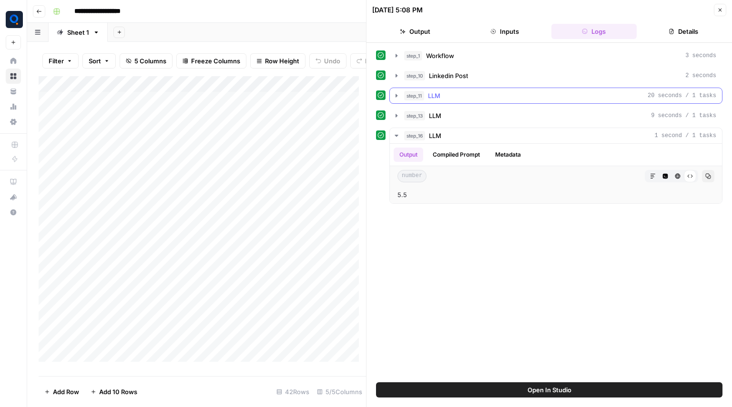
click at [445, 102] on button "step_11 LLM 20 seconds / 1 tasks" at bounding box center [556, 95] width 332 height 15
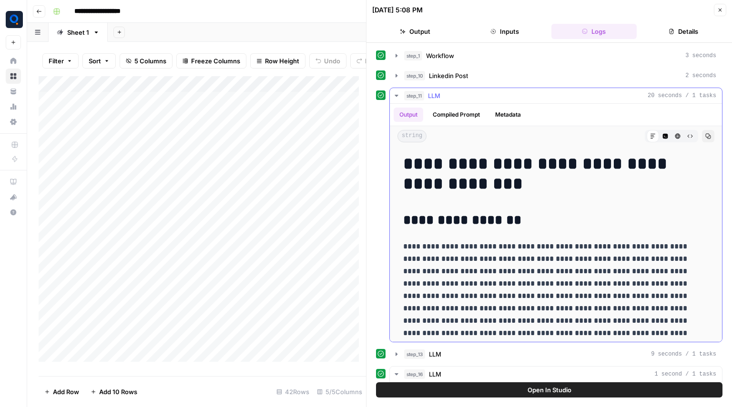
click at [447, 97] on div "step_11 LLM 20 seconds / 1 tasks" at bounding box center [560, 96] width 312 height 10
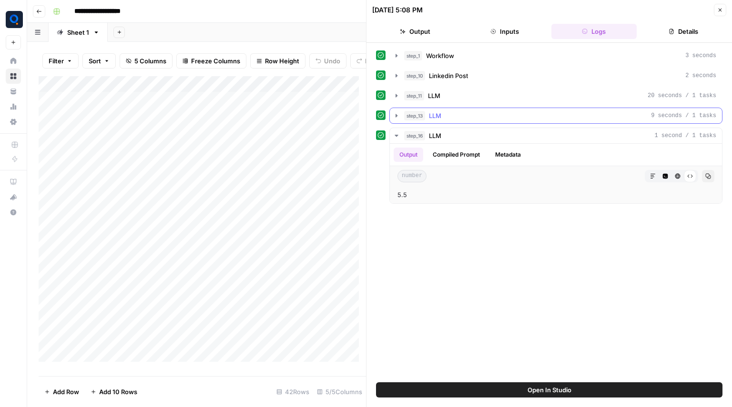
click at [441, 118] on span "LLM" at bounding box center [435, 116] width 12 height 10
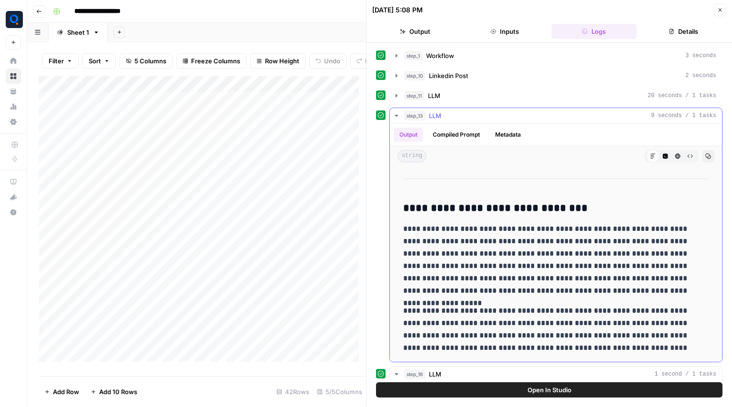
scroll to position [65, 0]
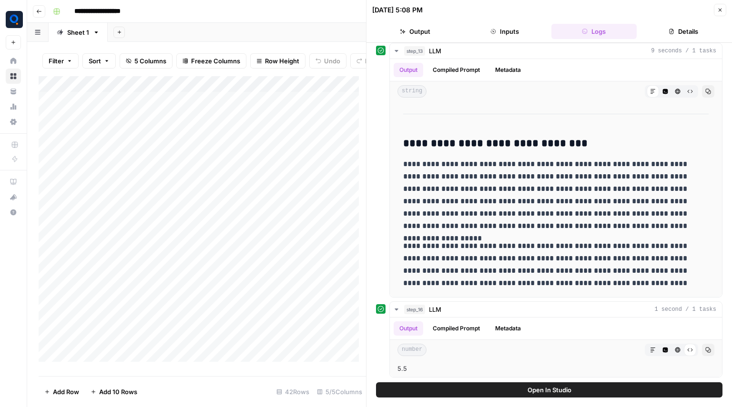
click at [718, 9] on icon "button" at bounding box center [720, 10] width 6 height 6
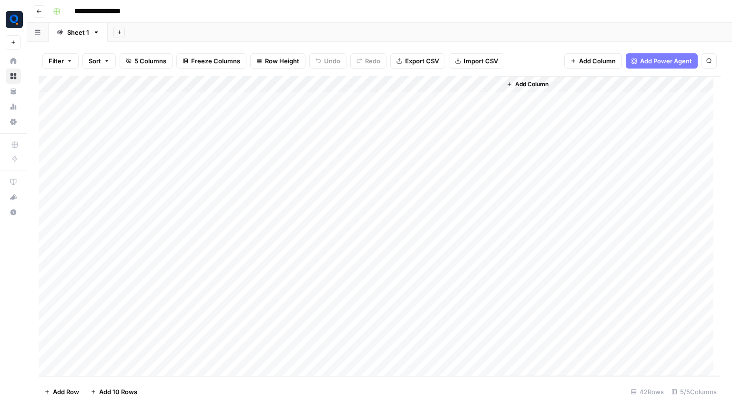
click at [394, 87] on div "Add Column" at bounding box center [380, 226] width 682 height 300
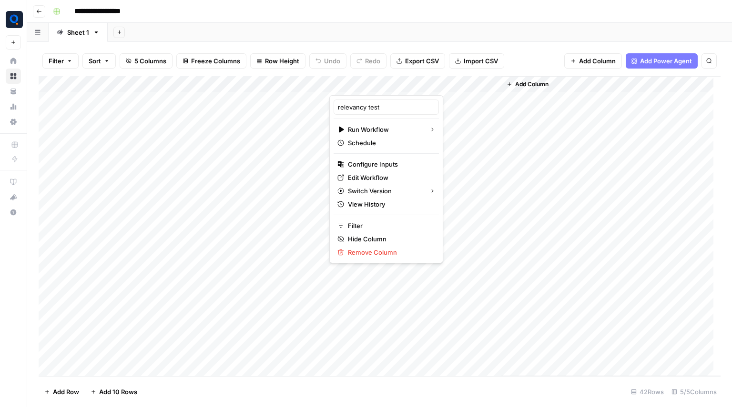
click at [624, 130] on div "Add Column" at bounding box center [610, 226] width 219 height 300
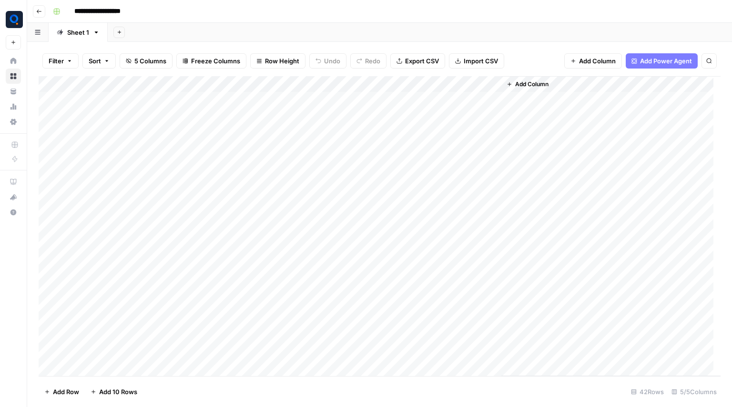
click at [399, 124] on div "Add Column" at bounding box center [380, 226] width 682 height 300
click at [398, 80] on div "Add Column" at bounding box center [380, 226] width 682 height 300
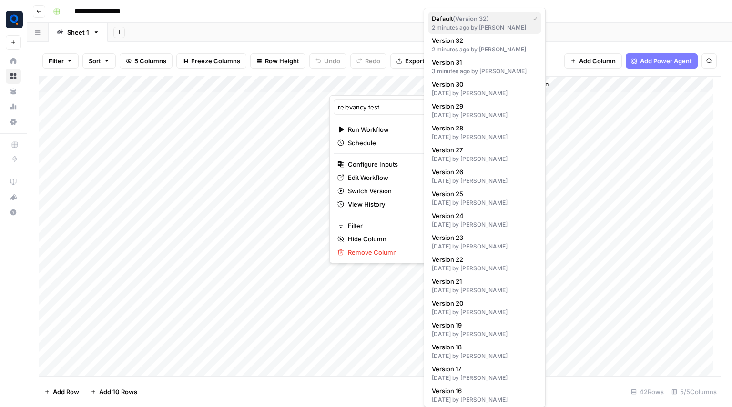
click at [462, 16] on span "( Version 32 )" at bounding box center [471, 19] width 36 height 8
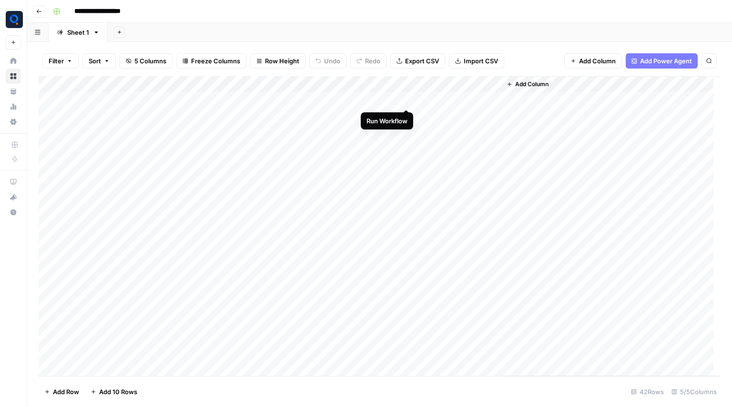
click at [406, 99] on div "Add Column" at bounding box center [380, 226] width 682 height 300
click at [392, 101] on div "Add Column" at bounding box center [380, 226] width 682 height 300
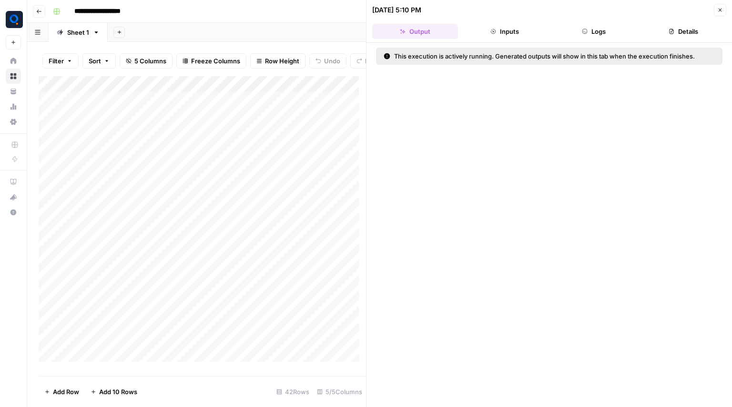
click at [570, 32] on button "Logs" at bounding box center [594, 31] width 86 height 15
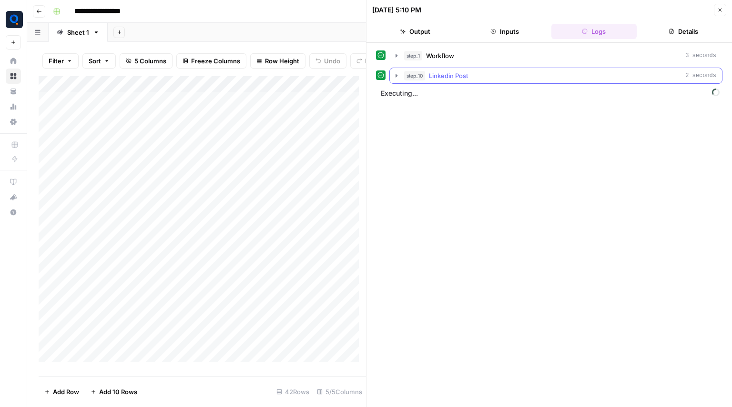
click at [473, 81] on button "step_10 Linkedin Post 2 seconds" at bounding box center [556, 75] width 332 height 15
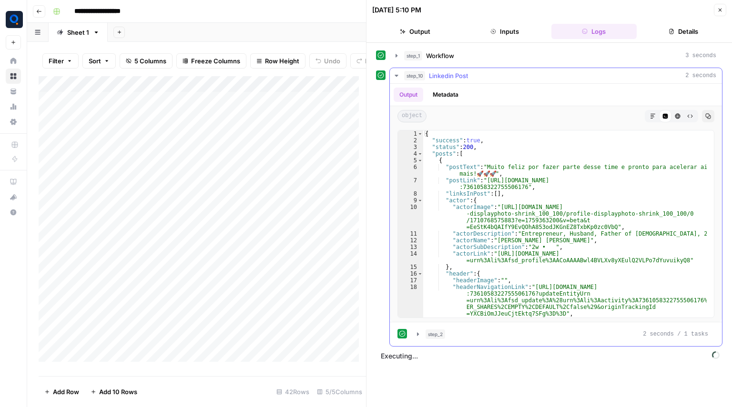
click at [473, 81] on button "step_10 Linkedin Post 2 seconds" at bounding box center [556, 75] width 332 height 15
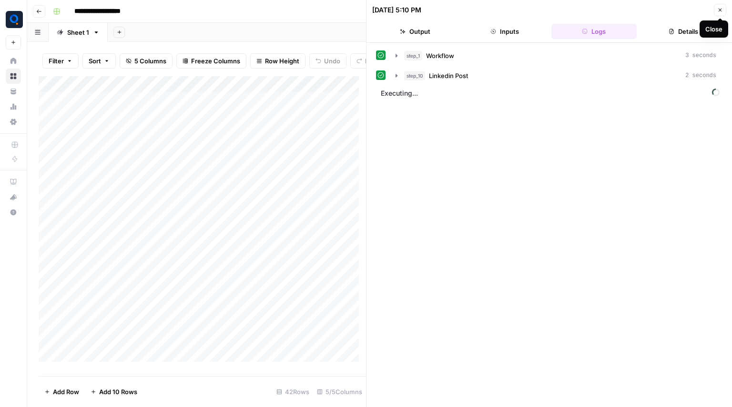
click at [723, 13] on button "Close" at bounding box center [720, 10] width 12 height 12
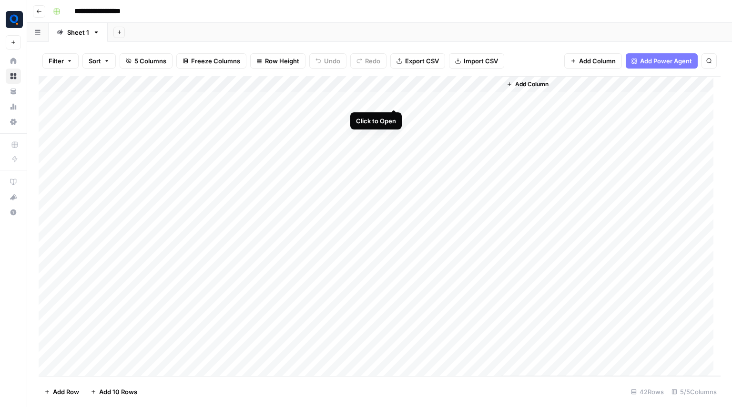
click at [394, 101] on div "Add Column" at bounding box center [380, 226] width 682 height 300
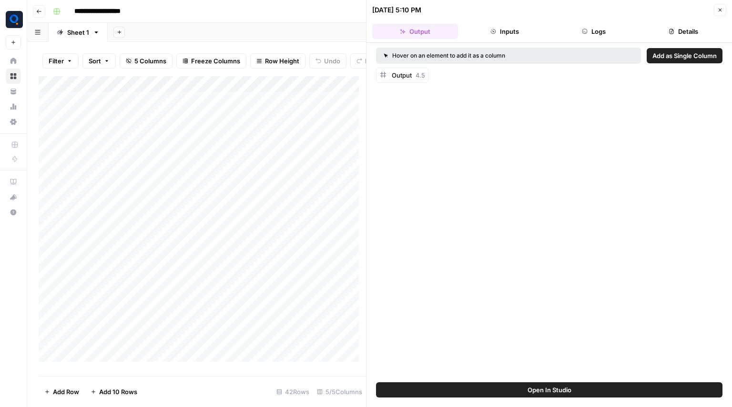
click at [578, 38] on button "Logs" at bounding box center [594, 31] width 86 height 15
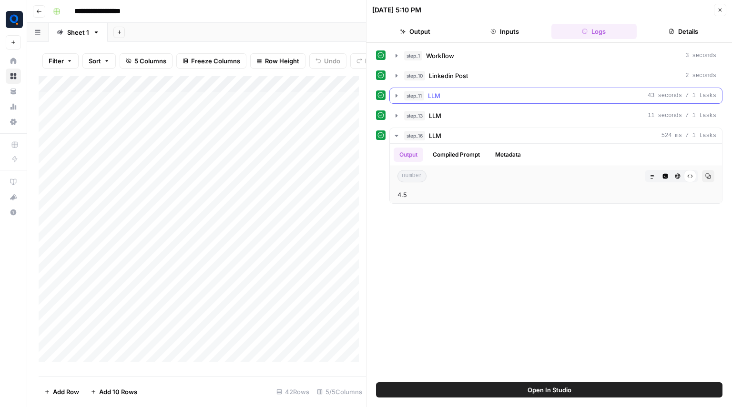
click at [458, 100] on div "step_11 LLM 43 seconds / 1 tasks" at bounding box center [560, 96] width 312 height 10
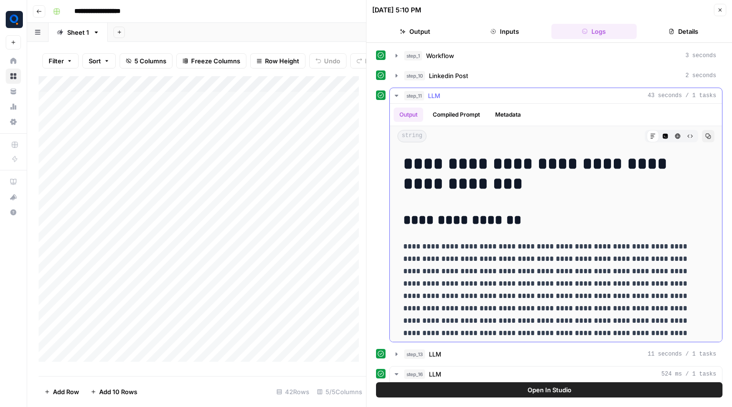
click at [458, 100] on div "step_11 LLM 43 seconds / 1 tasks" at bounding box center [560, 96] width 312 height 10
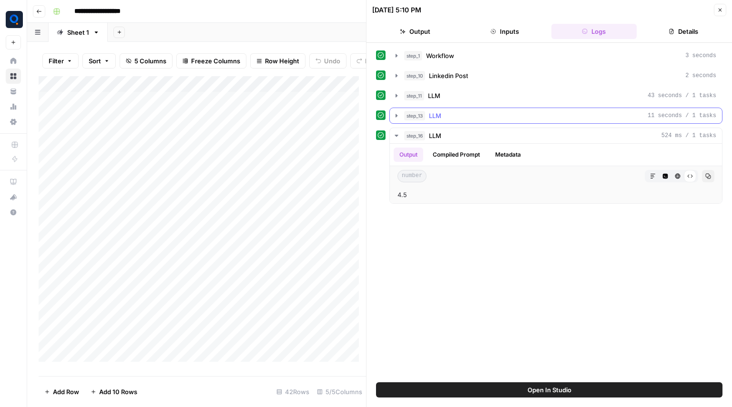
click at [449, 116] on div "step_13 LLM 11 seconds / 1 tasks" at bounding box center [560, 116] width 312 height 10
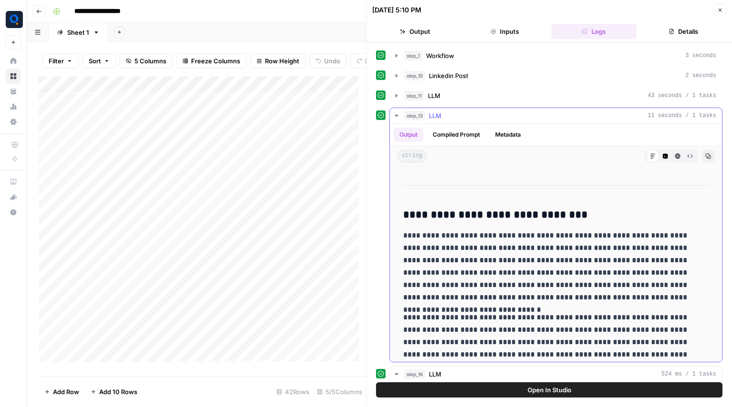
scroll to position [693, 0]
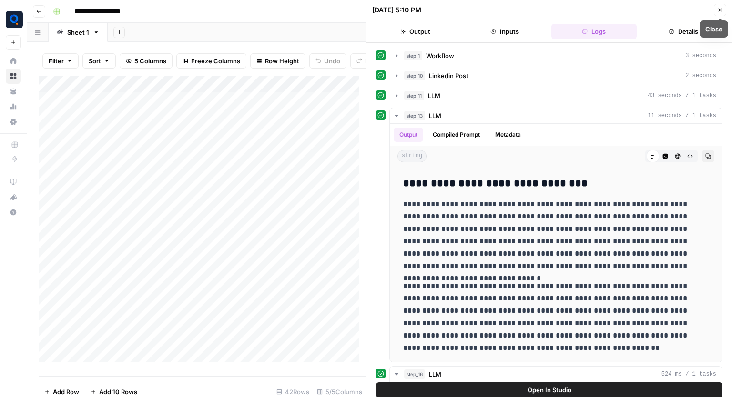
click at [716, 8] on button "Close" at bounding box center [720, 10] width 12 height 12
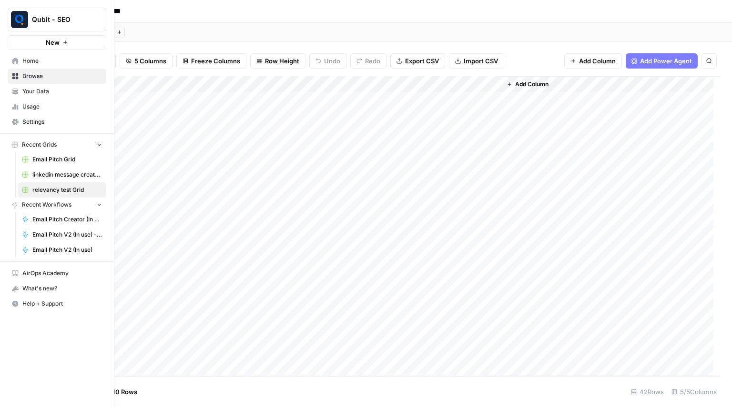
click at [9, 150] on button "Recent Grids" at bounding box center [57, 145] width 99 height 14
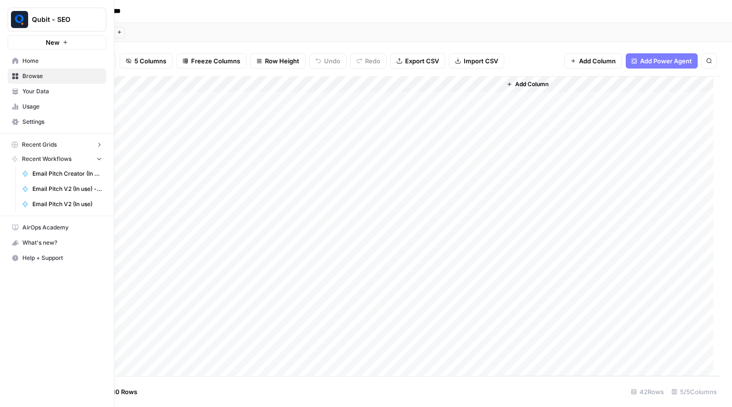
click at [15, 145] on icon "button" at bounding box center [15, 145] width 6 height 6
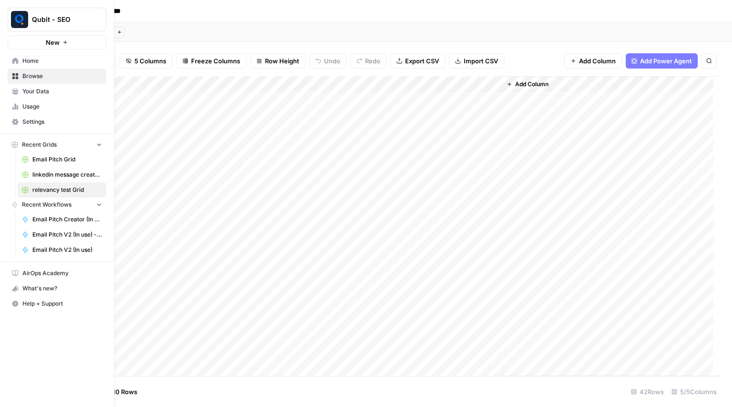
click at [151, 31] on div "Add Sheet" at bounding box center [420, 32] width 624 height 19
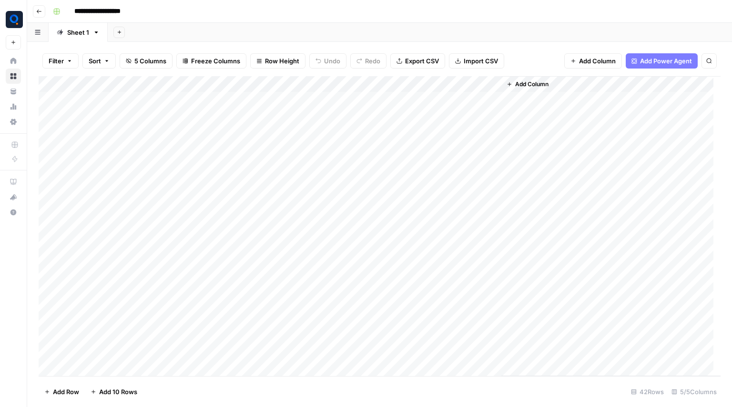
click at [451, 96] on div "Add Column" at bounding box center [380, 226] width 682 height 300
click at [445, 102] on div "Add Column" at bounding box center [380, 226] width 682 height 300
click at [445, 102] on textarea "***" at bounding box center [490, 100] width 152 height 13
click at [445, 141] on div "Add Column" at bounding box center [380, 226] width 682 height 300
click at [45, 13] on button "Go back" at bounding box center [39, 11] width 12 height 12
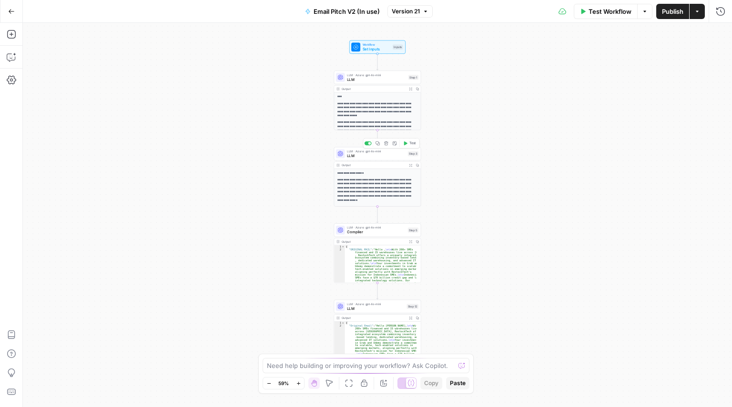
click at [377, 157] on span "LLM" at bounding box center [376, 156] width 59 height 6
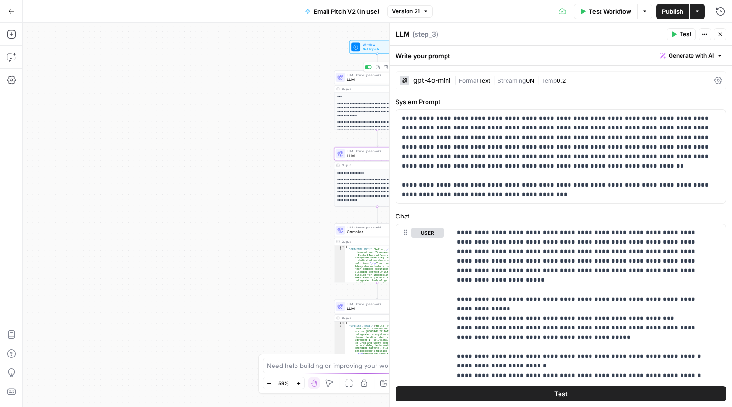
click at [365, 77] on span "LLM" at bounding box center [376, 80] width 59 height 6
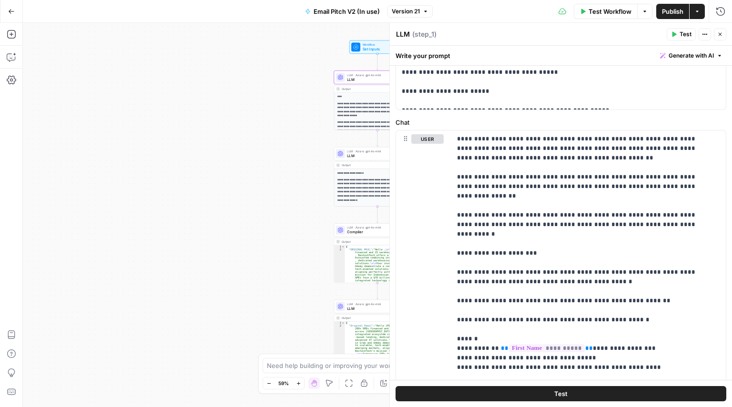
scroll to position [404, 0]
